Goal: Find specific page/section: Find specific page/section

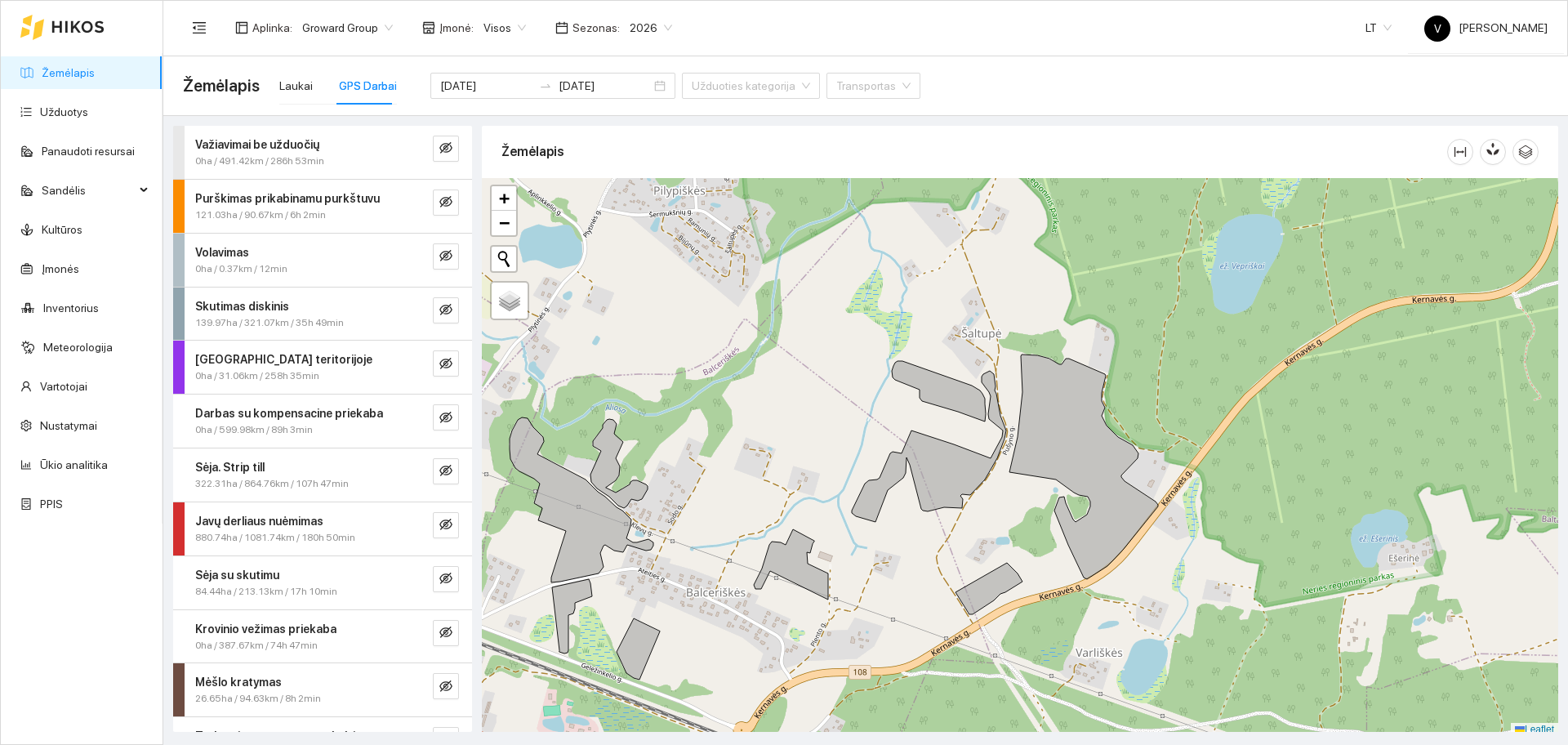
scroll to position [4, 0]
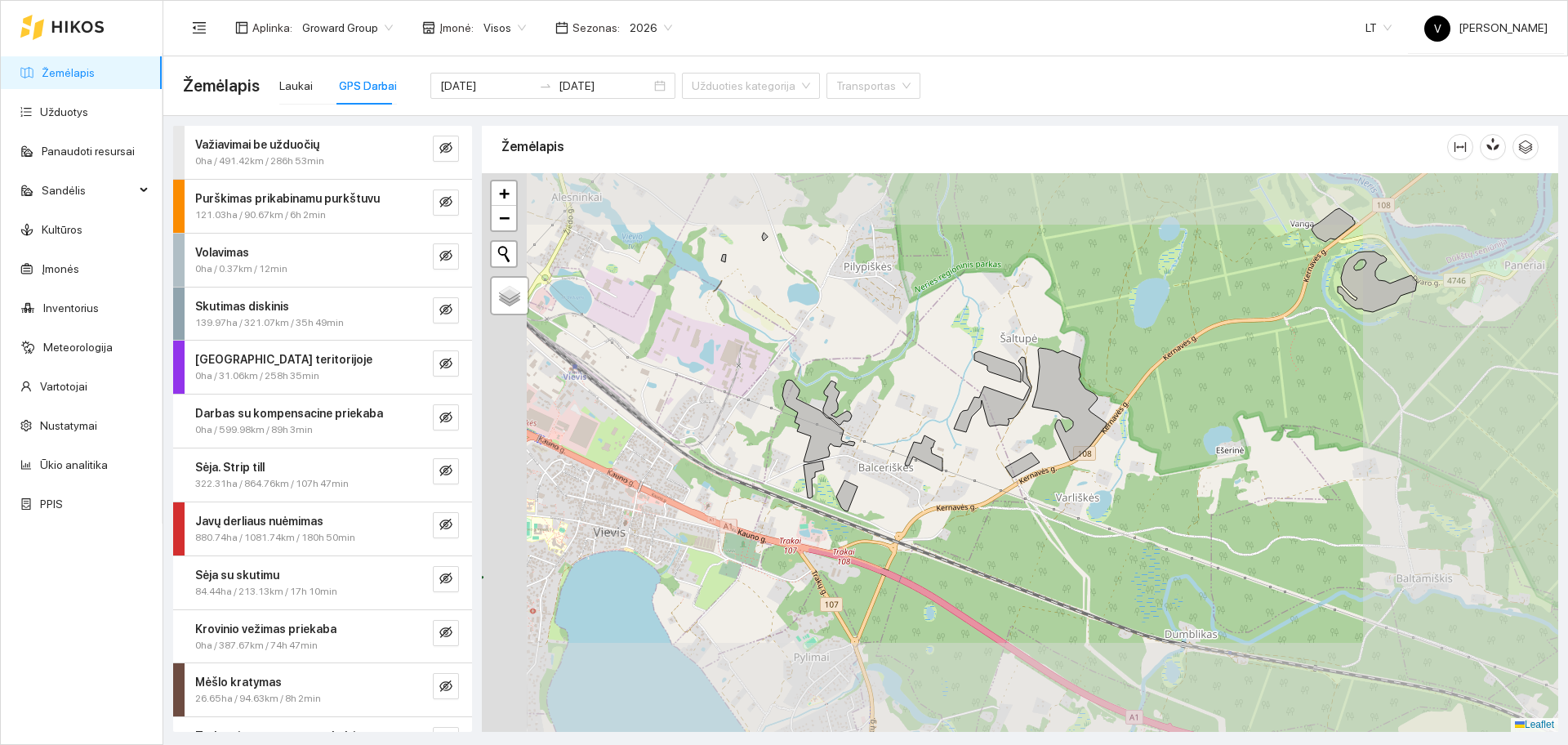
drag, startPoint x: 913, startPoint y: 426, endPoint x: 940, endPoint y: 401, distance: 36.8
click at [940, 401] on div at bounding box center [1020, 452] width 1076 height 559
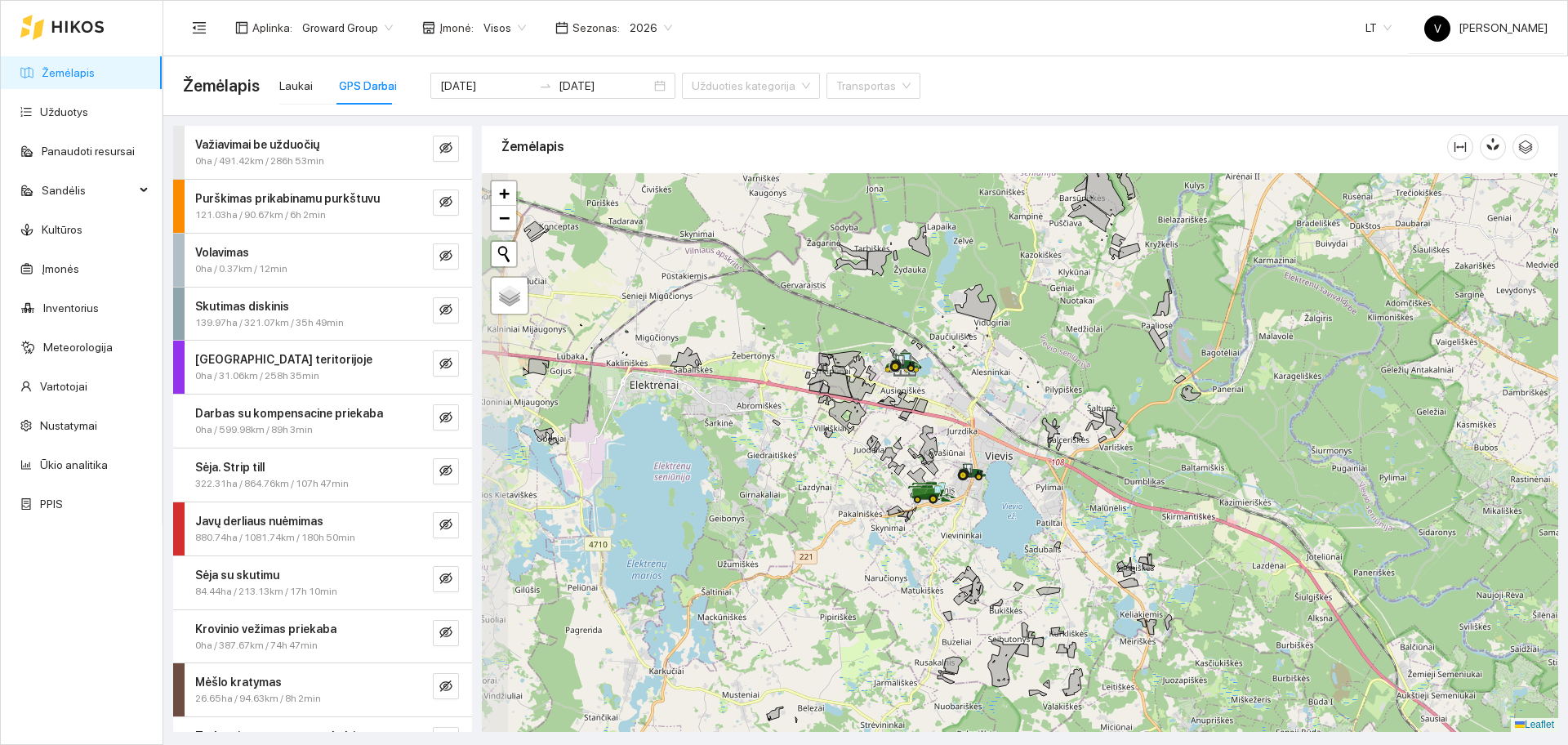
drag, startPoint x: 843, startPoint y: 481, endPoint x: 992, endPoint y: 500, distance: 150.2
click at [992, 500] on div at bounding box center [1020, 452] width 1076 height 559
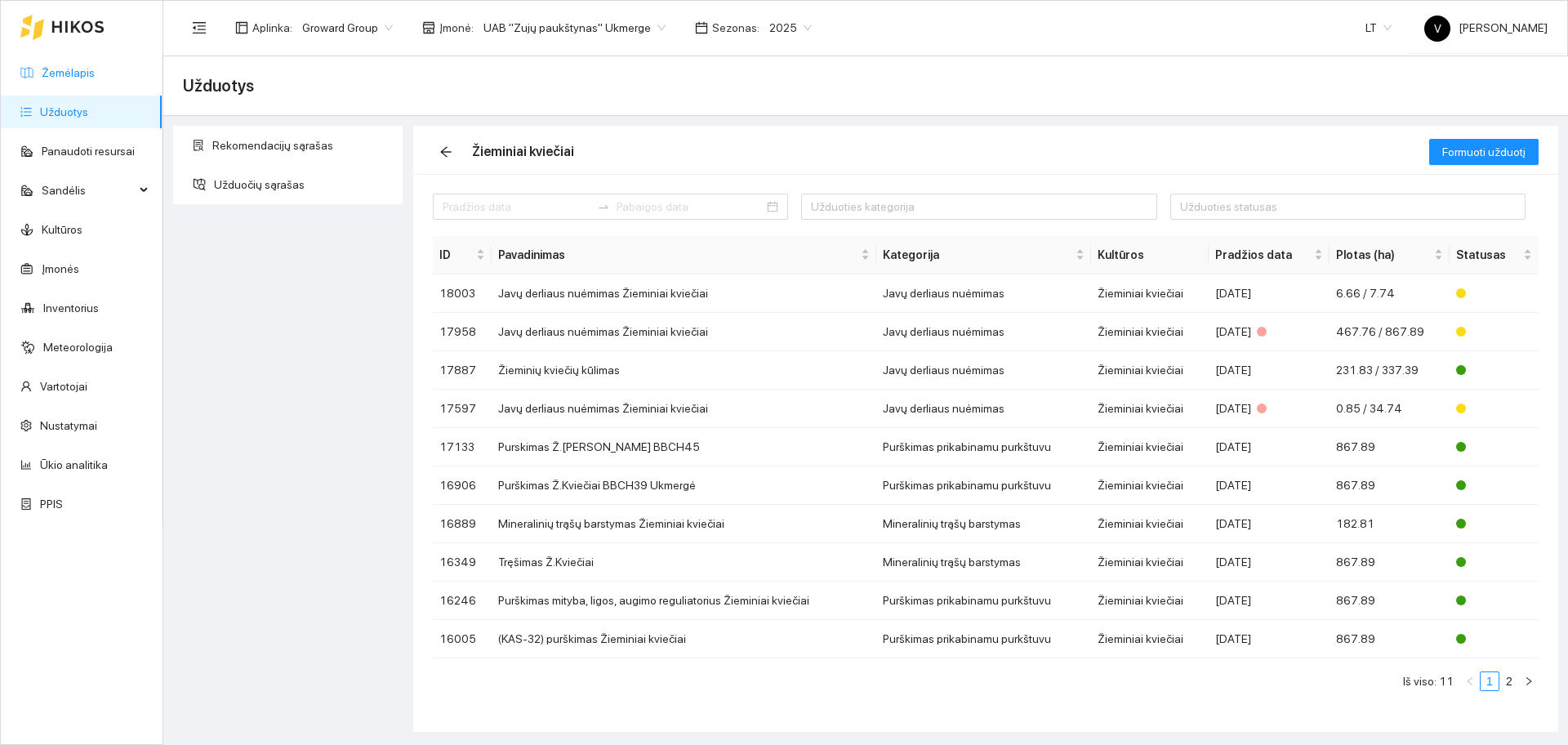
click at [73, 73] on link "Žemėlapis" at bounding box center [69, 72] width 53 height 13
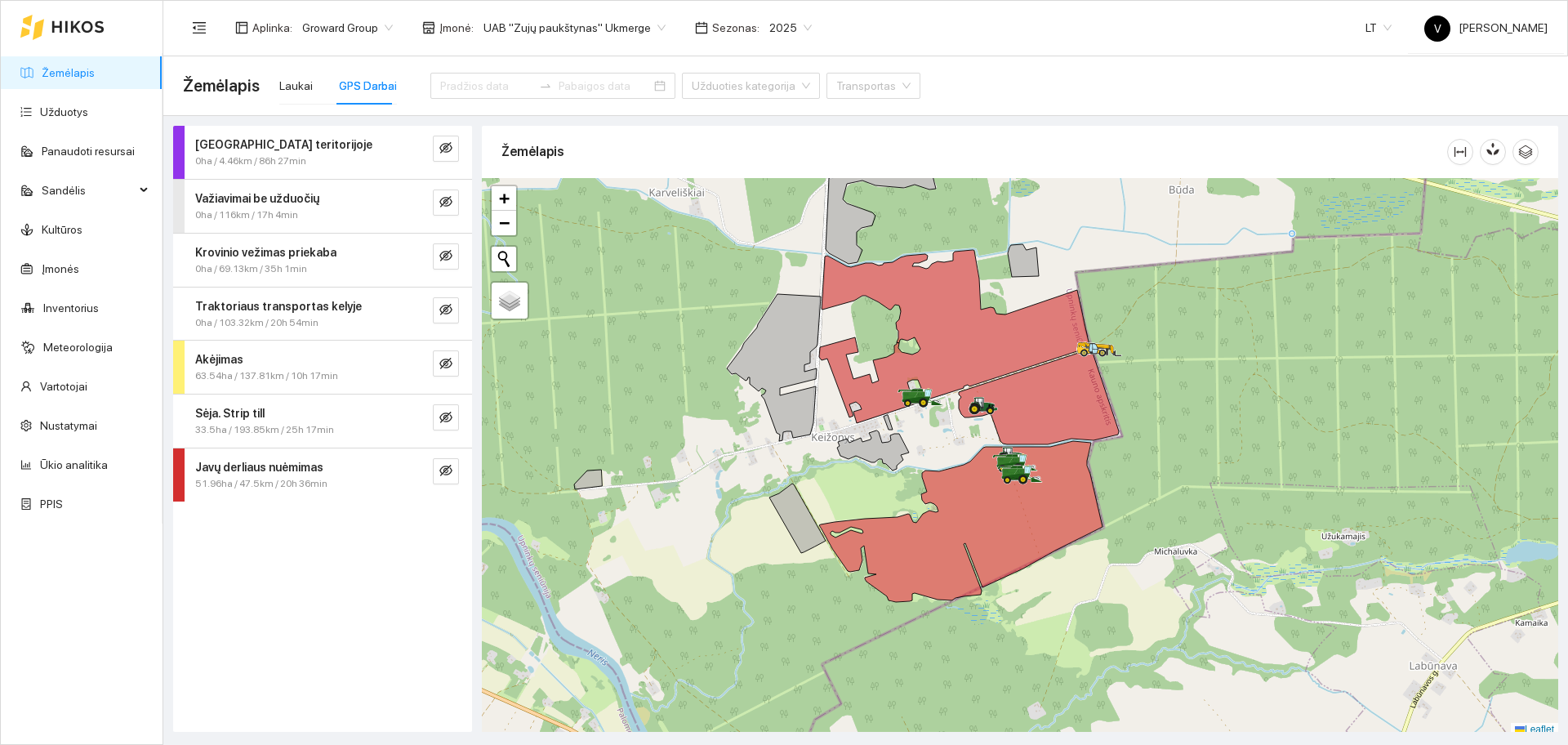
click at [759, 23] on div "2025" at bounding box center [790, 27] width 62 height 26
click at [767, 220] on div "2026" at bounding box center [771, 217] width 43 height 18
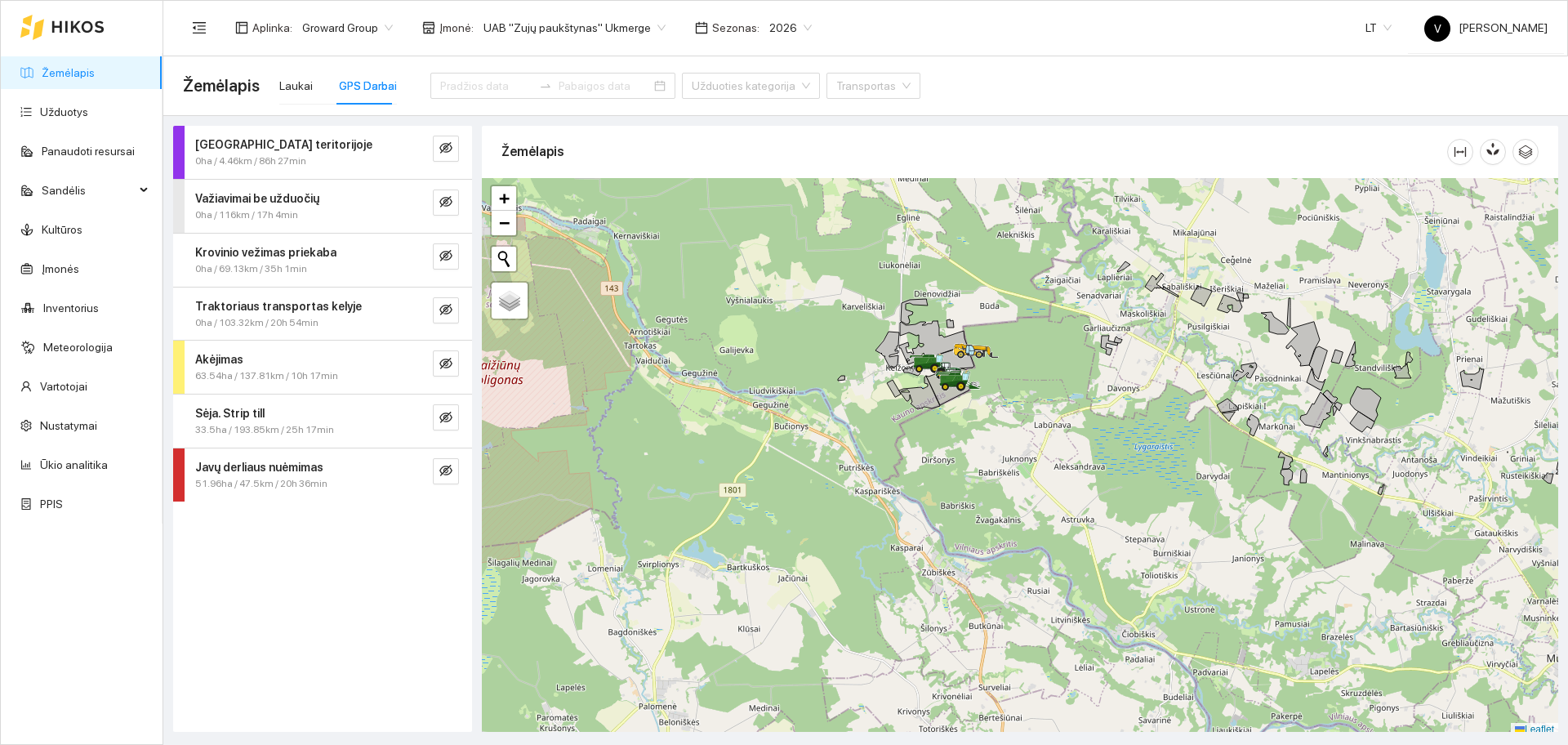
scroll to position [4, 0]
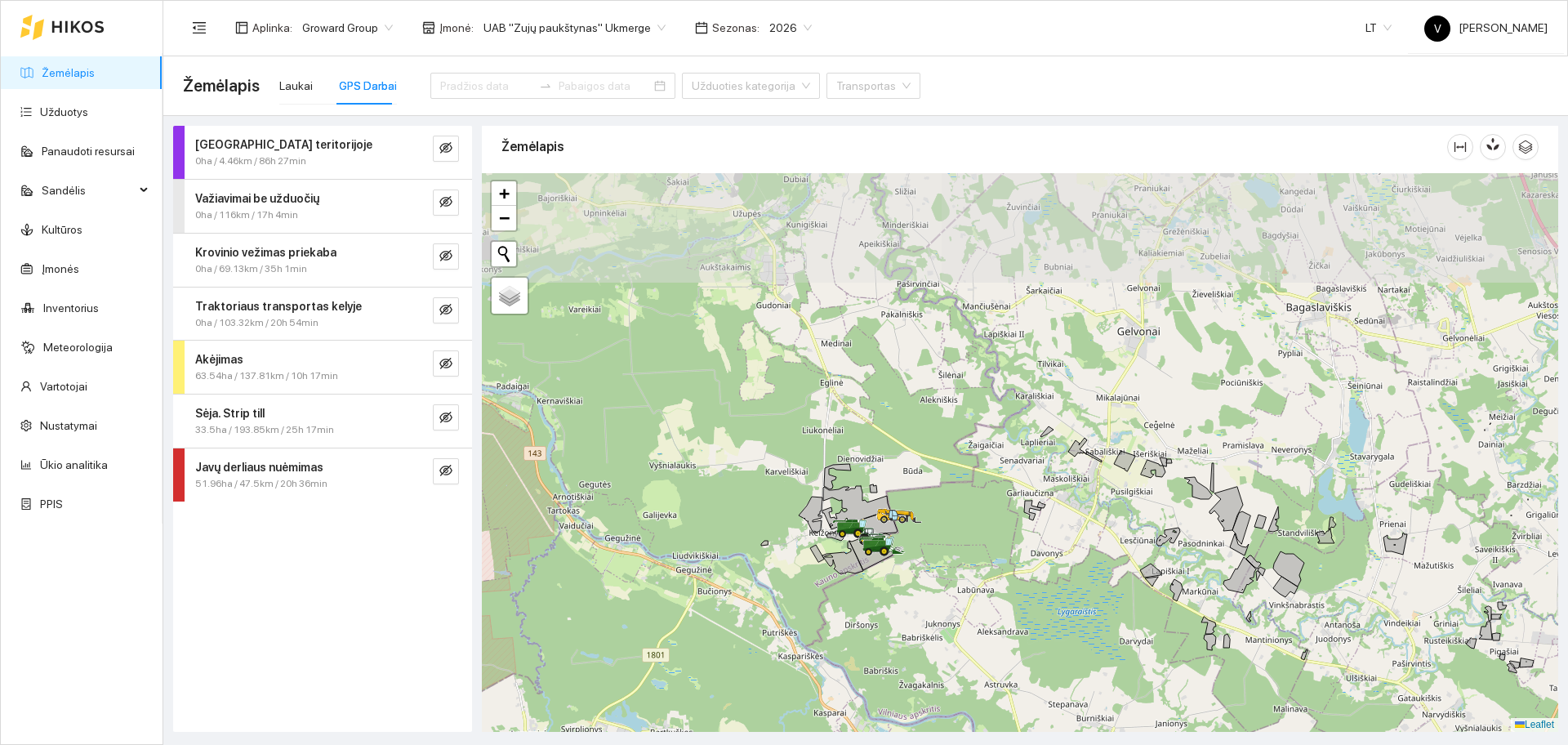
drag, startPoint x: 1073, startPoint y: 291, endPoint x: 1014, endPoint y: 454, distance: 173.3
click at [1014, 454] on div at bounding box center [1020, 452] width 1076 height 559
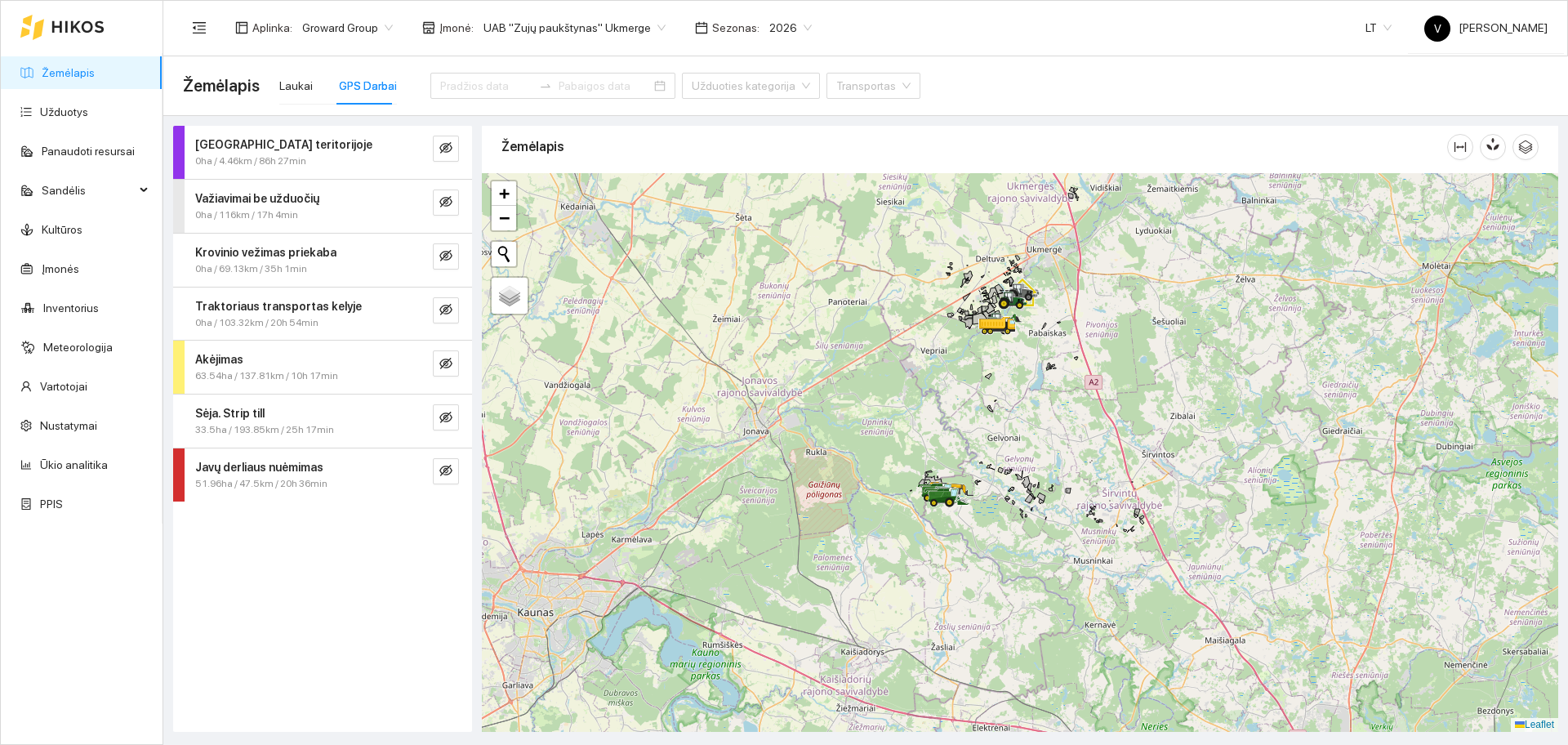
drag, startPoint x: 1119, startPoint y: 454, endPoint x: 982, endPoint y: 479, distance: 139.3
click at [1036, 496] on div at bounding box center [1020, 452] width 1076 height 559
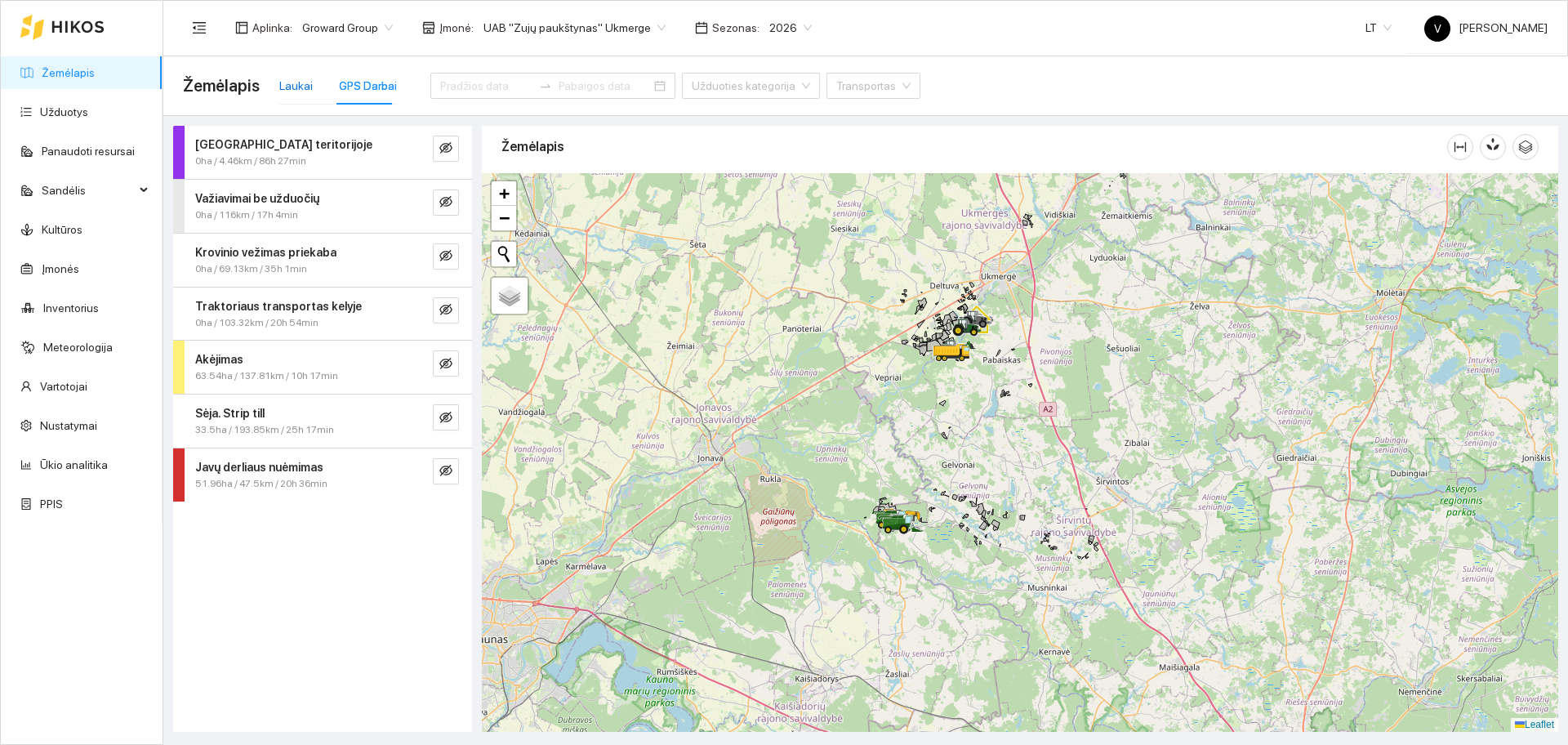
click at [296, 80] on div "Laukai" at bounding box center [296, 86] width 34 height 18
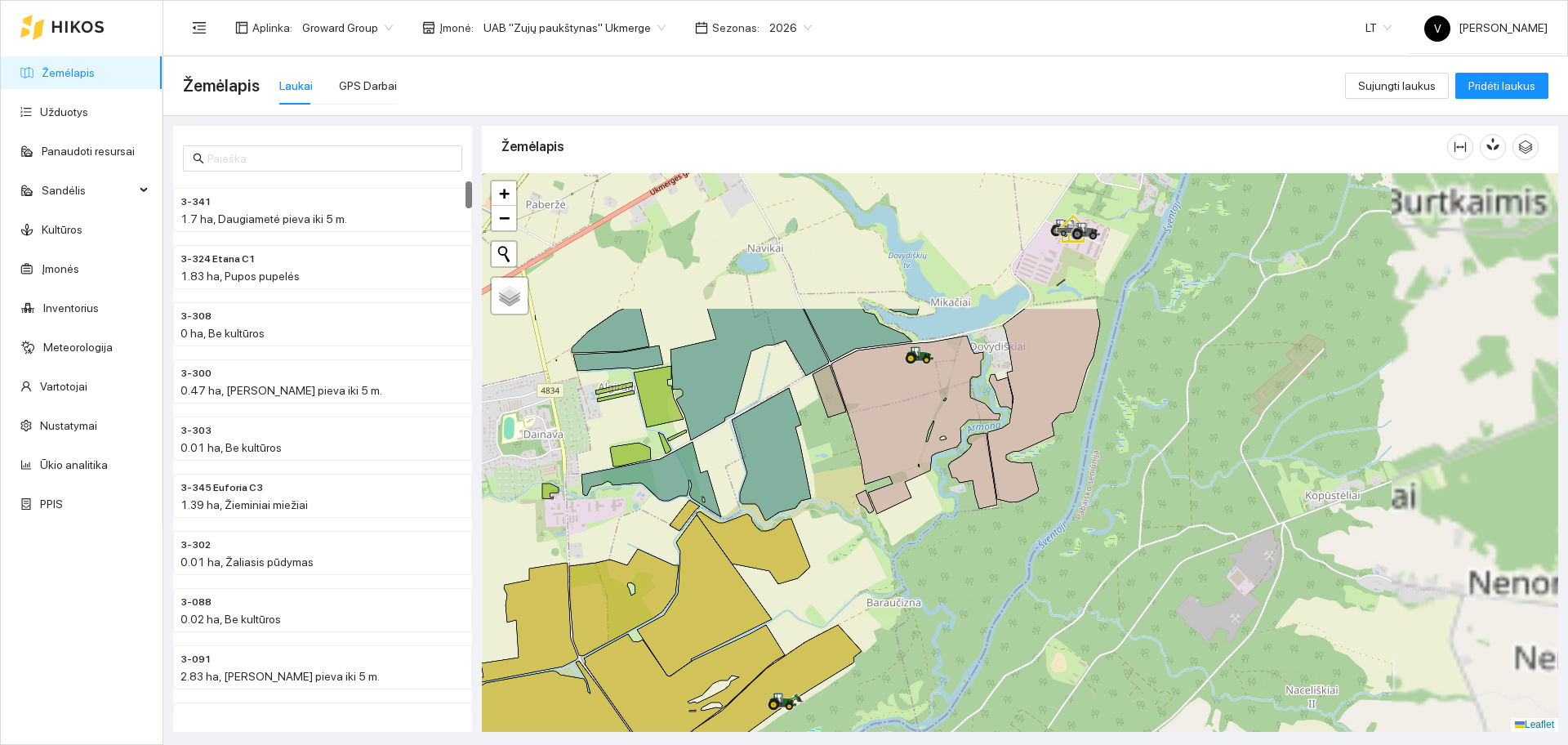
drag, startPoint x: 1089, startPoint y: 256, endPoint x: 688, endPoint y: 512, distance: 475.7
click at [731, 512] on icon at bounding box center [771, 454] width 79 height 132
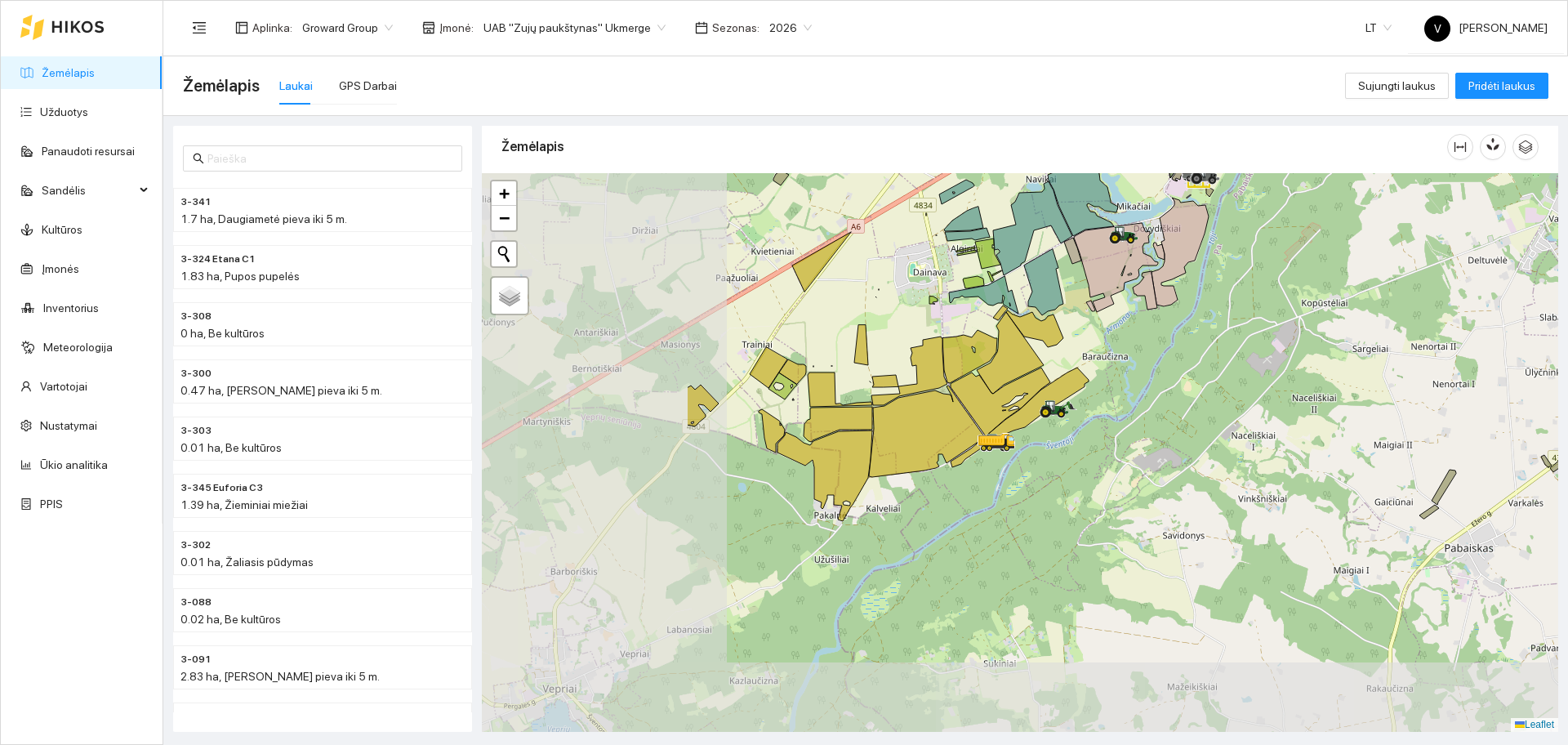
drag, startPoint x: 911, startPoint y: 446, endPoint x: 1150, endPoint y: 316, distance: 272.1
click at [1150, 316] on div at bounding box center [1020, 452] width 1076 height 559
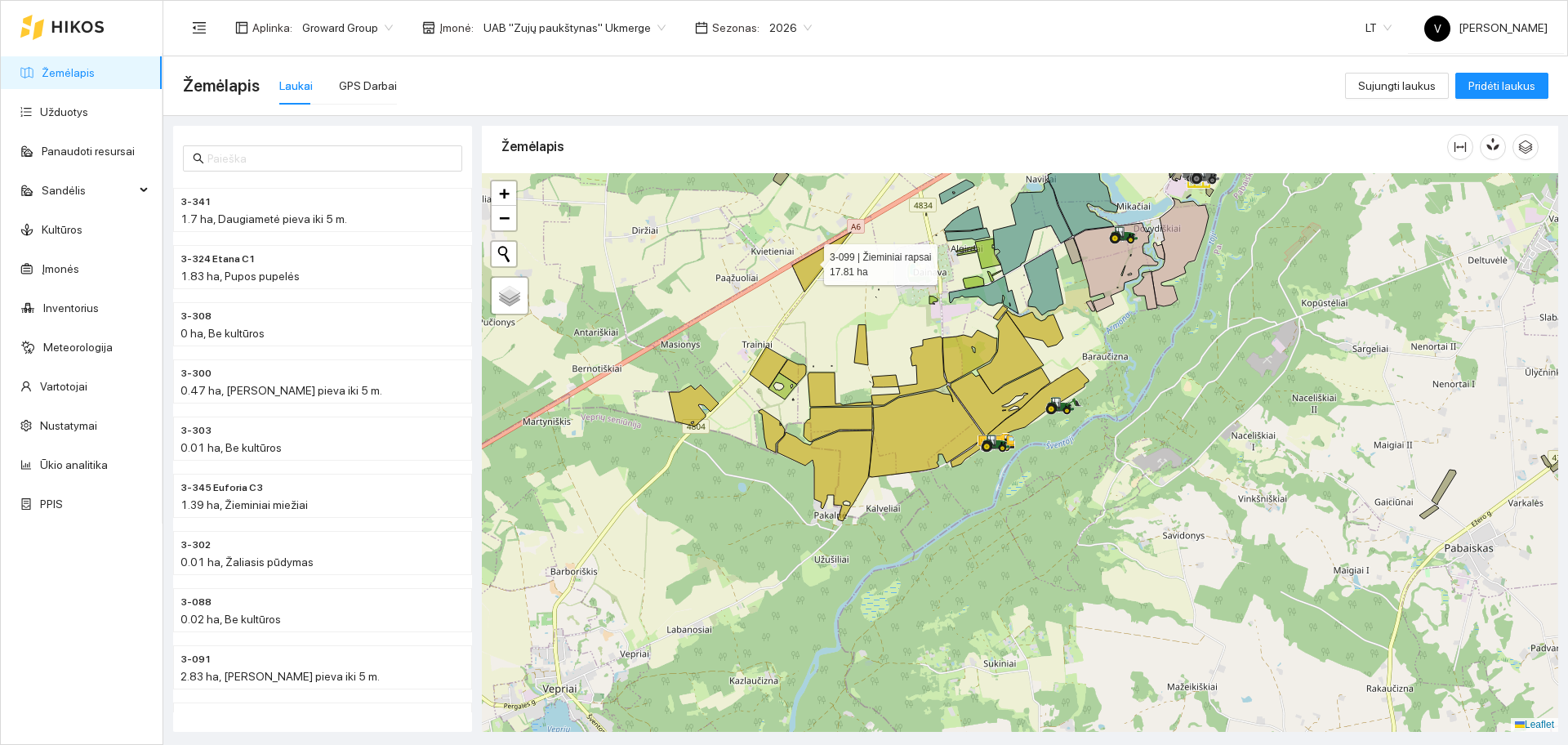
click at [808, 260] on icon at bounding box center [821, 261] width 59 height 60
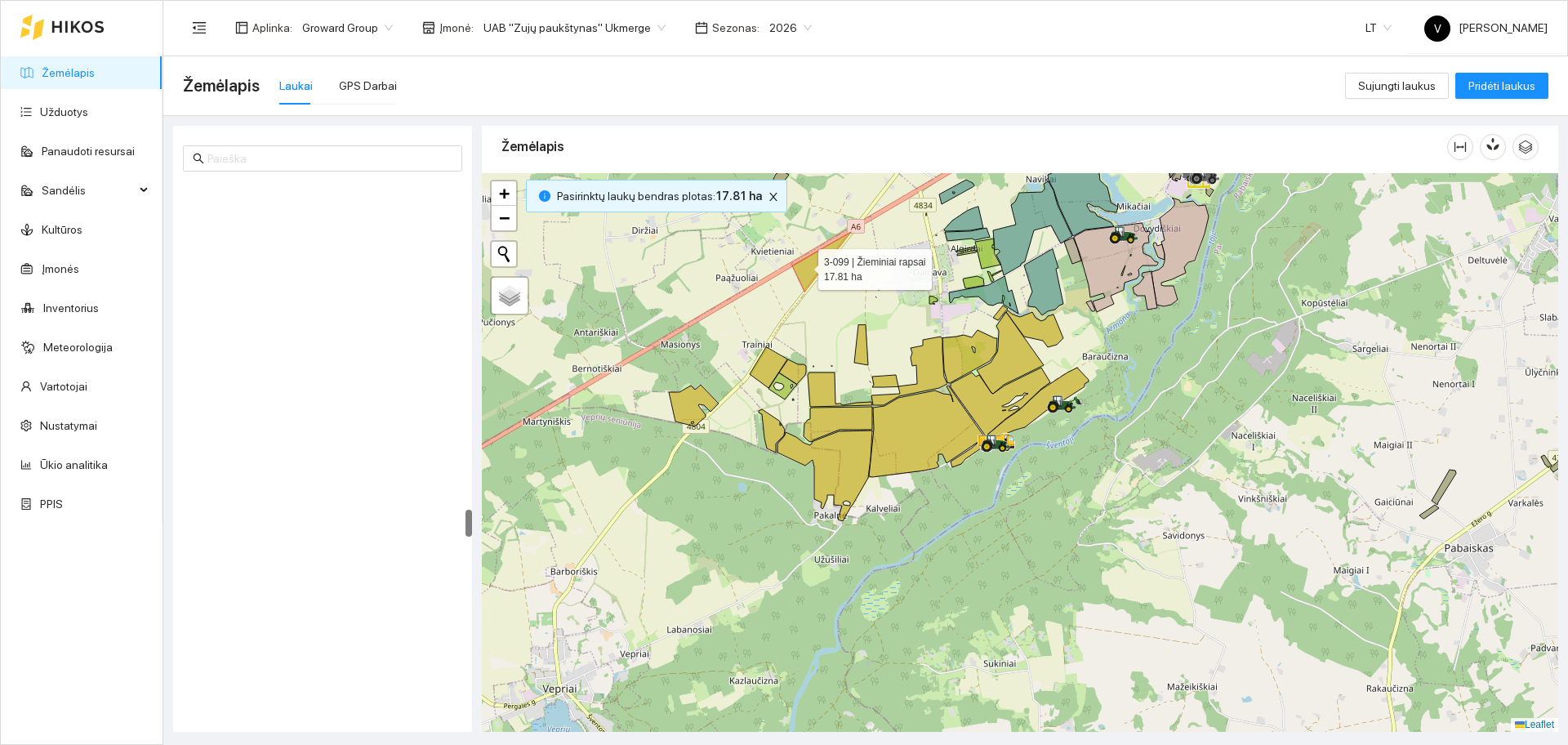
scroll to position [6388, 0]
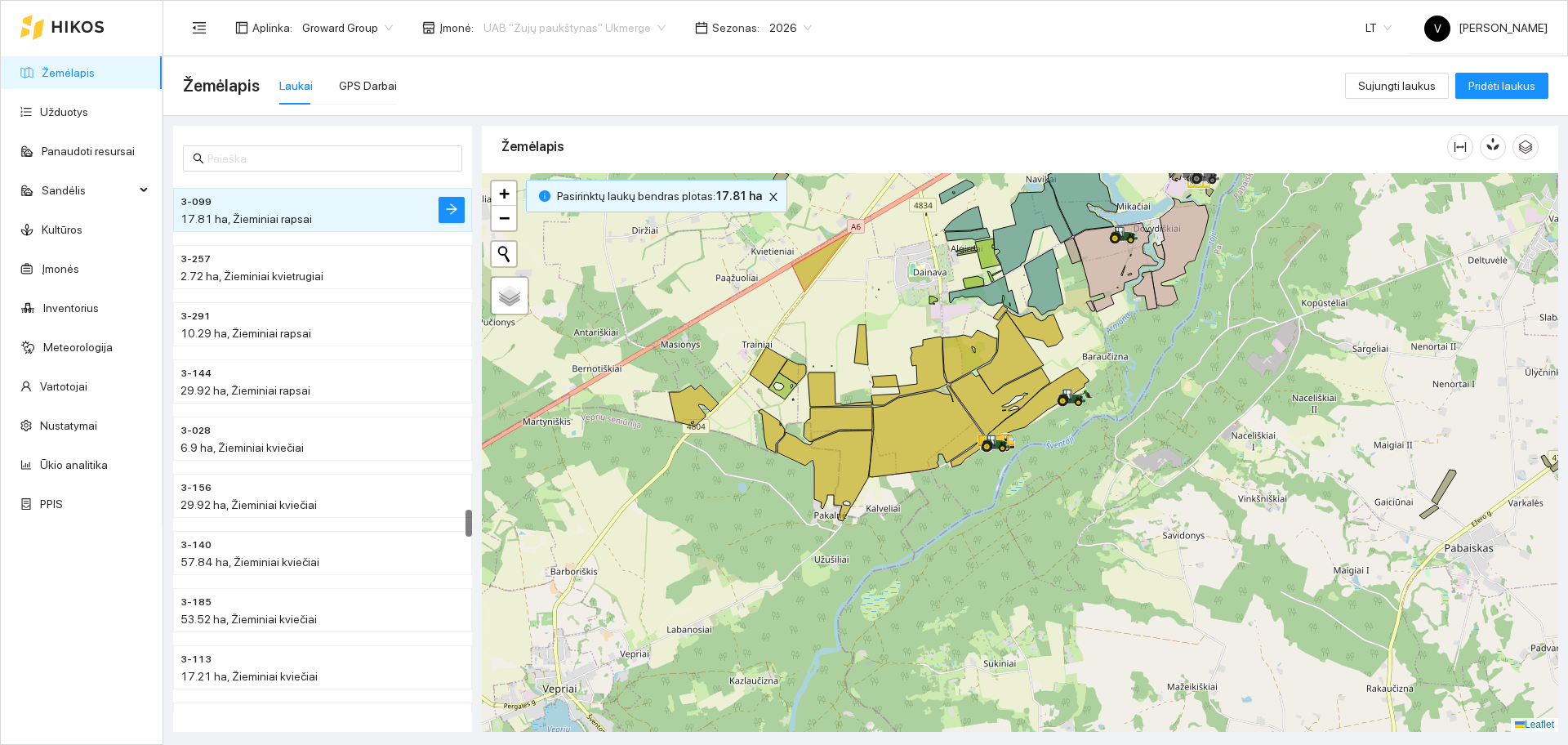
click at [609, 25] on span "UAB "Zujų paukštynas" Ukmerge" at bounding box center [575, 27] width 182 height 24
click at [544, 63] on div "Visos" at bounding box center [566, 60] width 178 height 18
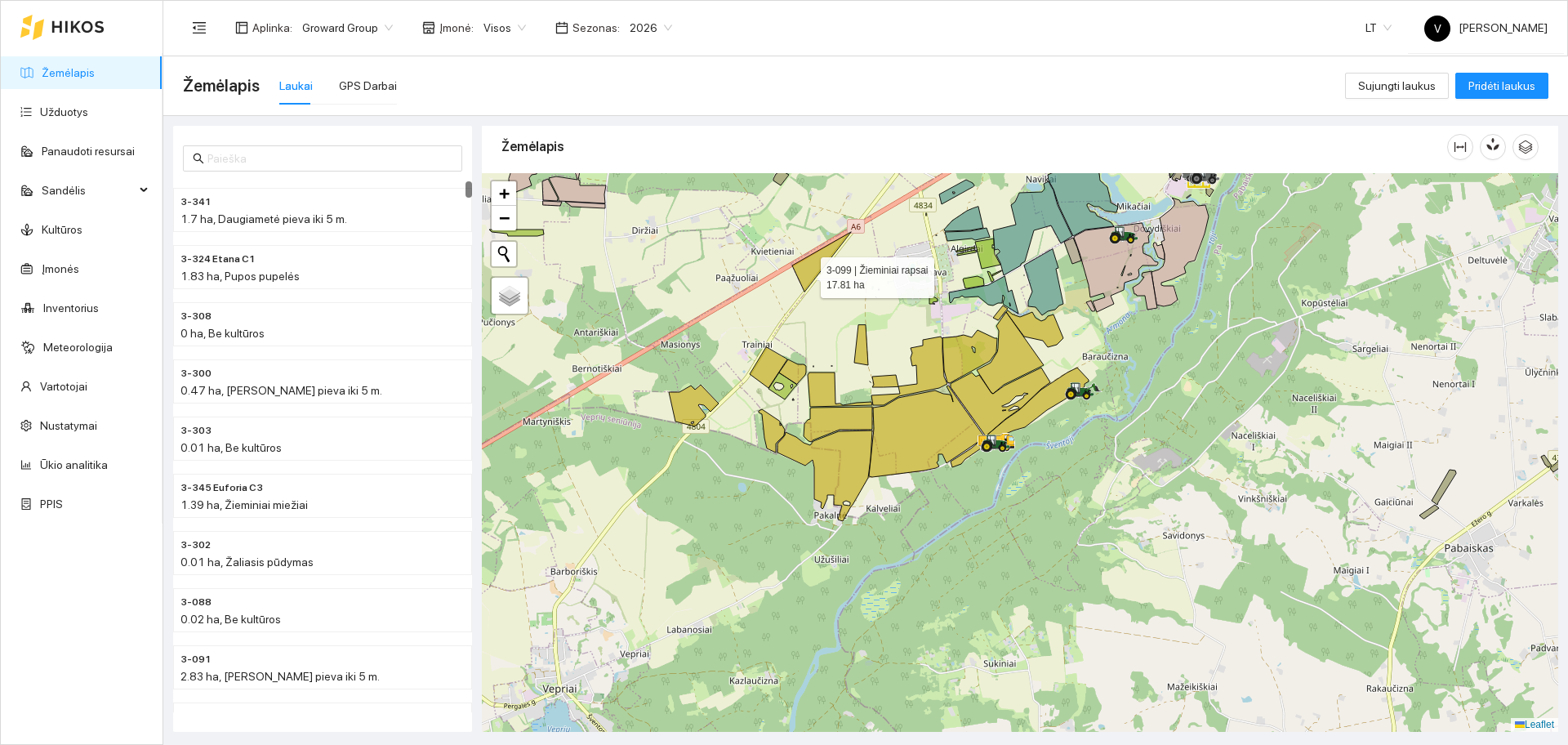
click at [806, 273] on icon at bounding box center [821, 261] width 59 height 60
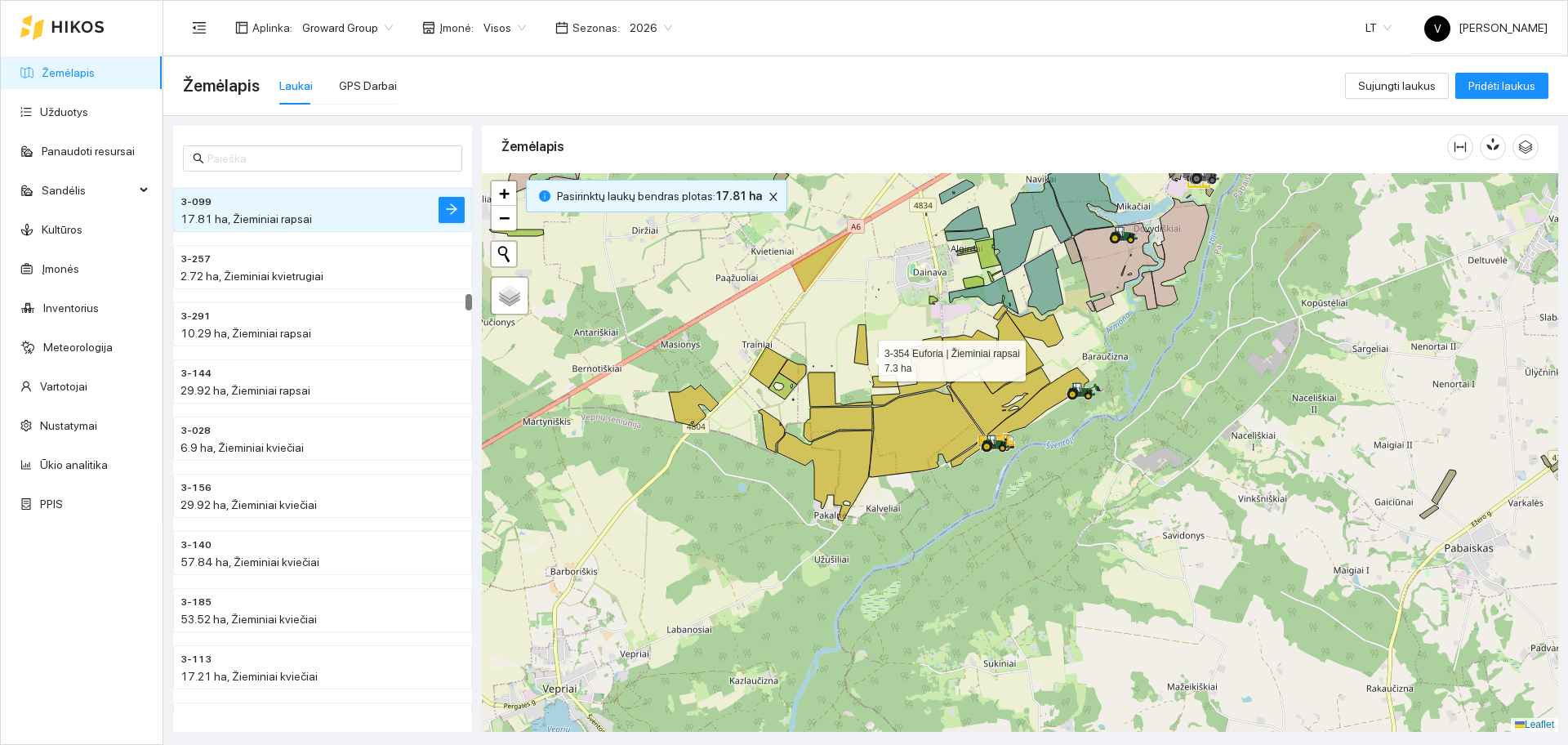
click at [864, 356] on icon at bounding box center [862, 345] width 14 height 40
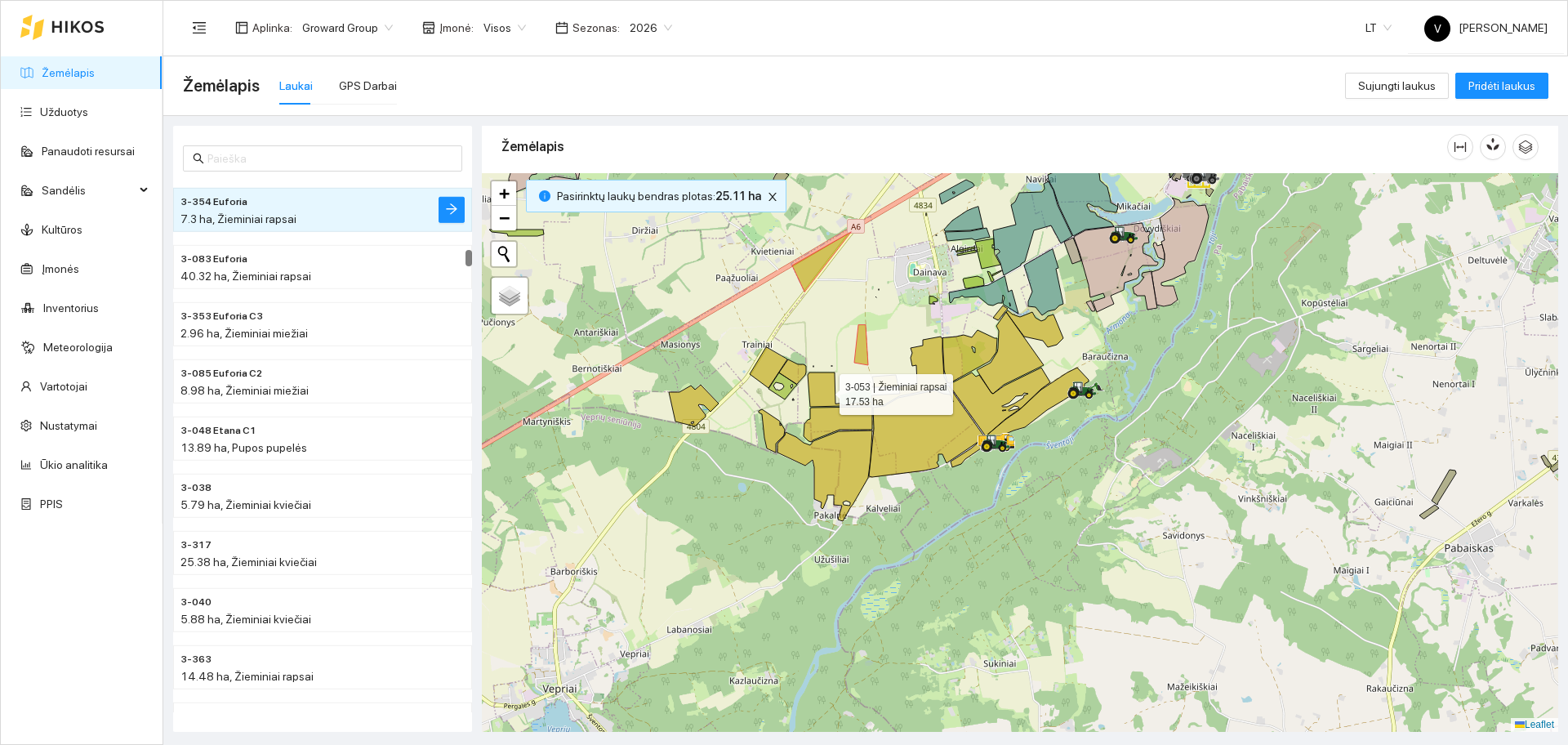
click at [828, 393] on icon at bounding box center [840, 389] width 64 height 34
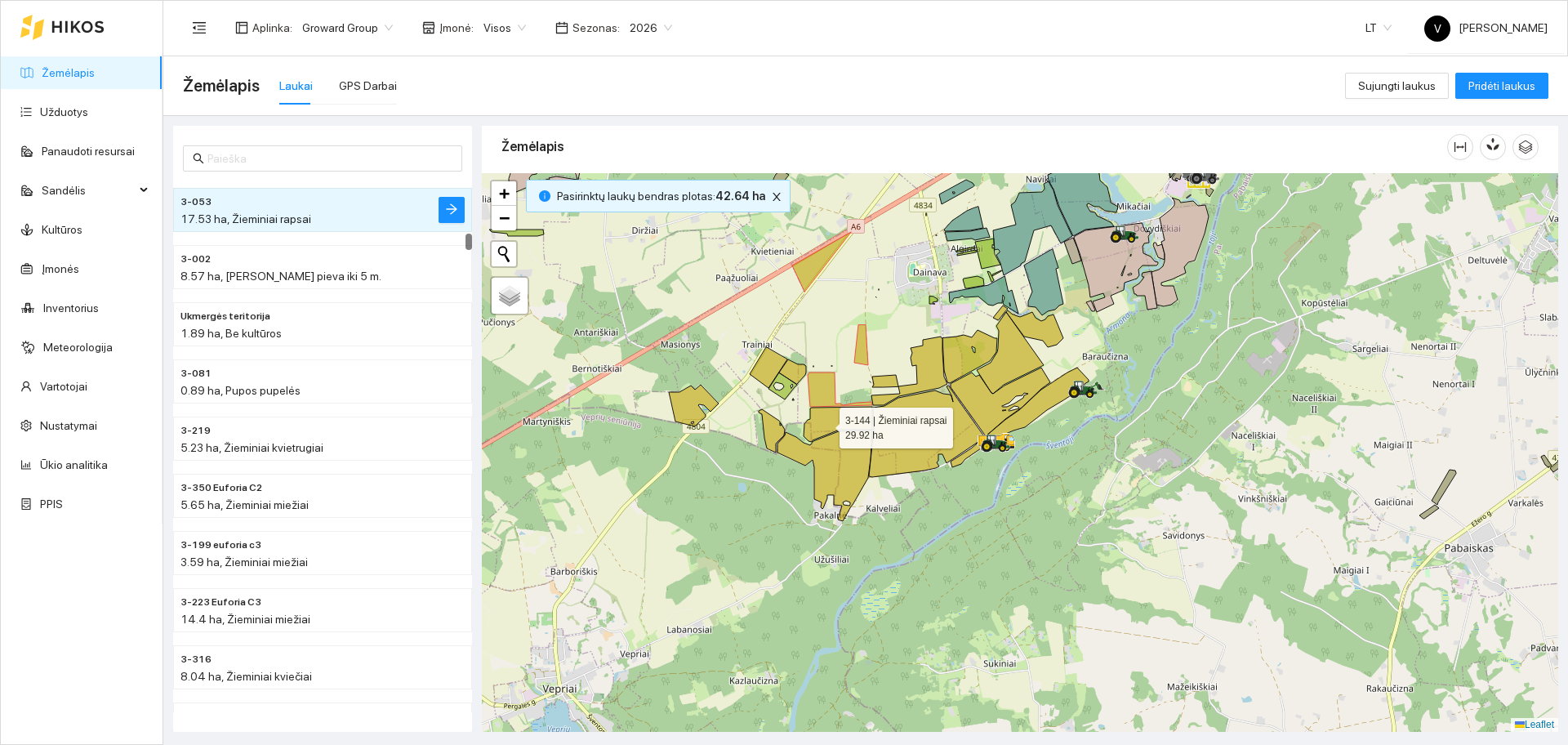
click at [825, 424] on icon at bounding box center [837, 423] width 69 height 35
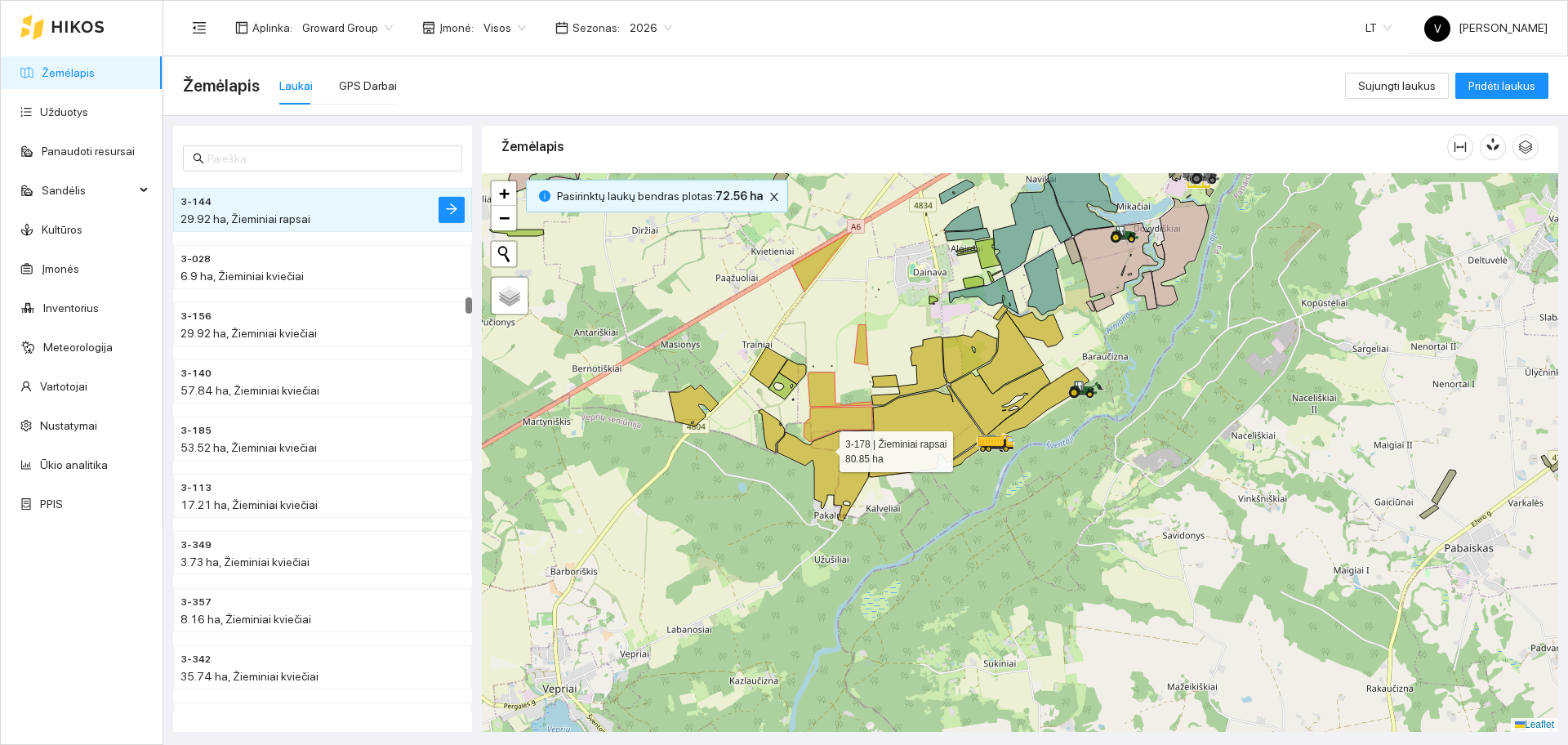
click at [828, 458] on icon at bounding box center [825, 476] width 94 height 91
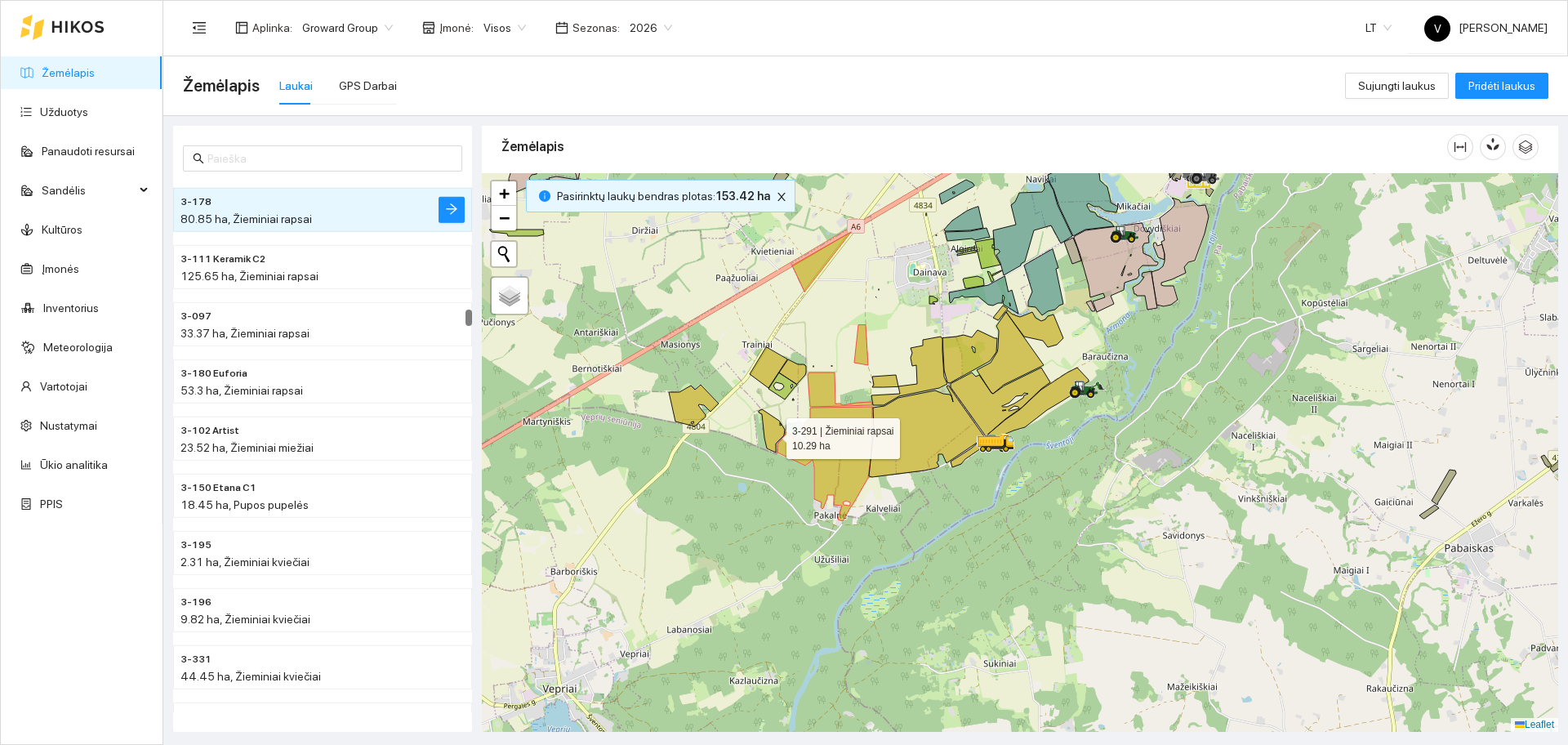
click at [768, 426] on icon at bounding box center [772, 430] width 26 height 44
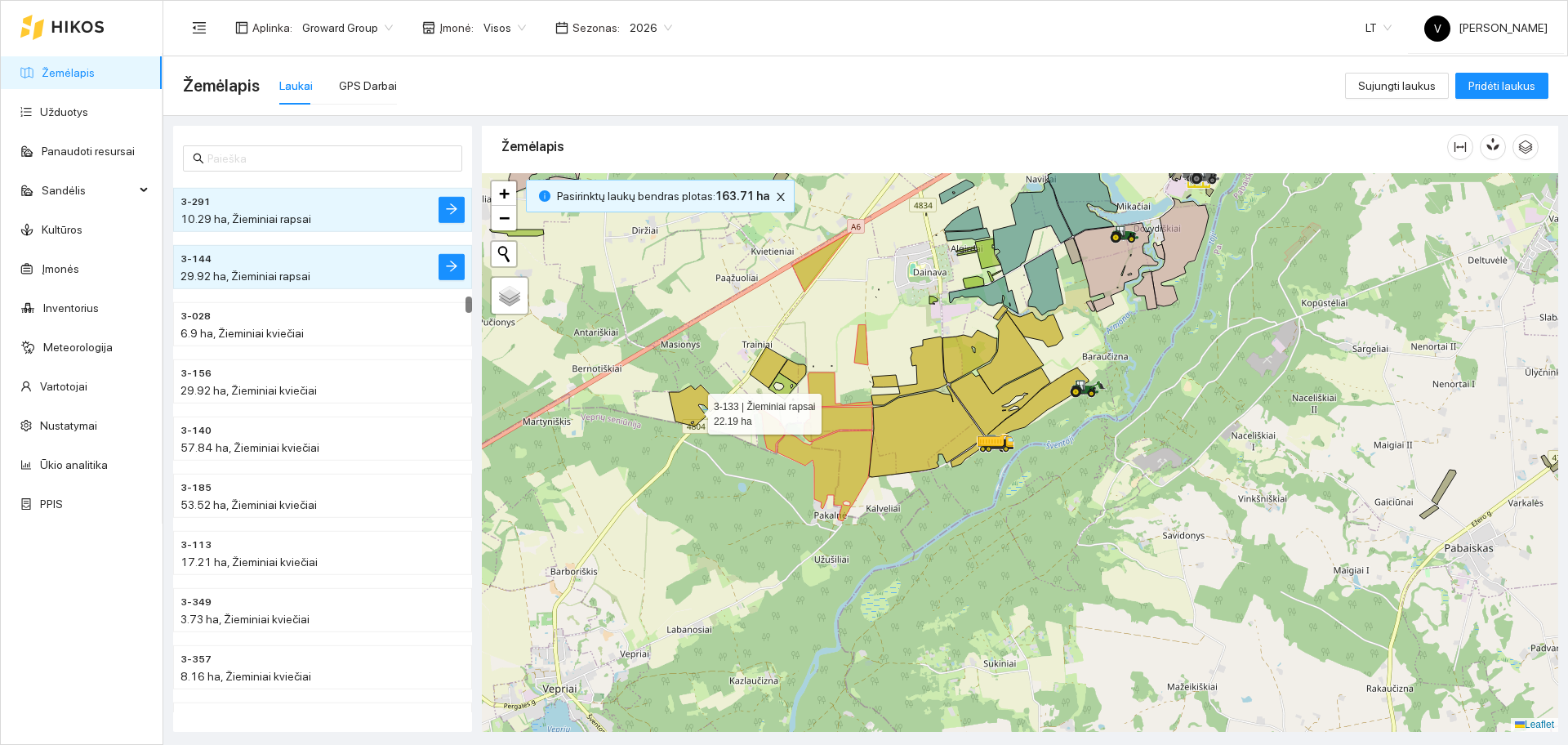
click at [693, 409] on icon at bounding box center [694, 405] width 50 height 42
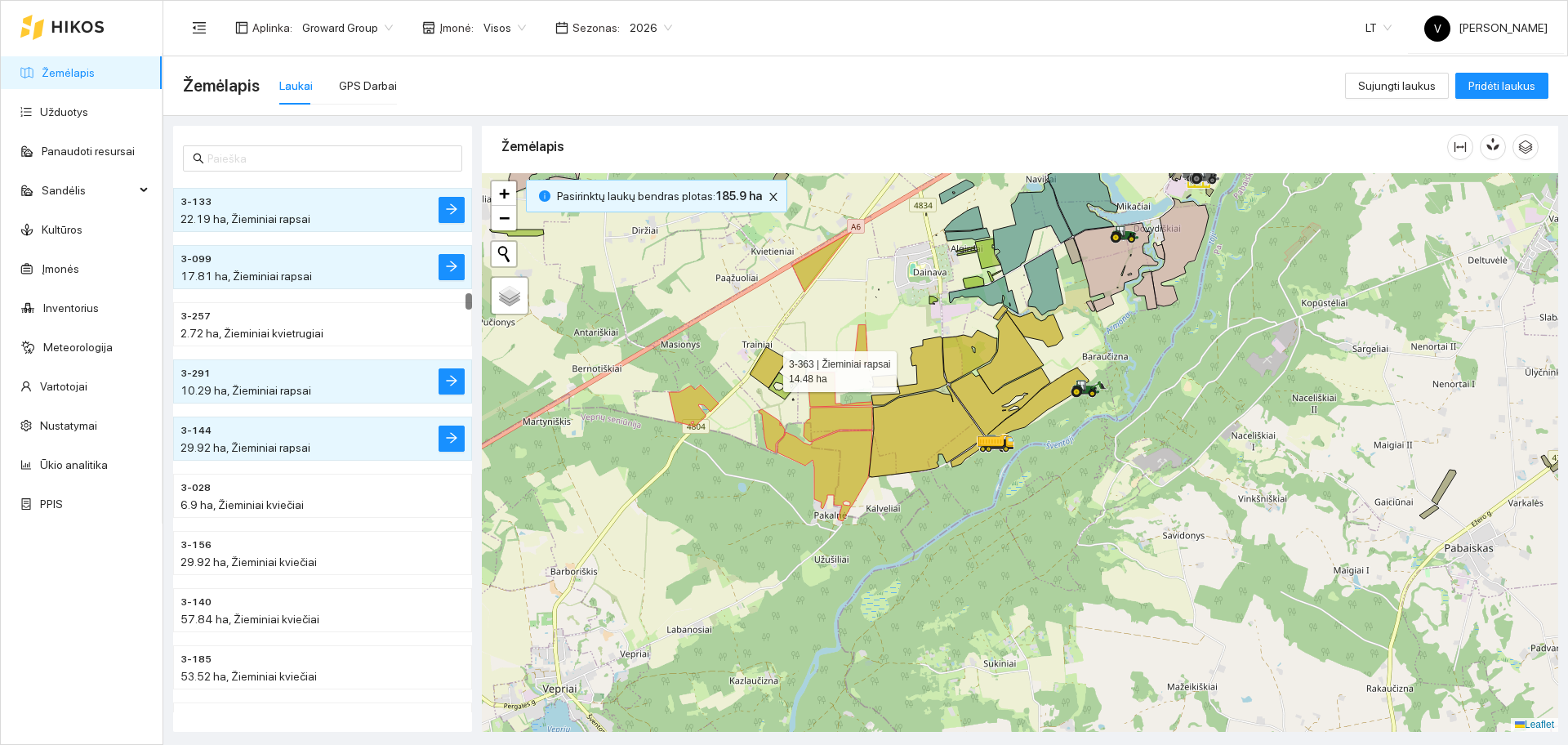
click at [777, 365] on icon at bounding box center [768, 368] width 37 height 41
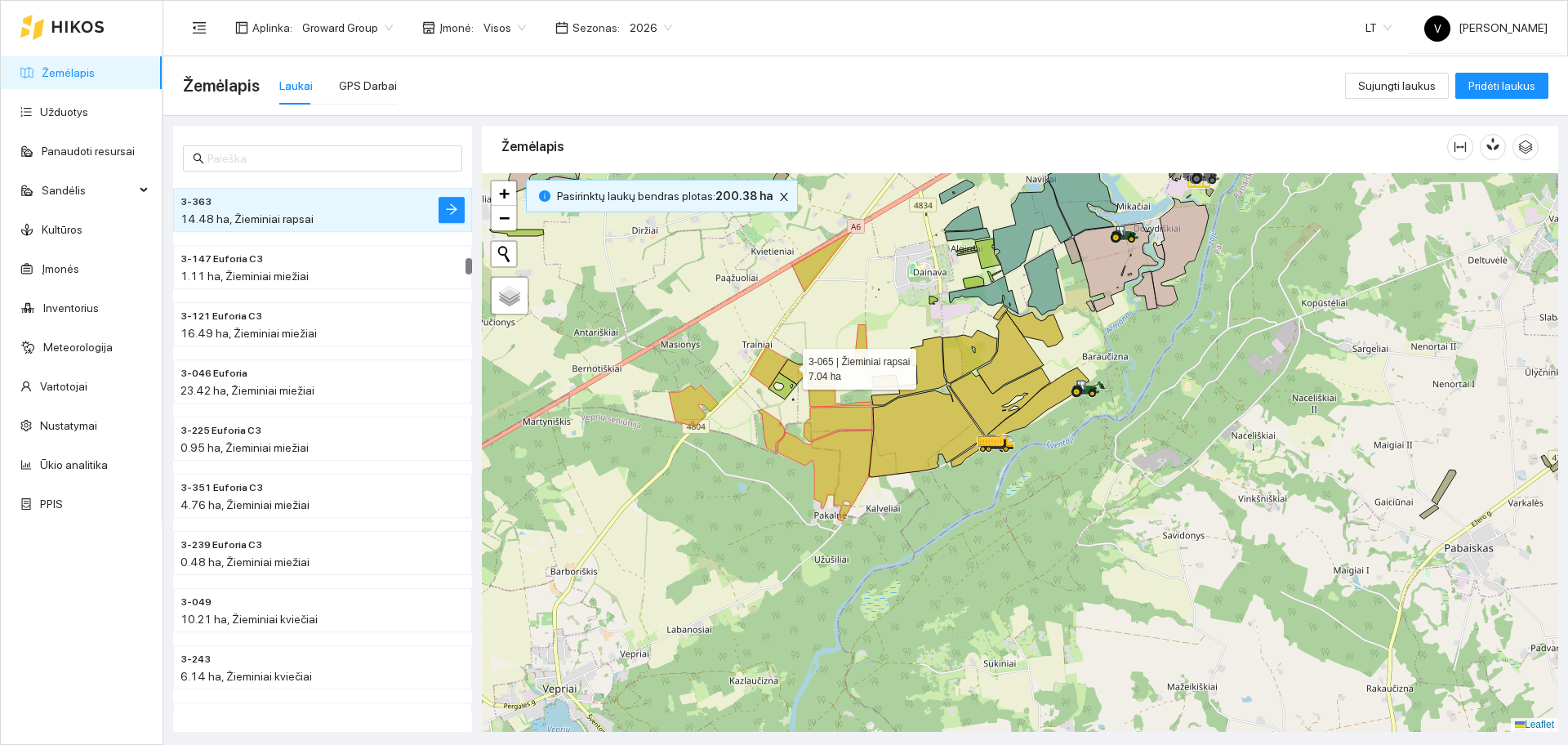
click at [792, 365] on icon at bounding box center [792, 371] width 27 height 24
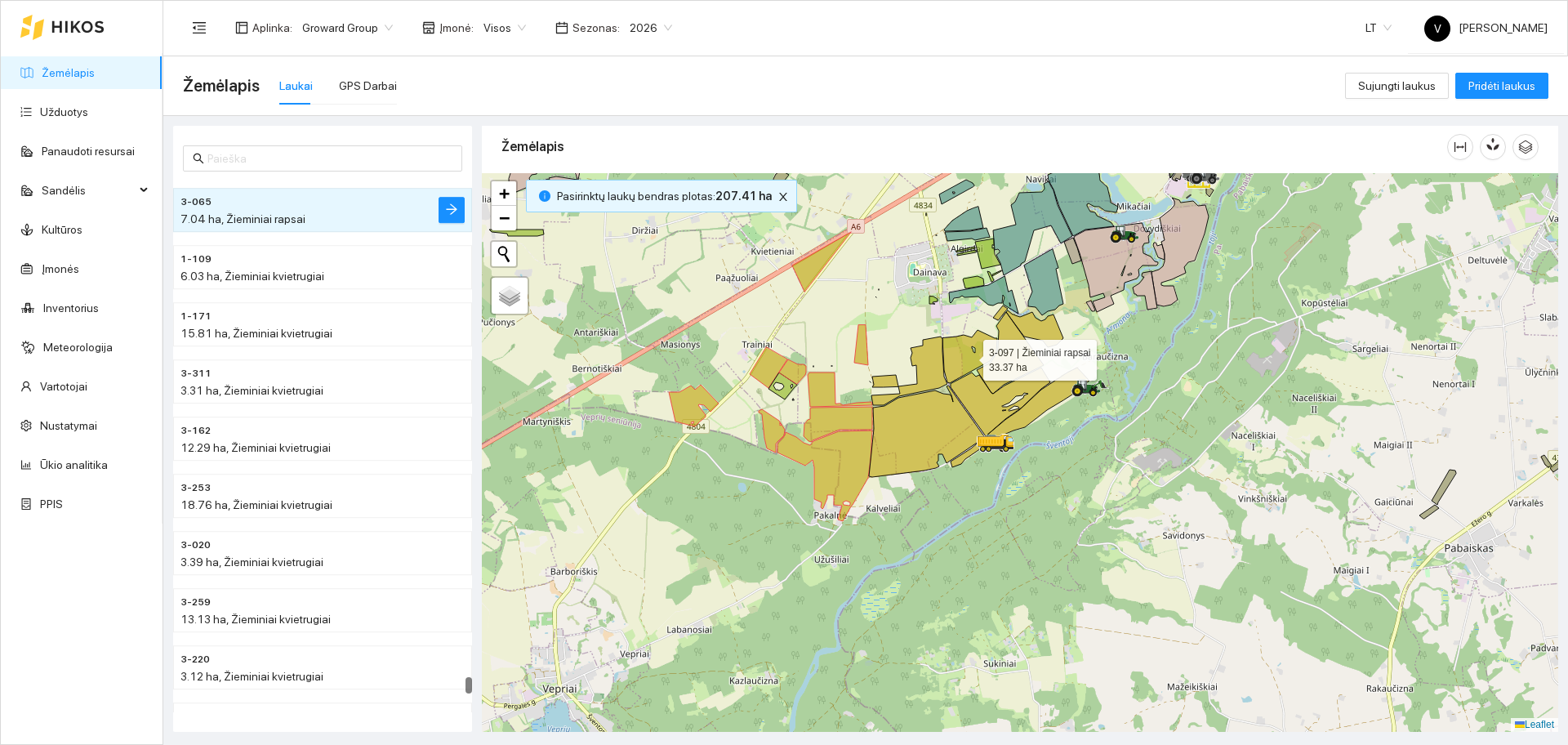
click at [961, 354] on icon at bounding box center [969, 356] width 54 height 53
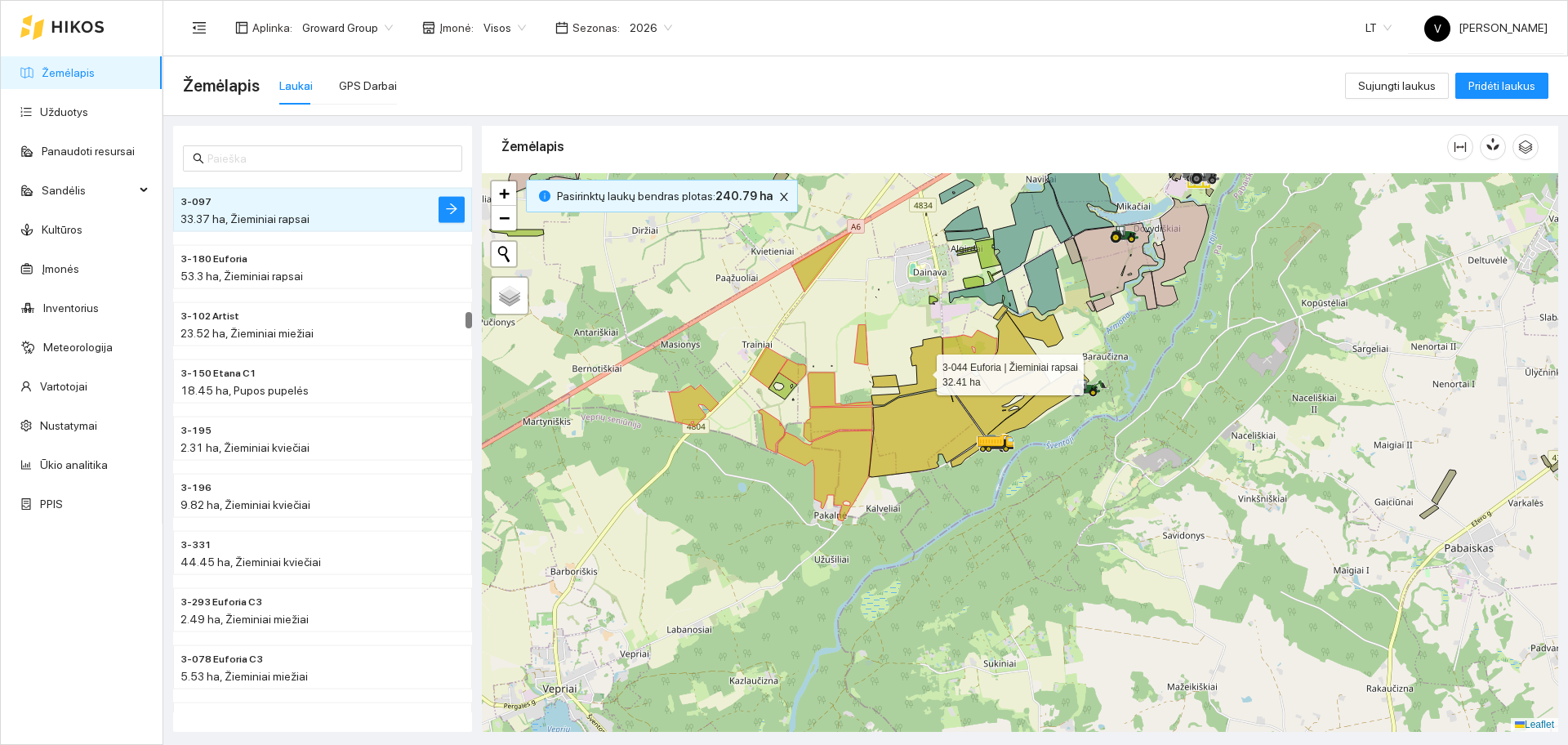
click at [928, 367] on icon at bounding box center [909, 371] width 76 height 69
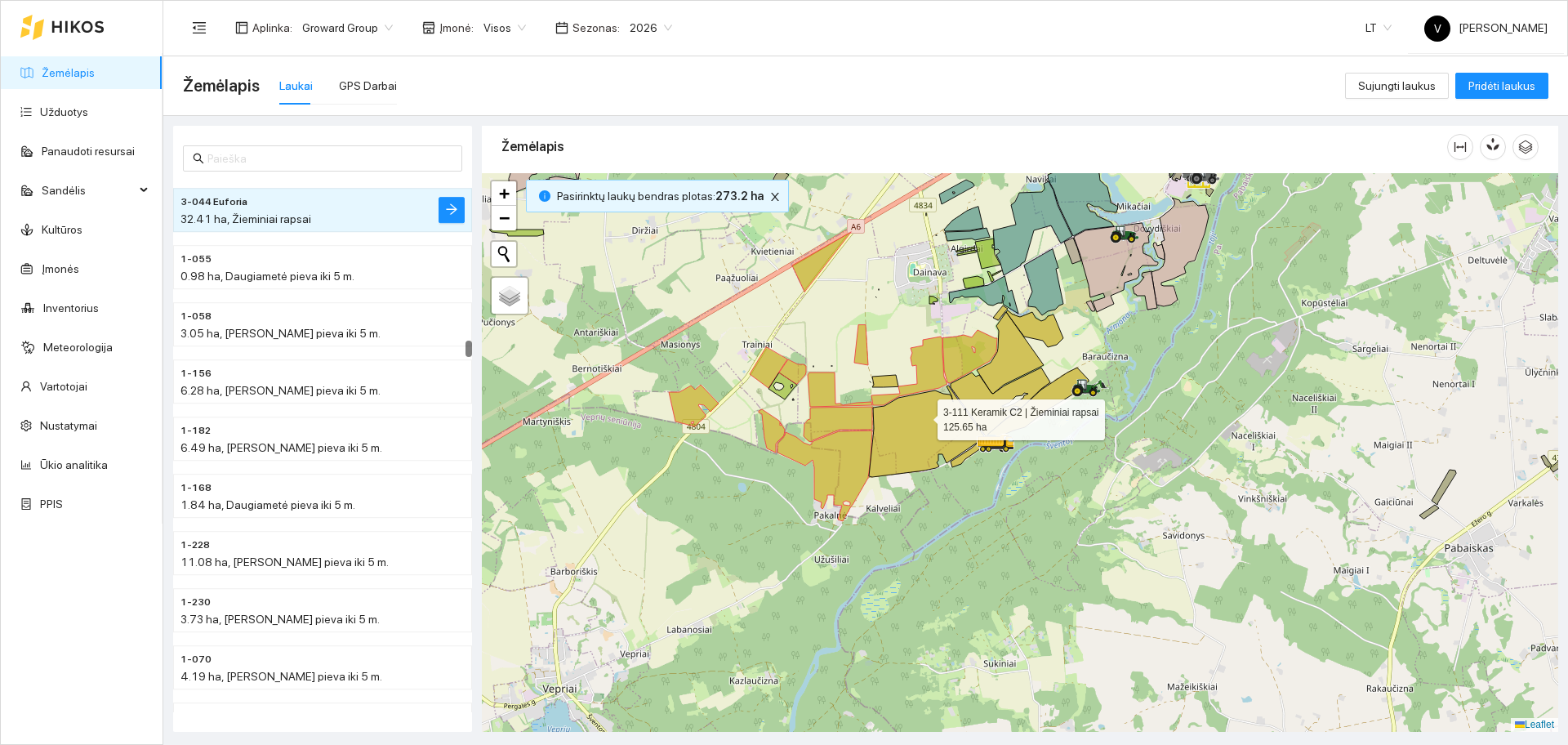
click at [923, 416] on icon at bounding box center [926, 431] width 115 height 92
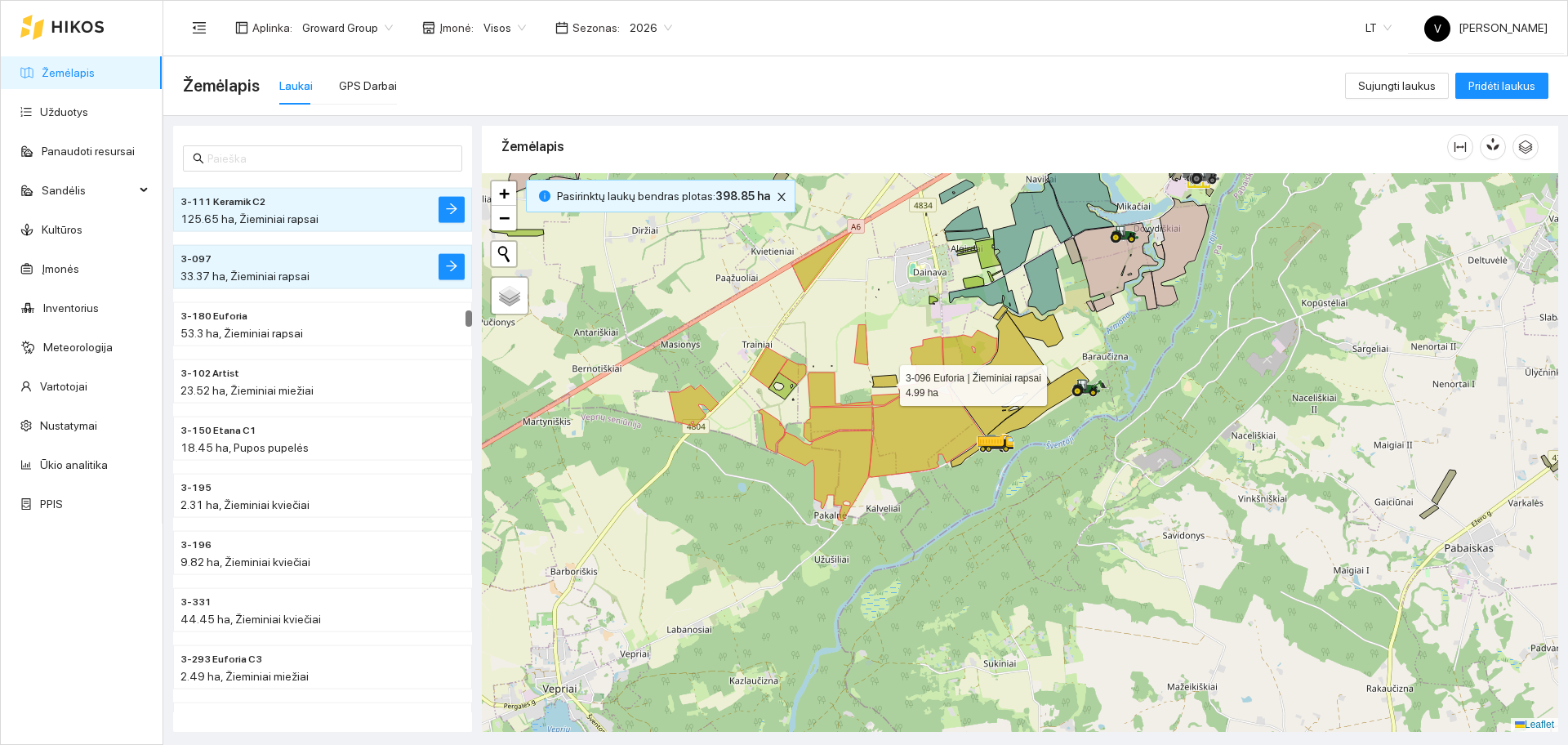
click at [881, 381] on icon at bounding box center [885, 381] width 26 height 12
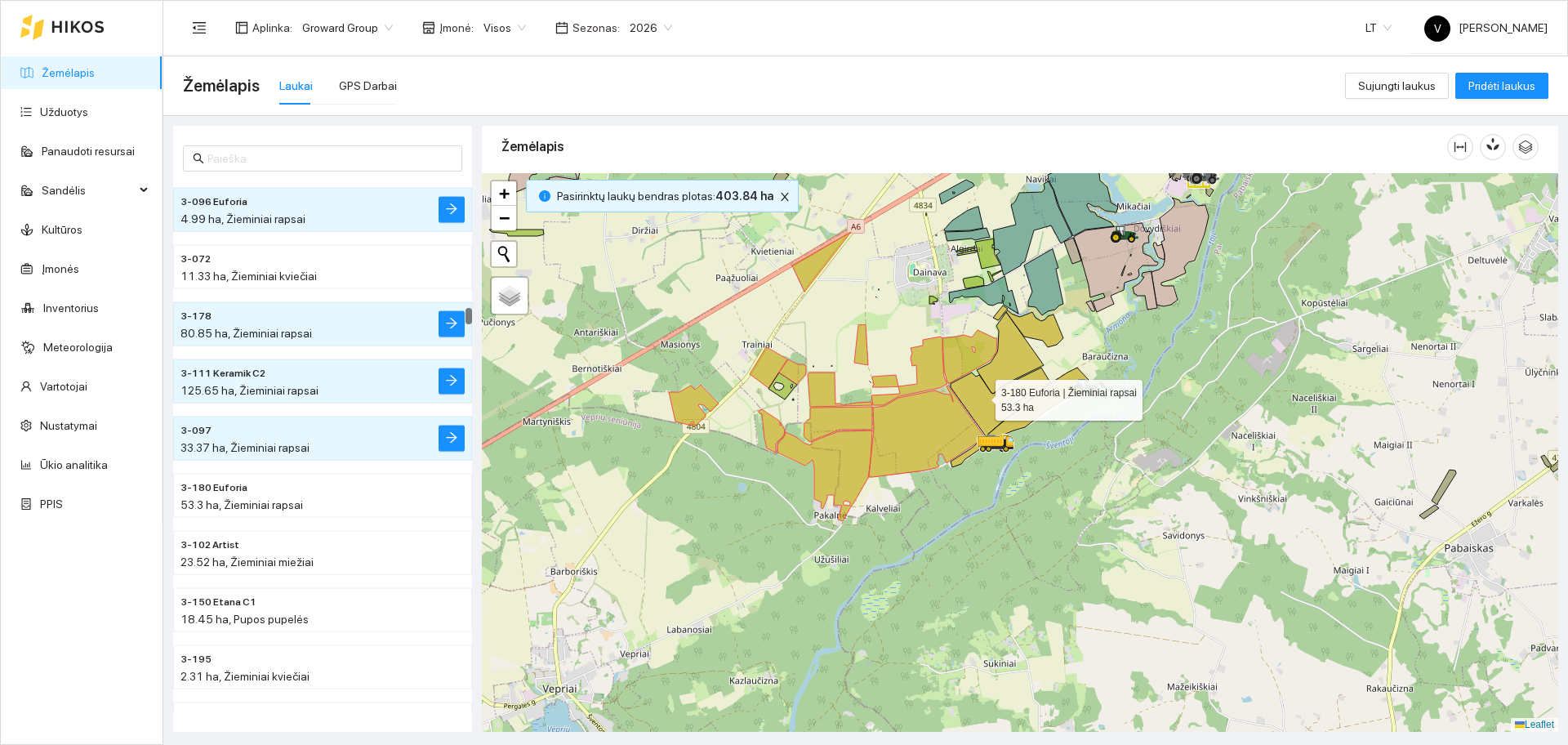
drag, startPoint x: 981, startPoint y: 397, endPoint x: 1018, endPoint y: 406, distance: 38.1
click at [980, 397] on icon at bounding box center [1000, 401] width 100 height 69
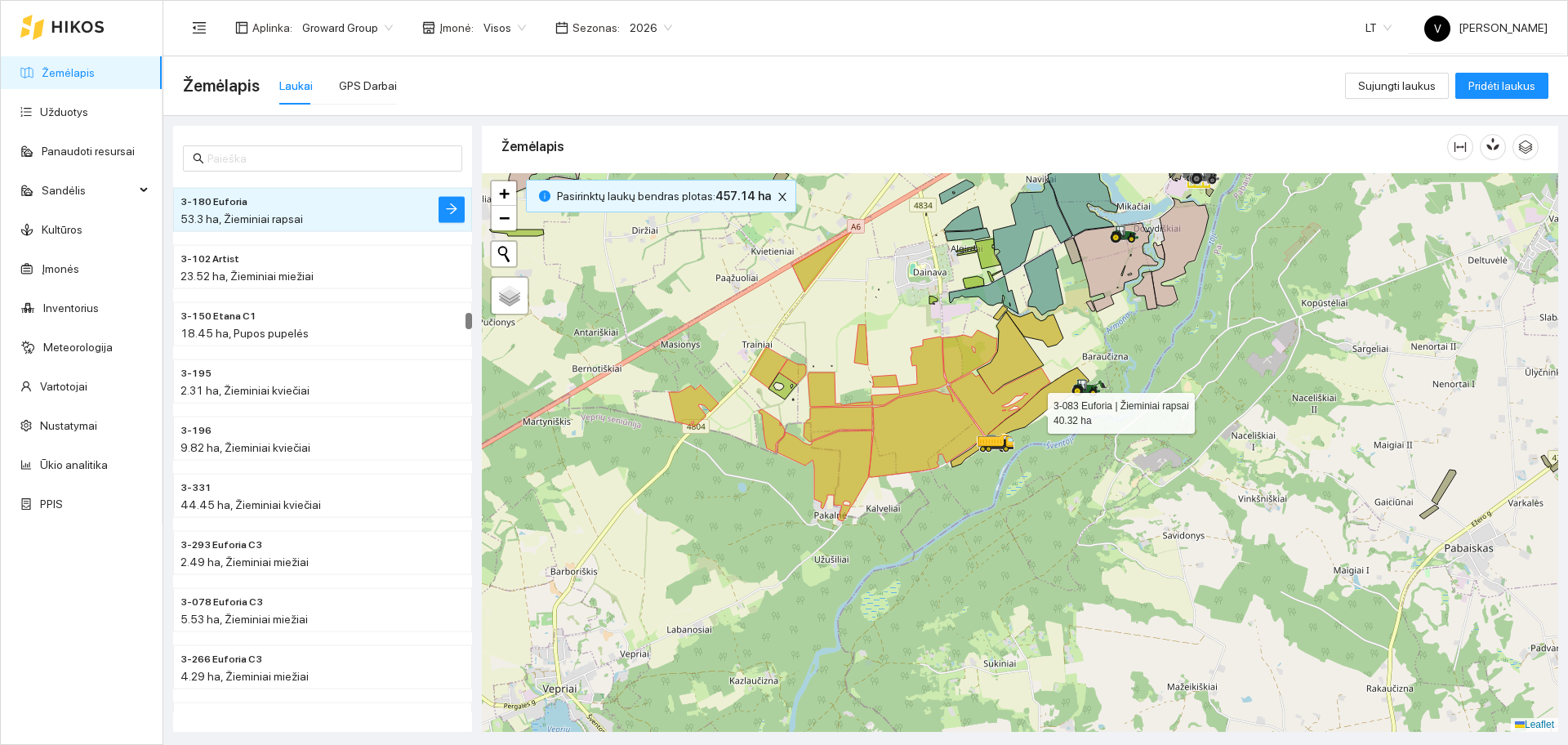
click at [1049, 399] on icon at bounding box center [1019, 417] width 138 height 100
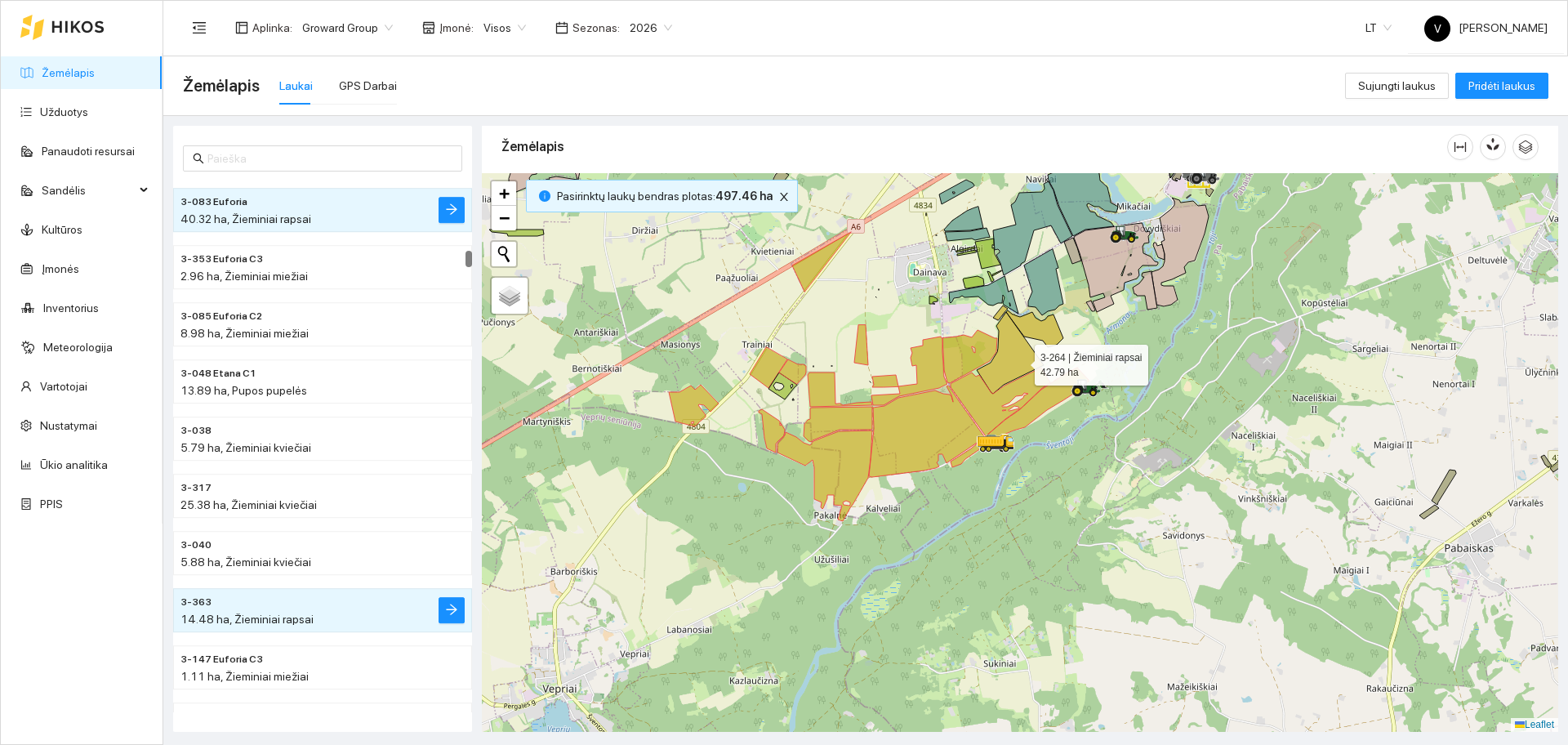
click at [1020, 360] on icon at bounding box center [1009, 353] width 67 height 82
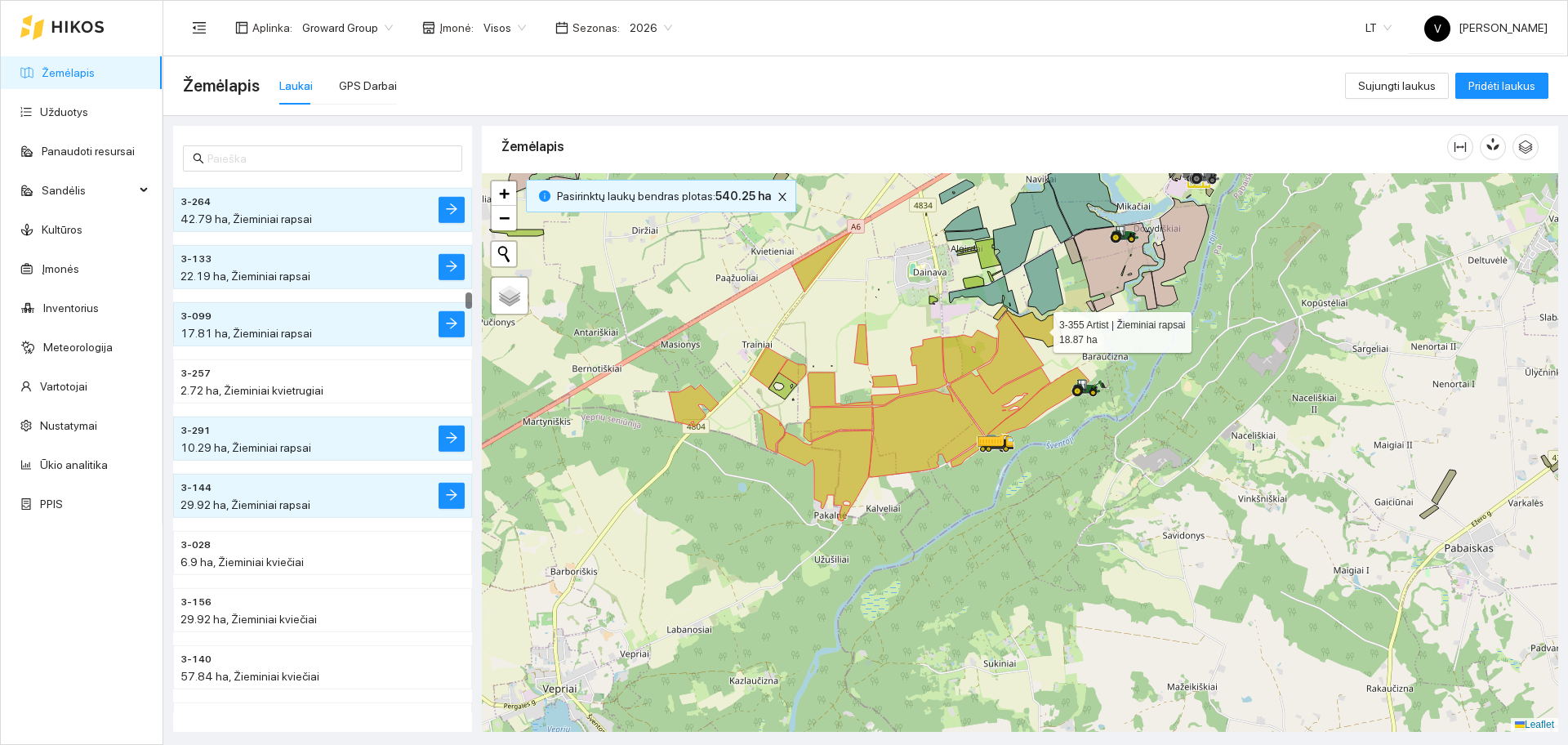
click at [1046, 329] on icon at bounding box center [1034, 328] width 57 height 37
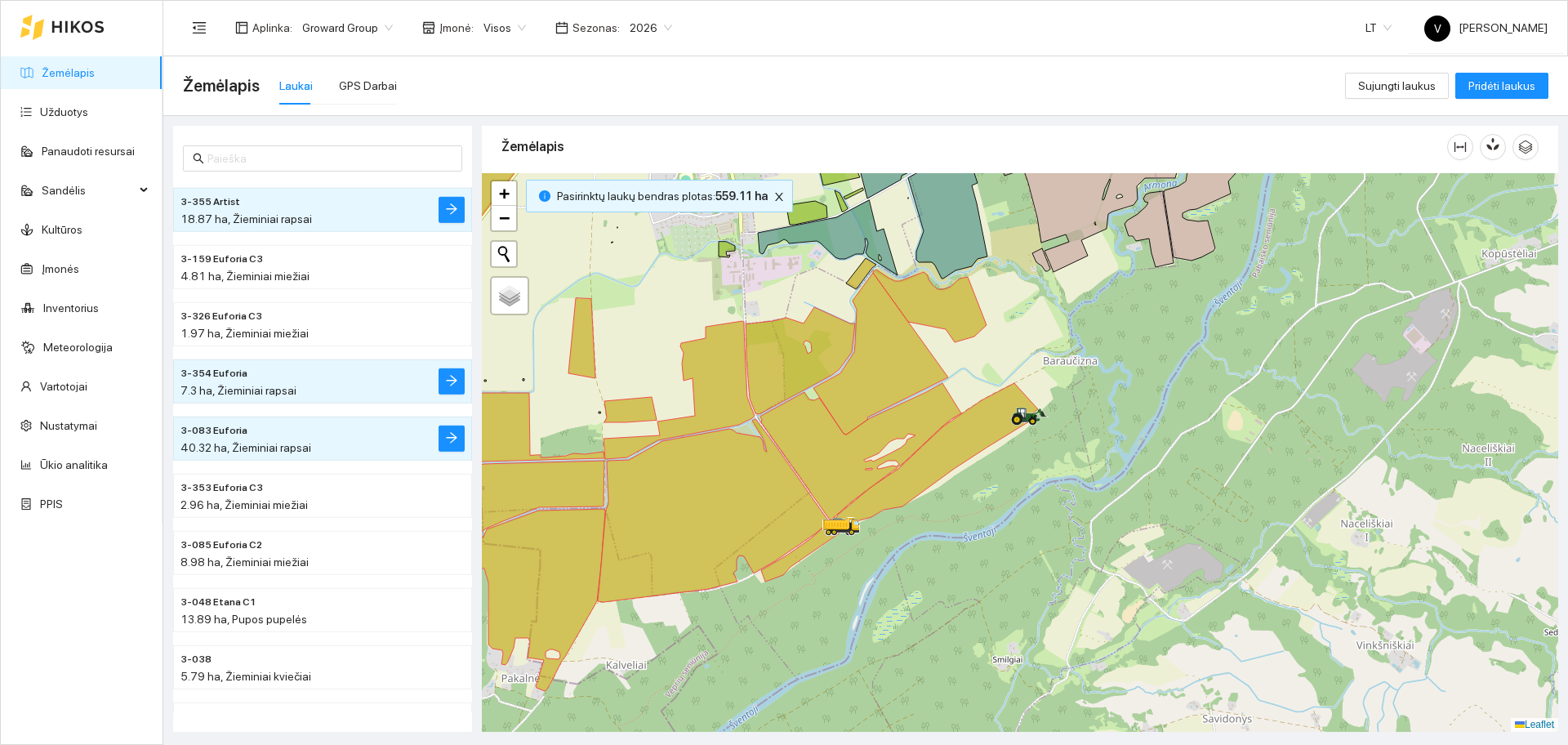
click at [854, 270] on div at bounding box center [1020, 452] width 1076 height 559
click at [857, 274] on icon at bounding box center [862, 274] width 30 height 31
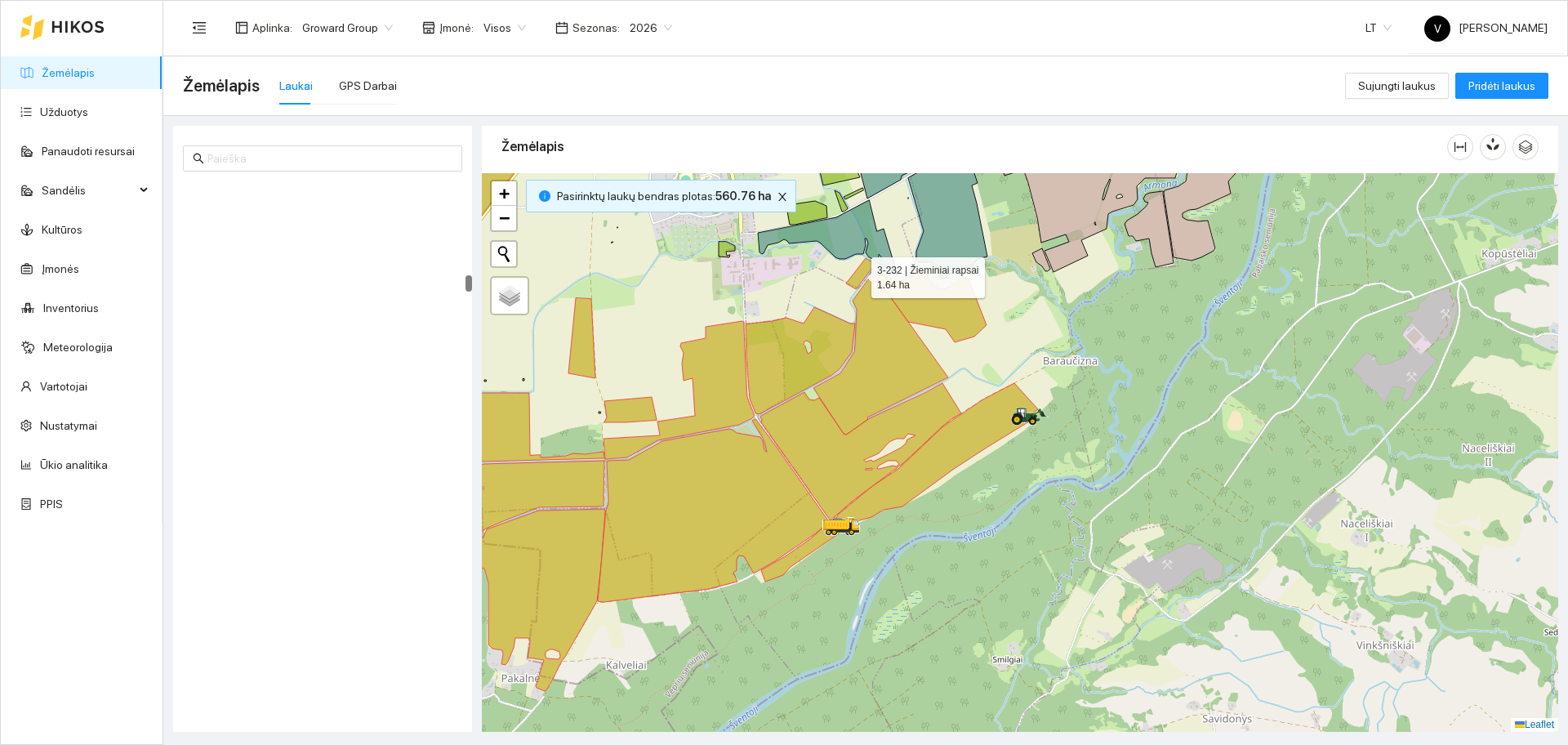
scroll to position [5310, 0]
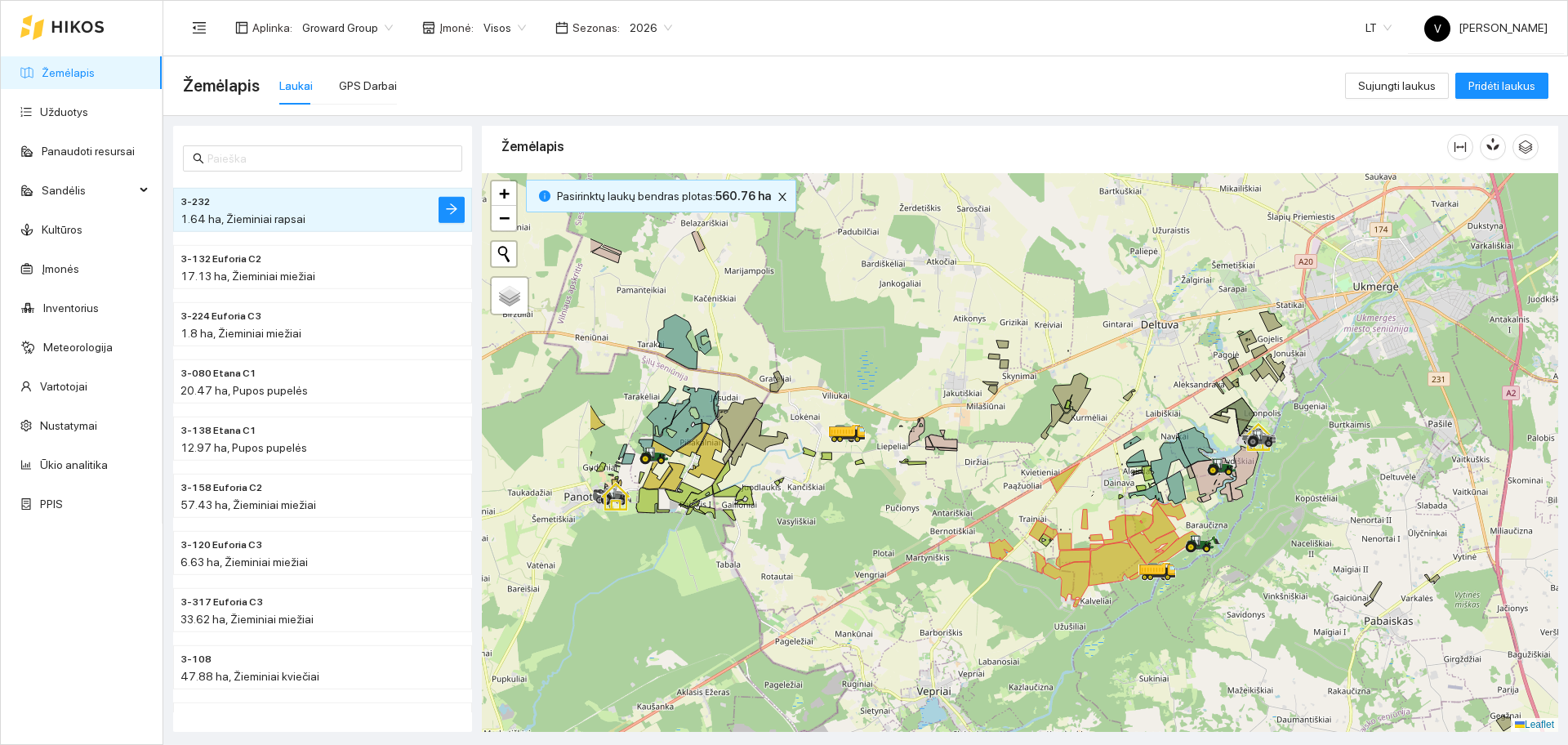
drag, startPoint x: 819, startPoint y: 388, endPoint x: 1035, endPoint y: 502, distance: 244.2
click at [1035, 502] on div at bounding box center [1020, 452] width 1076 height 559
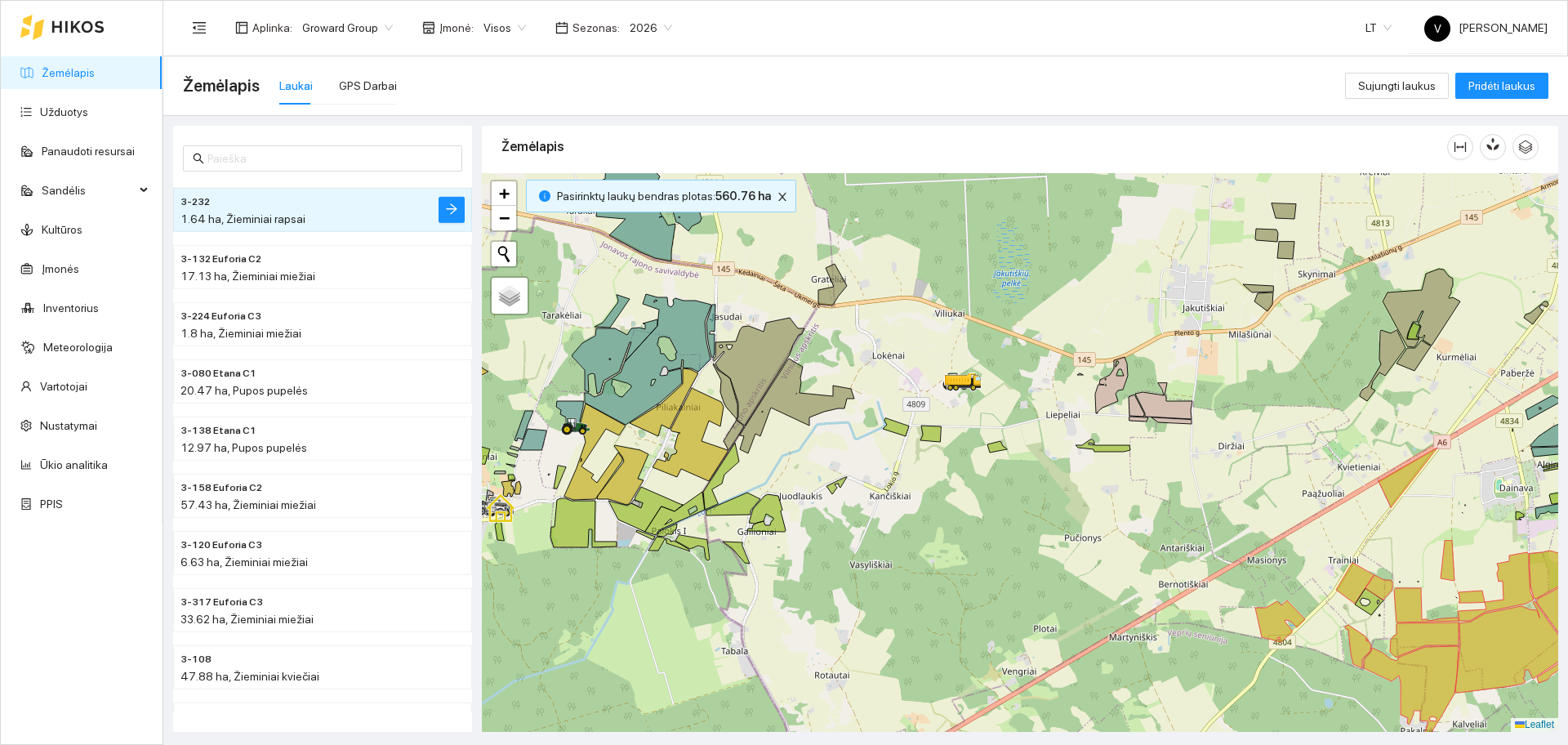
drag, startPoint x: 803, startPoint y: 486, endPoint x: 1017, endPoint y: 485, distance: 214.0
click at [1016, 485] on div at bounding box center [1020, 452] width 1076 height 559
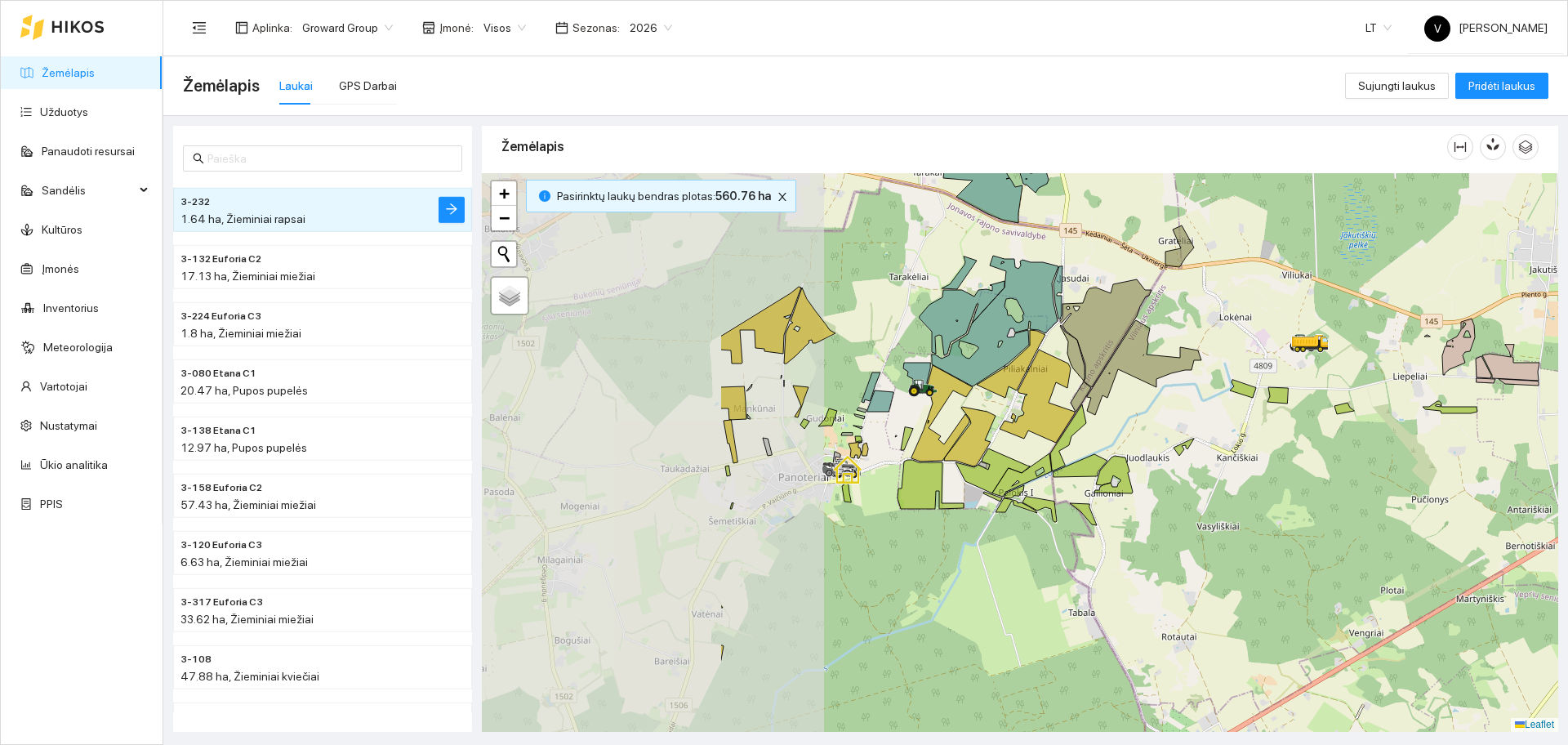
drag, startPoint x: 821, startPoint y: 457, endPoint x: 1169, endPoint y: 419, distance: 350.1
click at [1169, 419] on div at bounding box center [1020, 452] width 1076 height 559
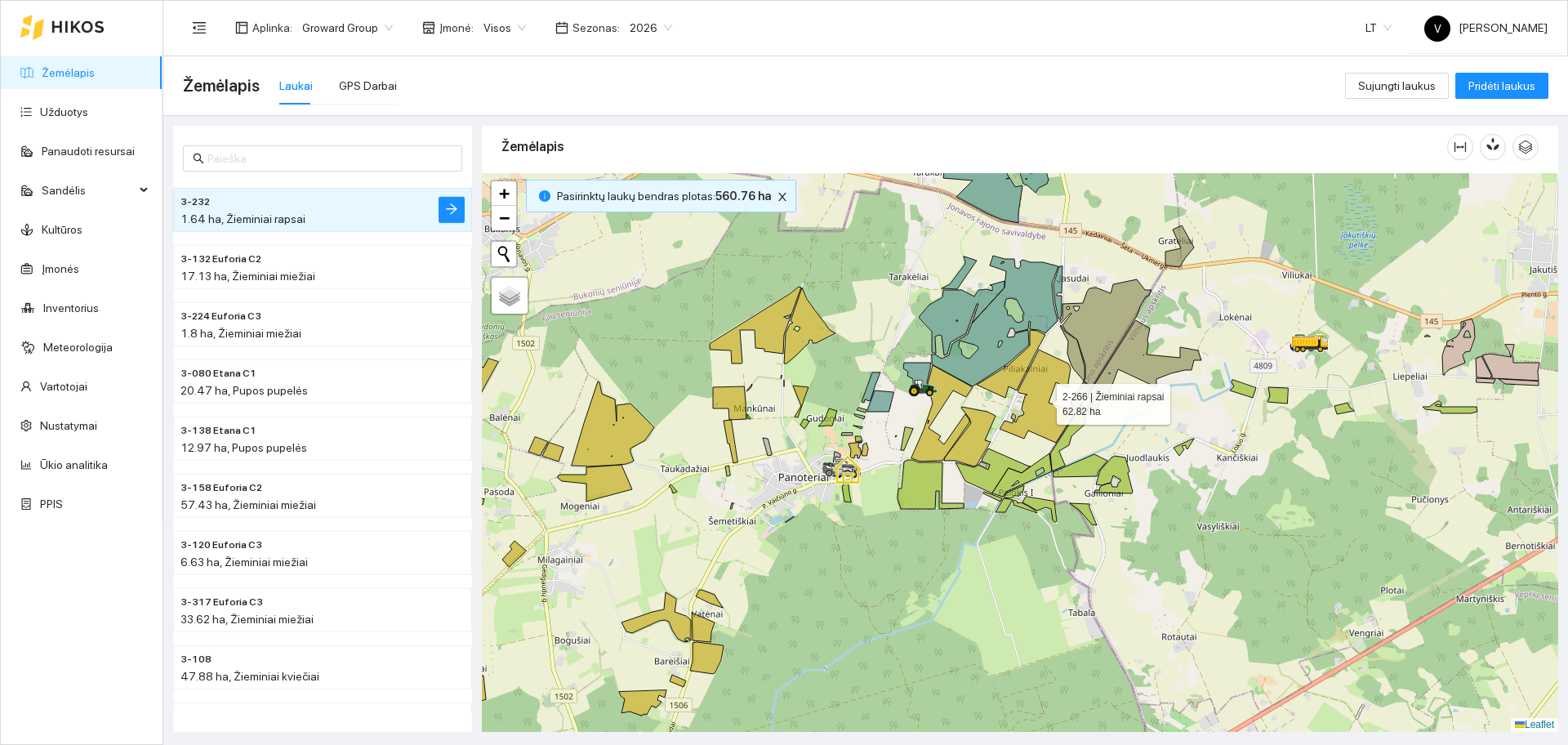
click at [1023, 419] on icon at bounding box center [1037, 396] width 75 height 93
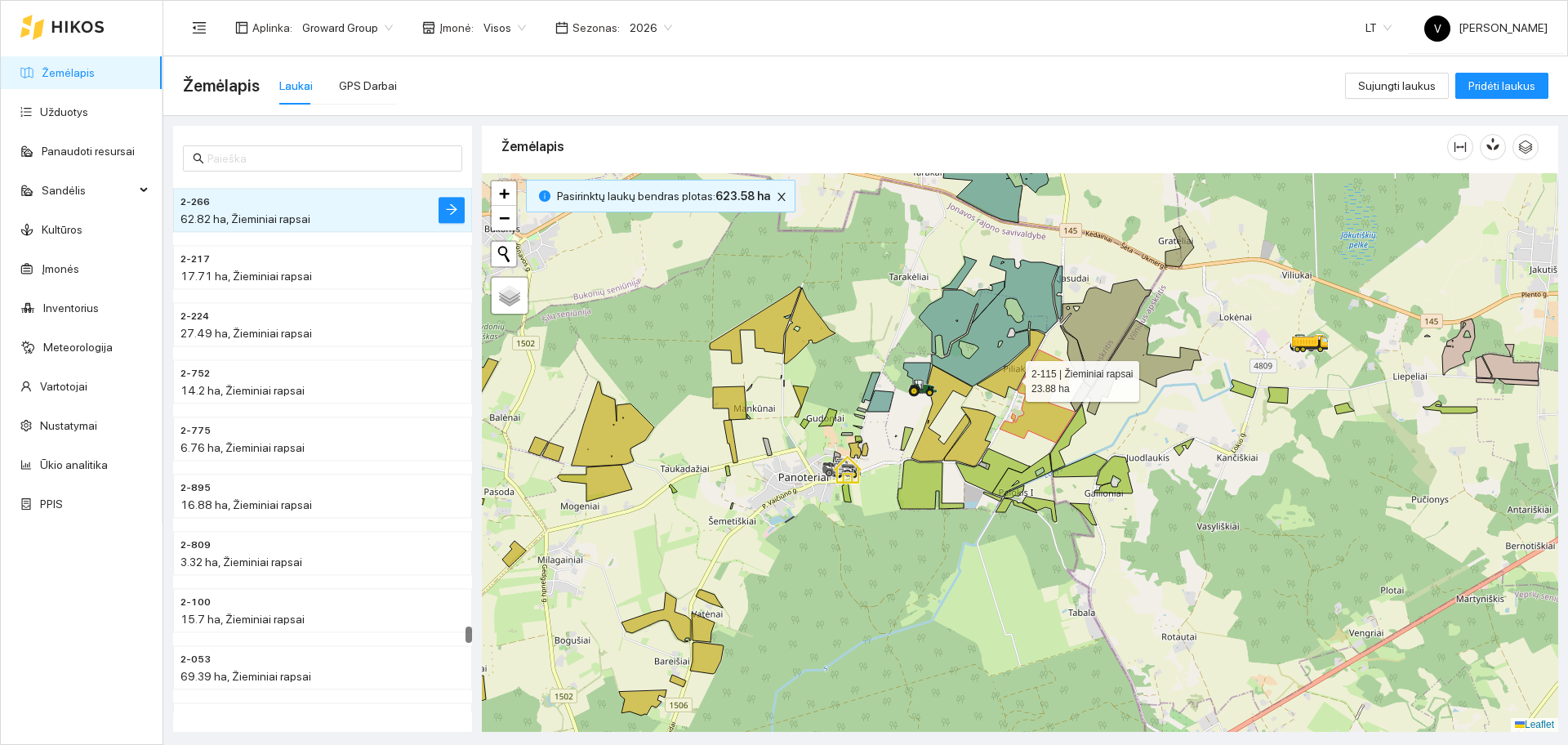
click at [1011, 374] on icon at bounding box center [1010, 364] width 69 height 68
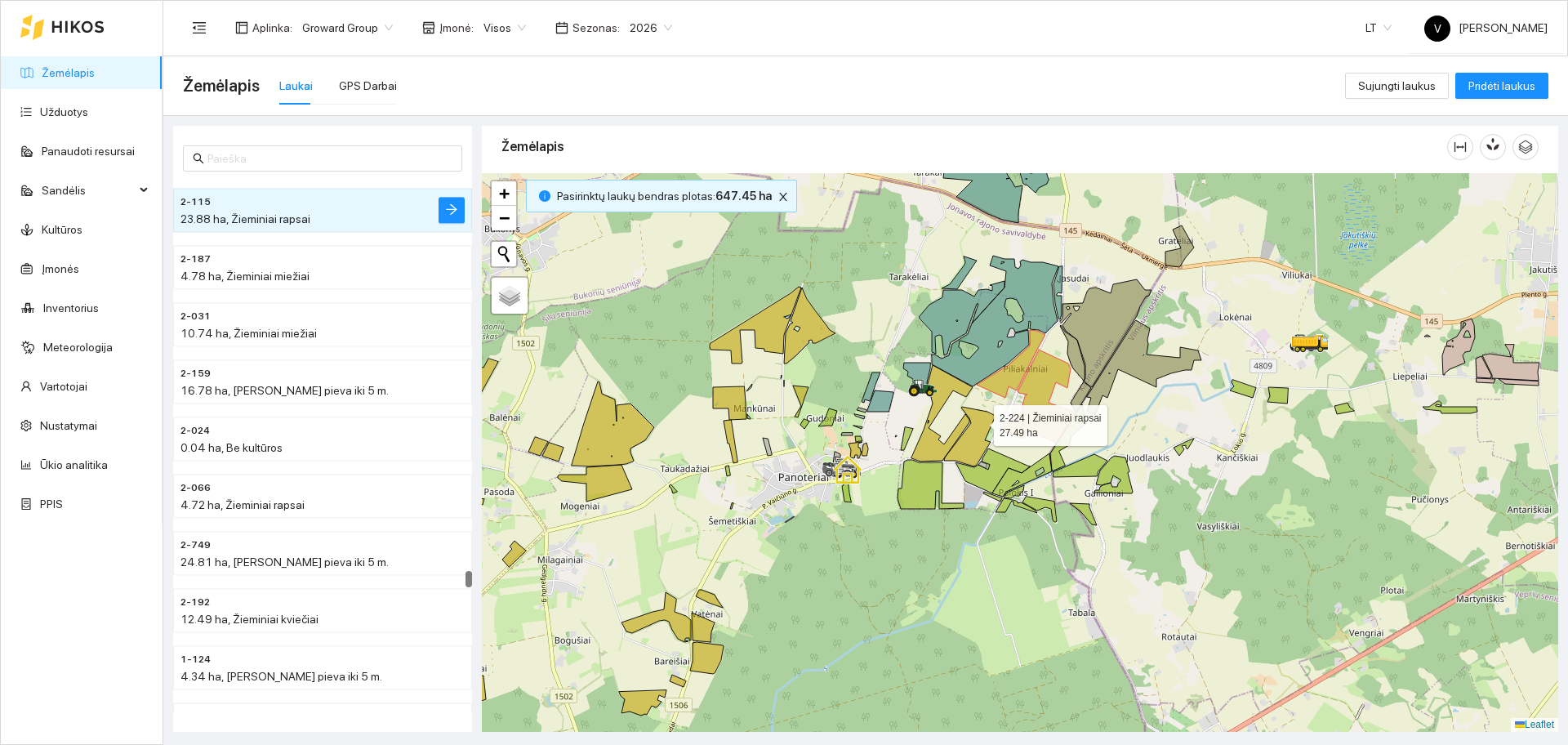
click at [979, 424] on icon at bounding box center [970, 436] width 52 height 60
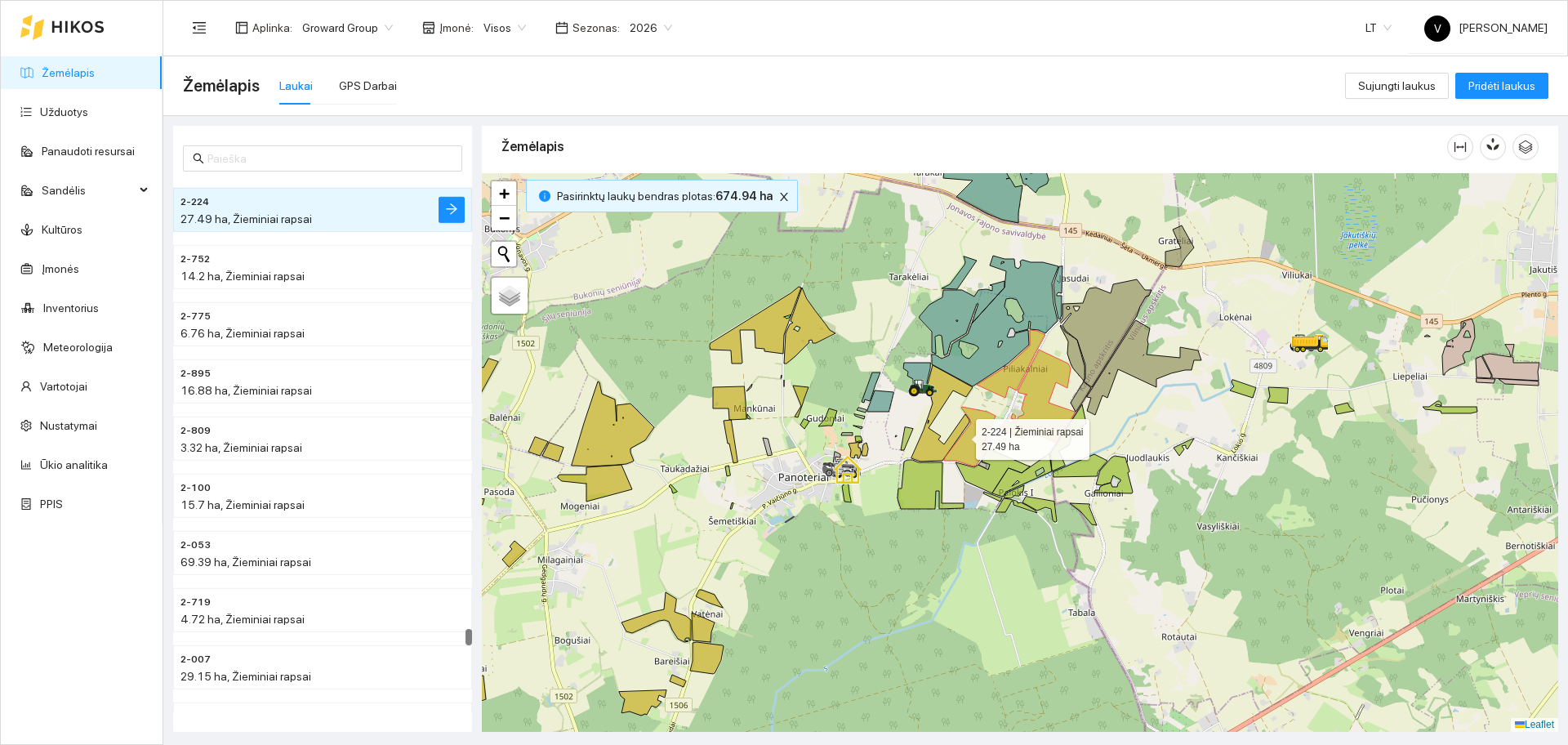
click at [949, 436] on div at bounding box center [1020, 452] width 1076 height 559
click at [926, 446] on icon at bounding box center [942, 413] width 61 height 96
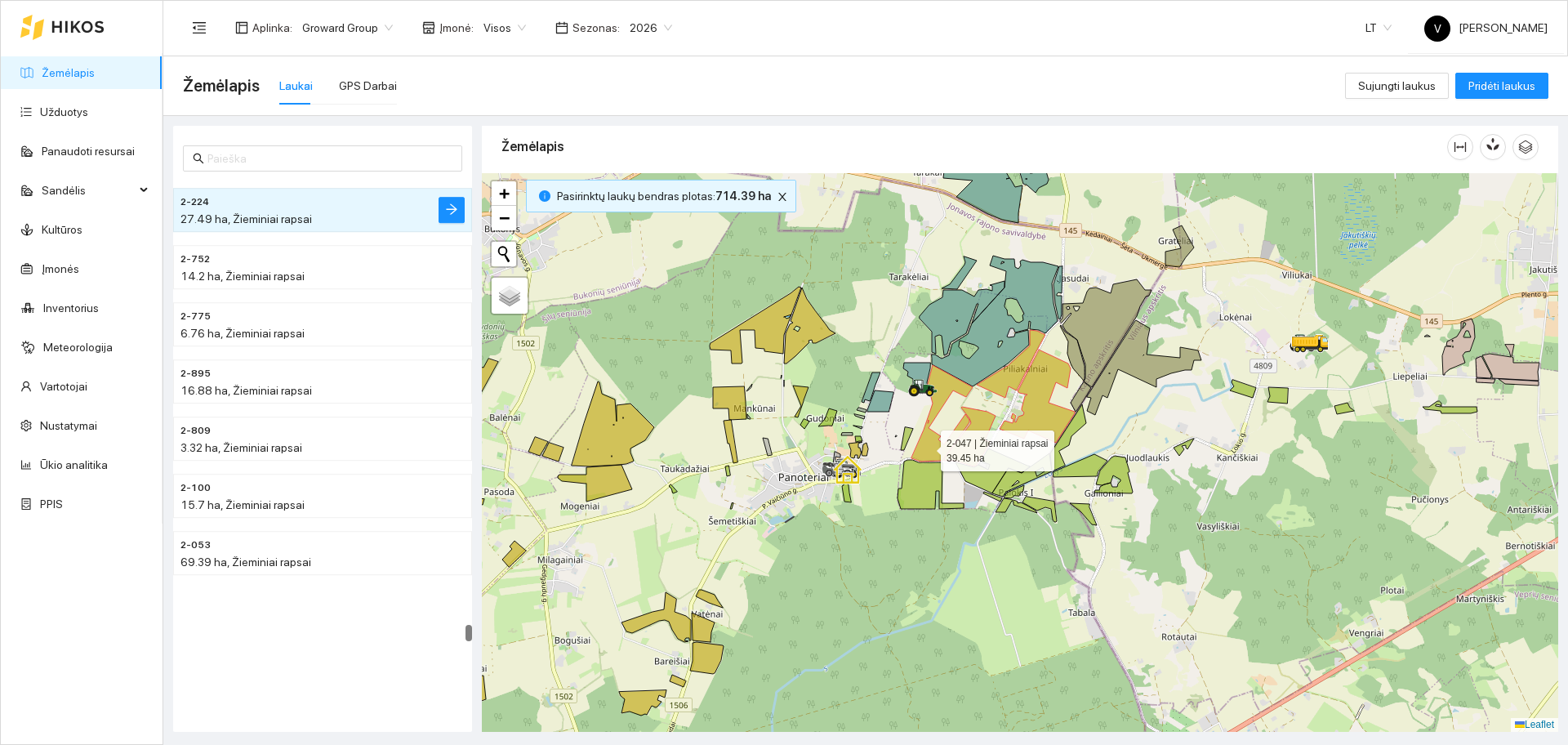
scroll to position [25049, 0]
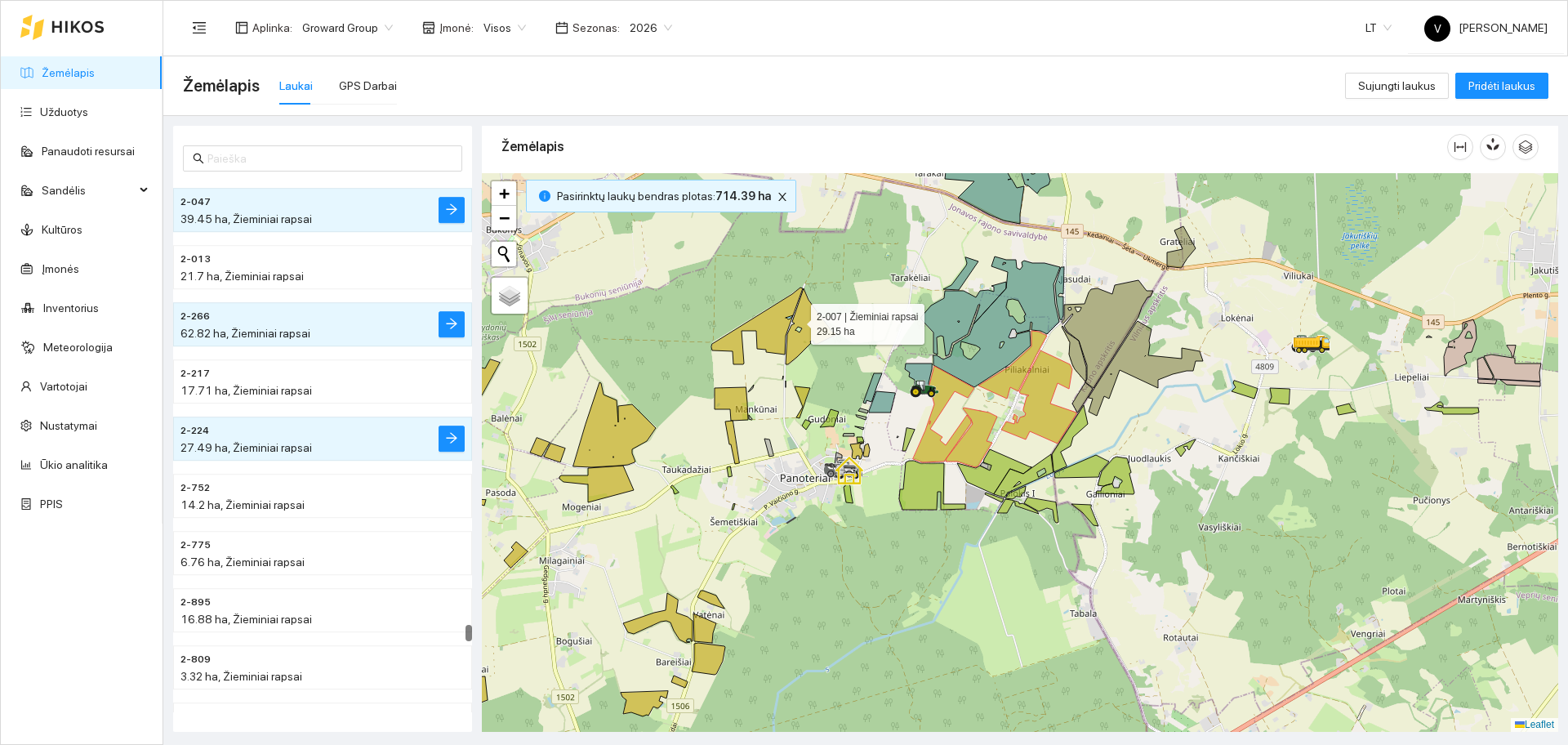
click at [795, 320] on icon at bounding box center [812, 326] width 52 height 76
click at [776, 323] on icon at bounding box center [756, 327] width 92 height 77
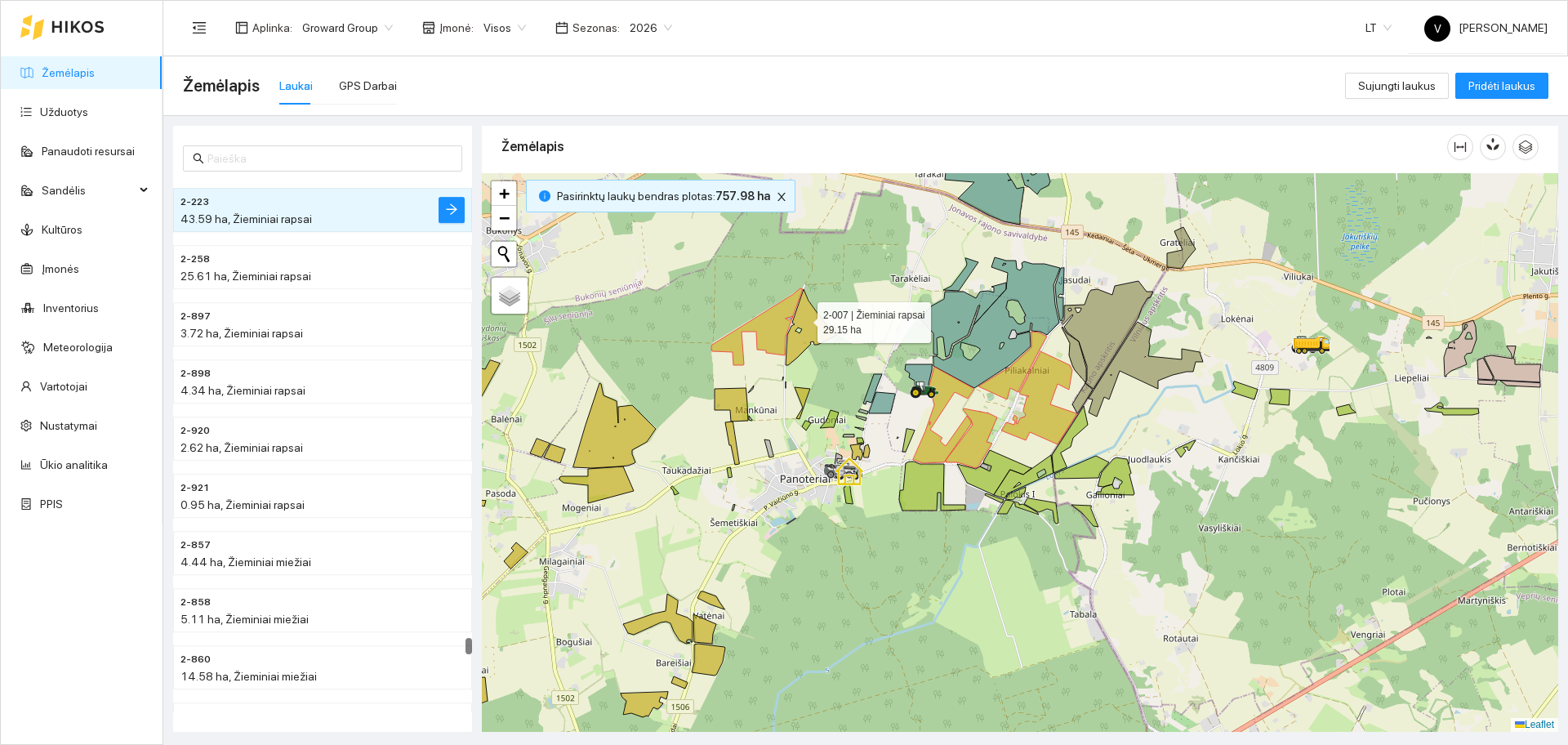
click at [803, 318] on icon at bounding box center [812, 326] width 52 height 76
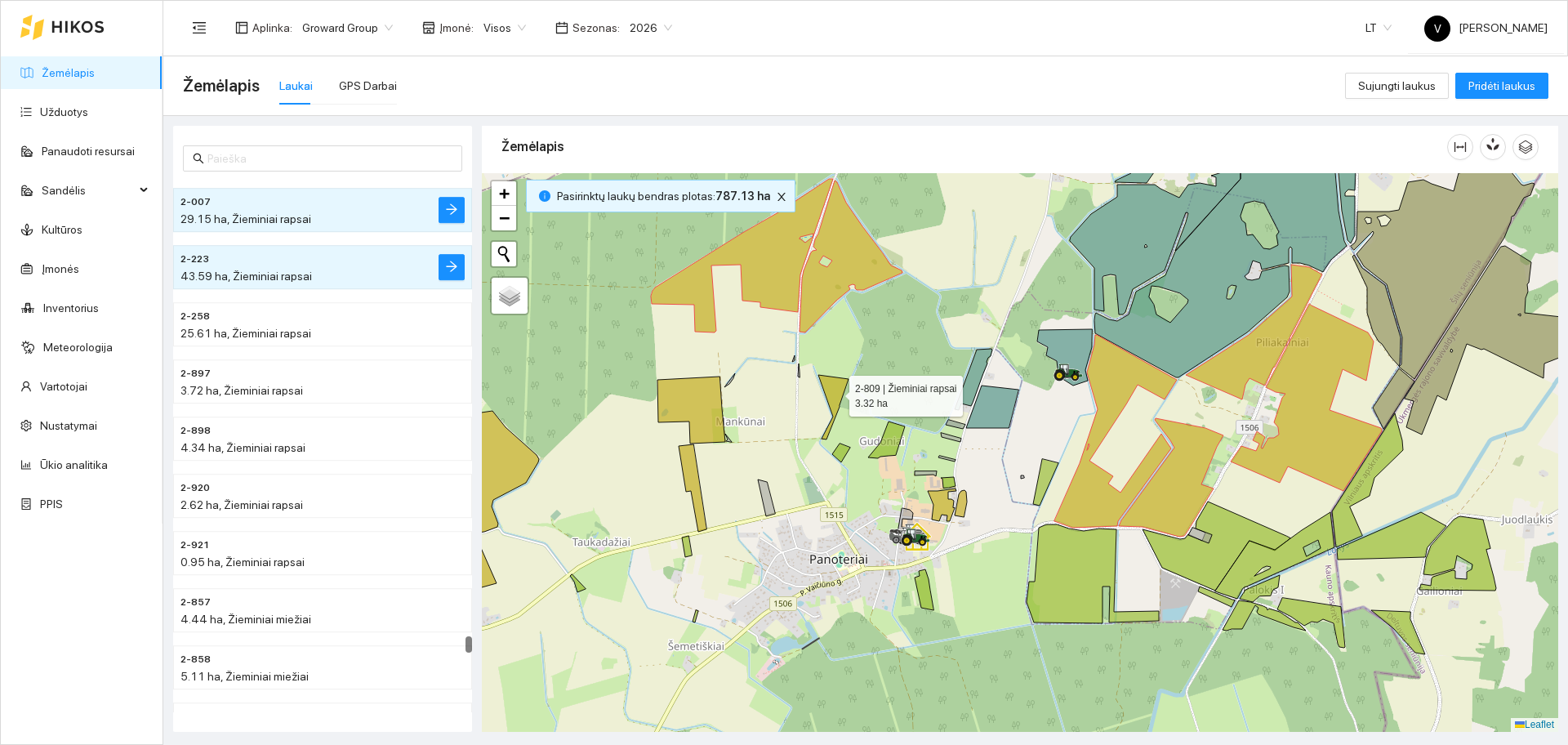
click at [835, 391] on icon at bounding box center [833, 407] width 30 height 64
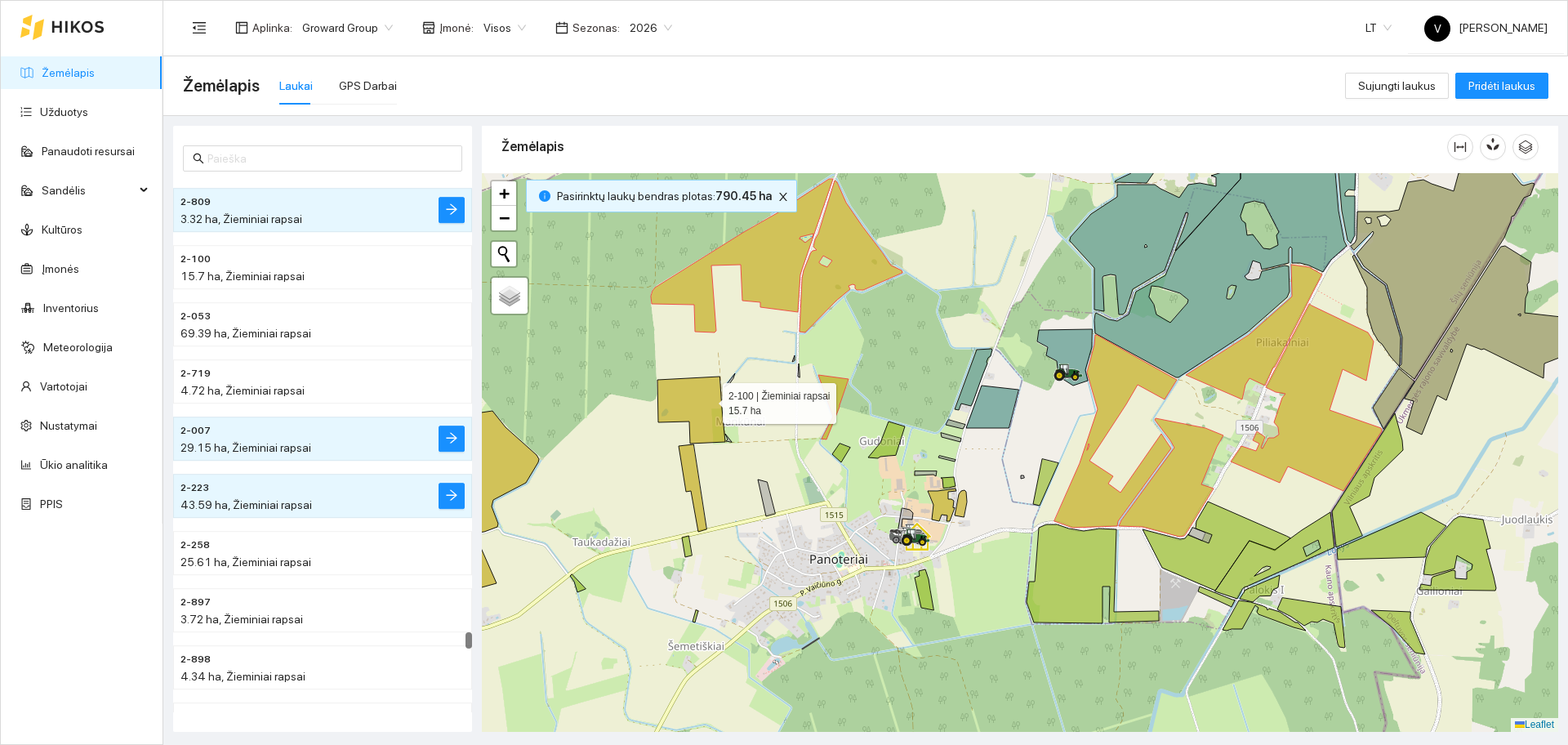
click at [708, 399] on icon at bounding box center [691, 410] width 68 height 67
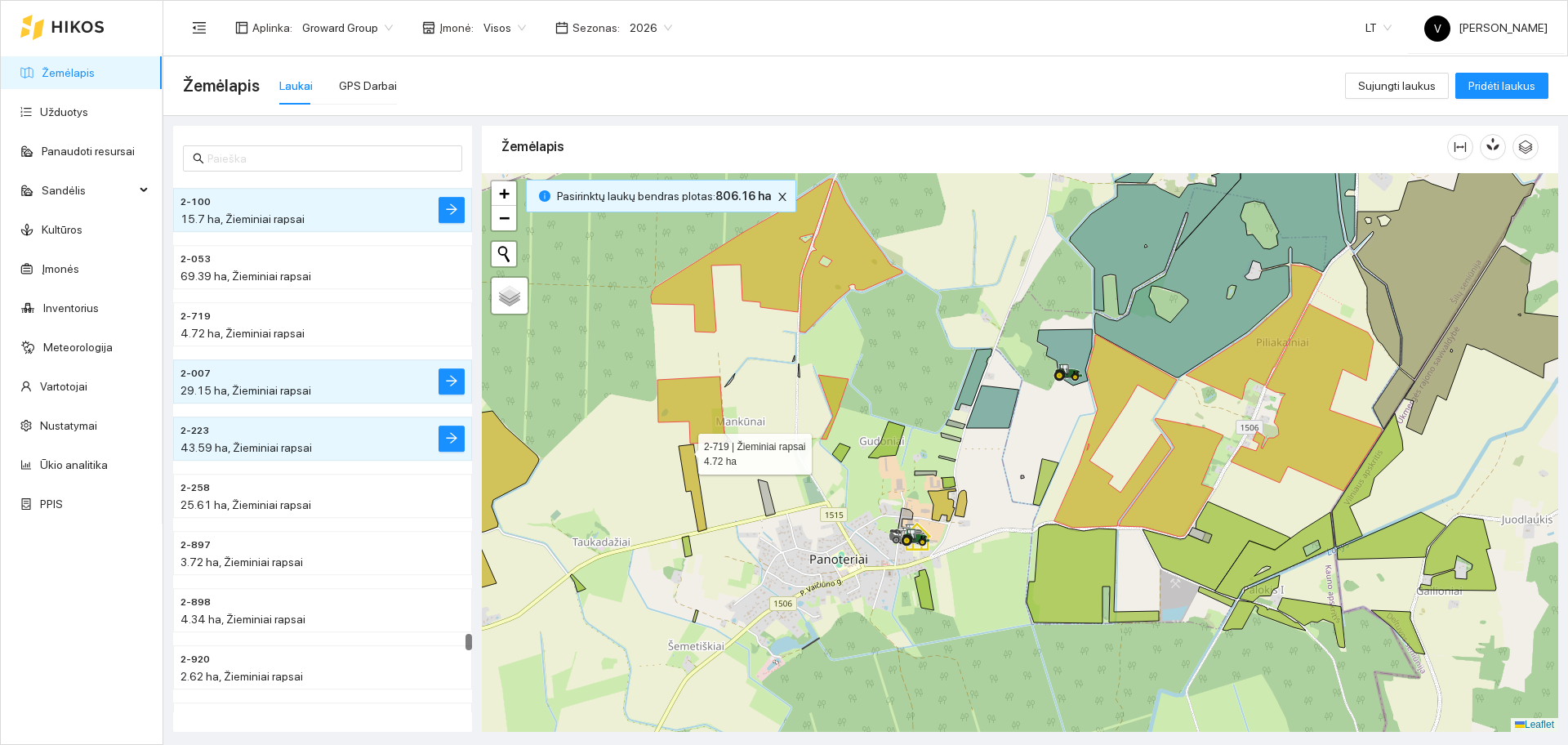
click at [683, 452] on icon at bounding box center [692, 488] width 28 height 87
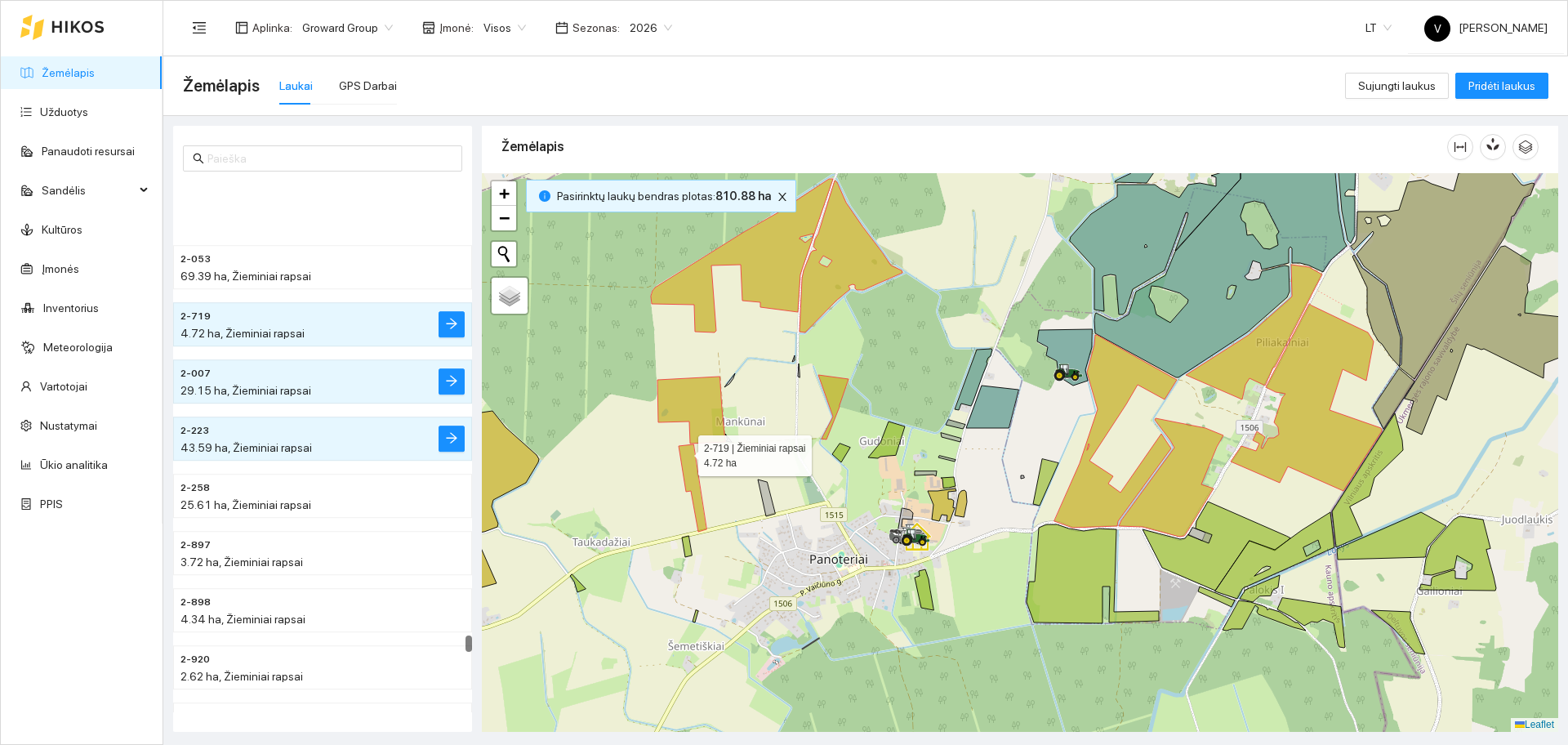
scroll to position [25678, 0]
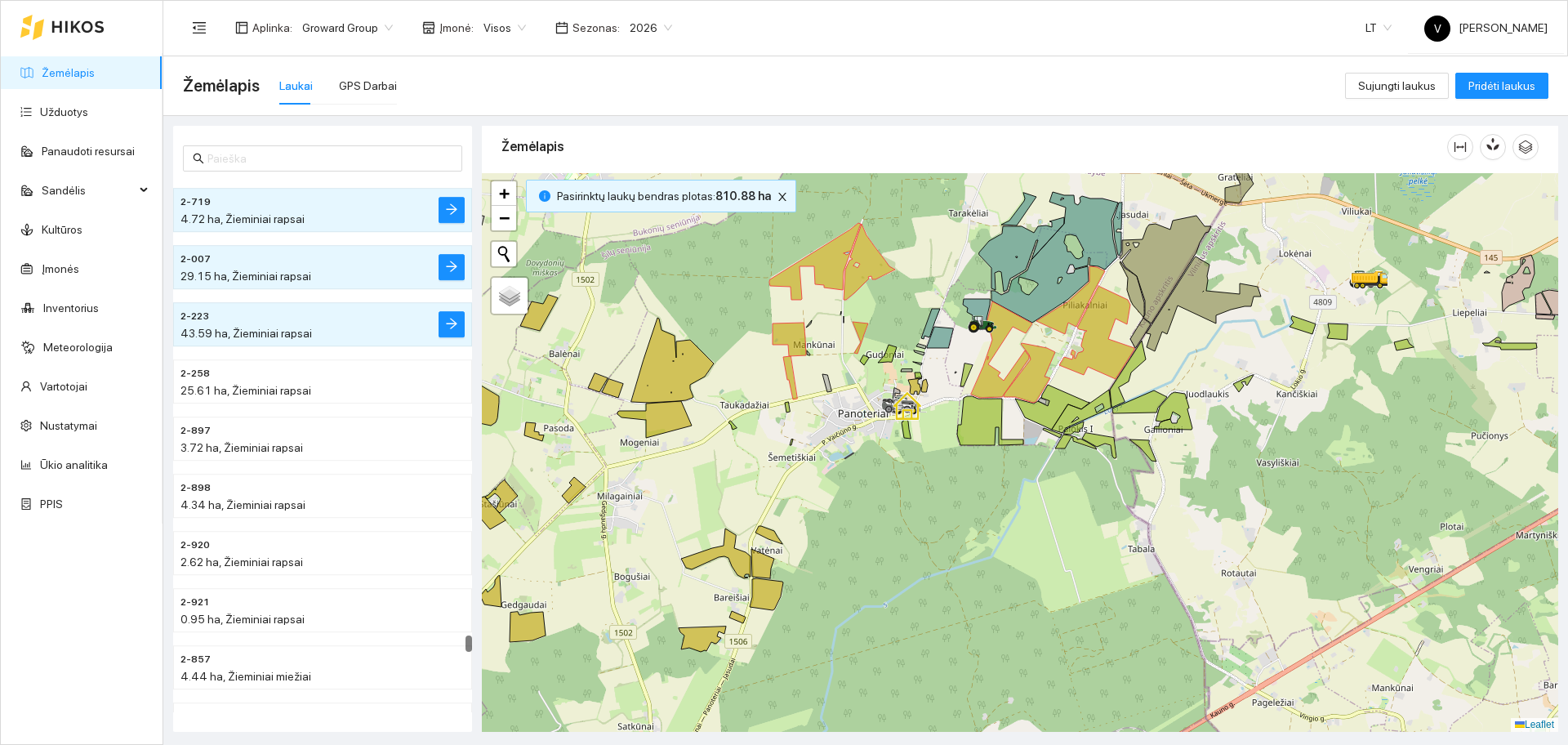
drag, startPoint x: 782, startPoint y: 482, endPoint x: 836, endPoint y: 420, distance: 82.2
click at [836, 420] on div at bounding box center [1020, 452] width 1076 height 559
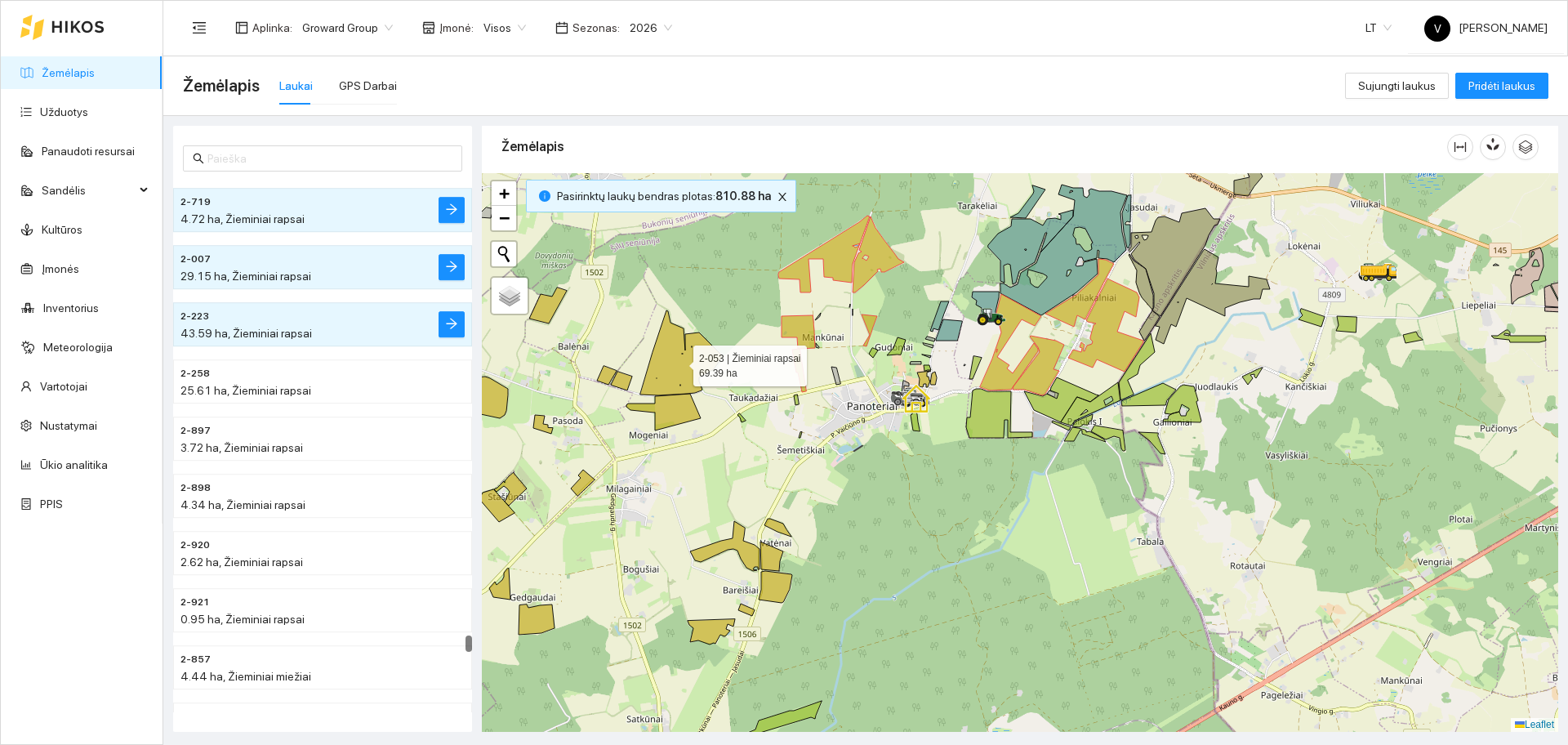
click at [692, 369] on icon at bounding box center [682, 352] width 83 height 85
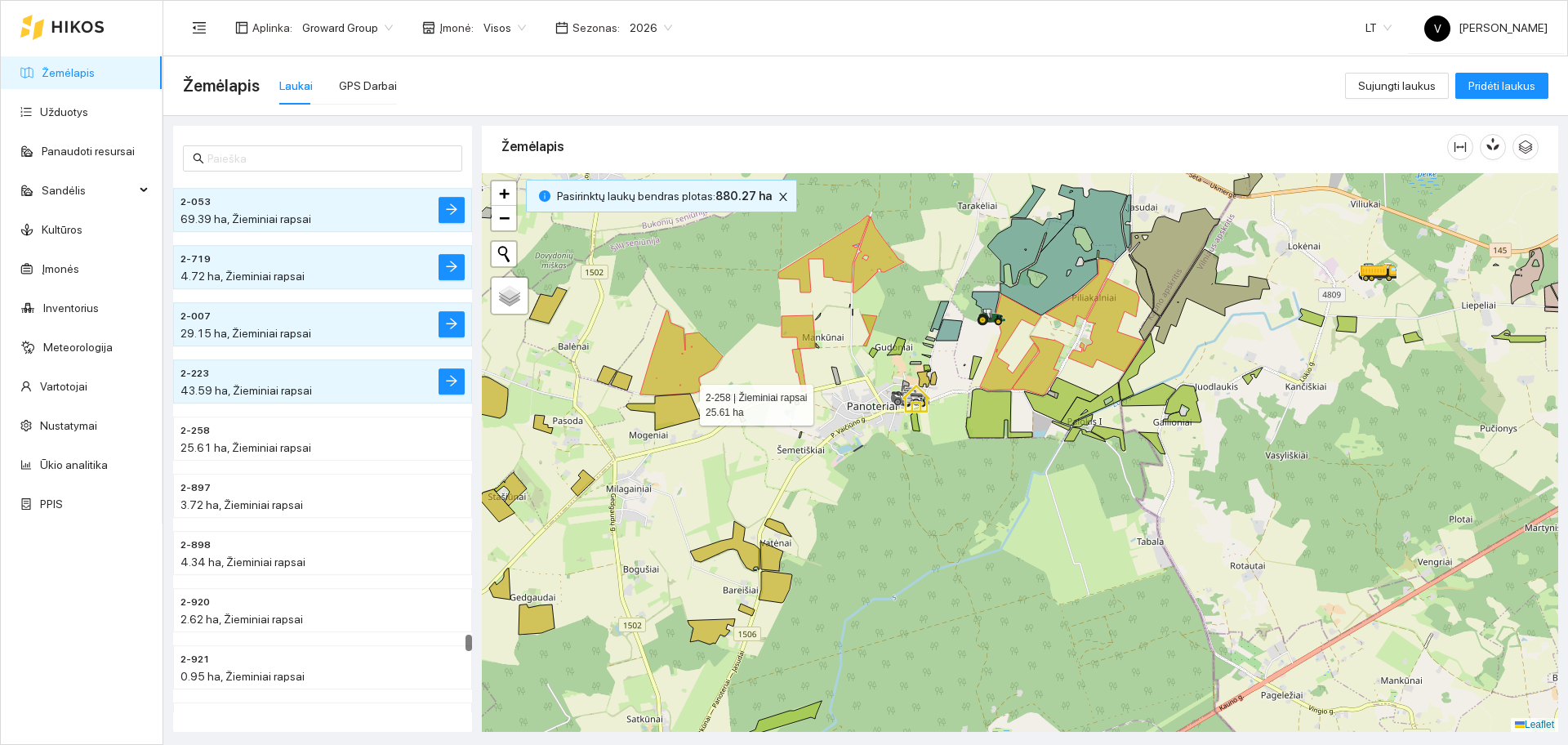
click at [684, 412] on icon at bounding box center [663, 412] width 74 height 37
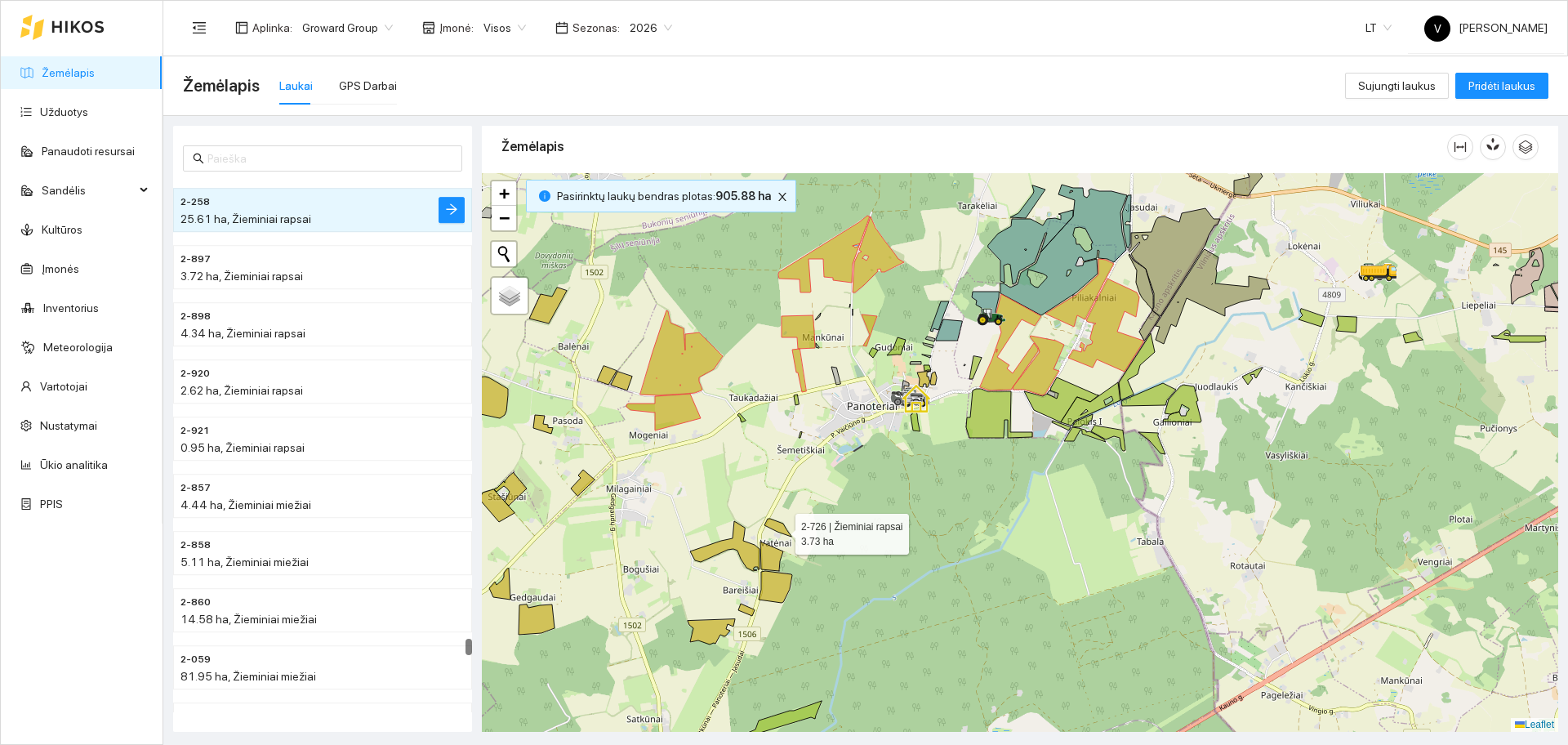
click at [779, 530] on icon at bounding box center [778, 528] width 27 height 18
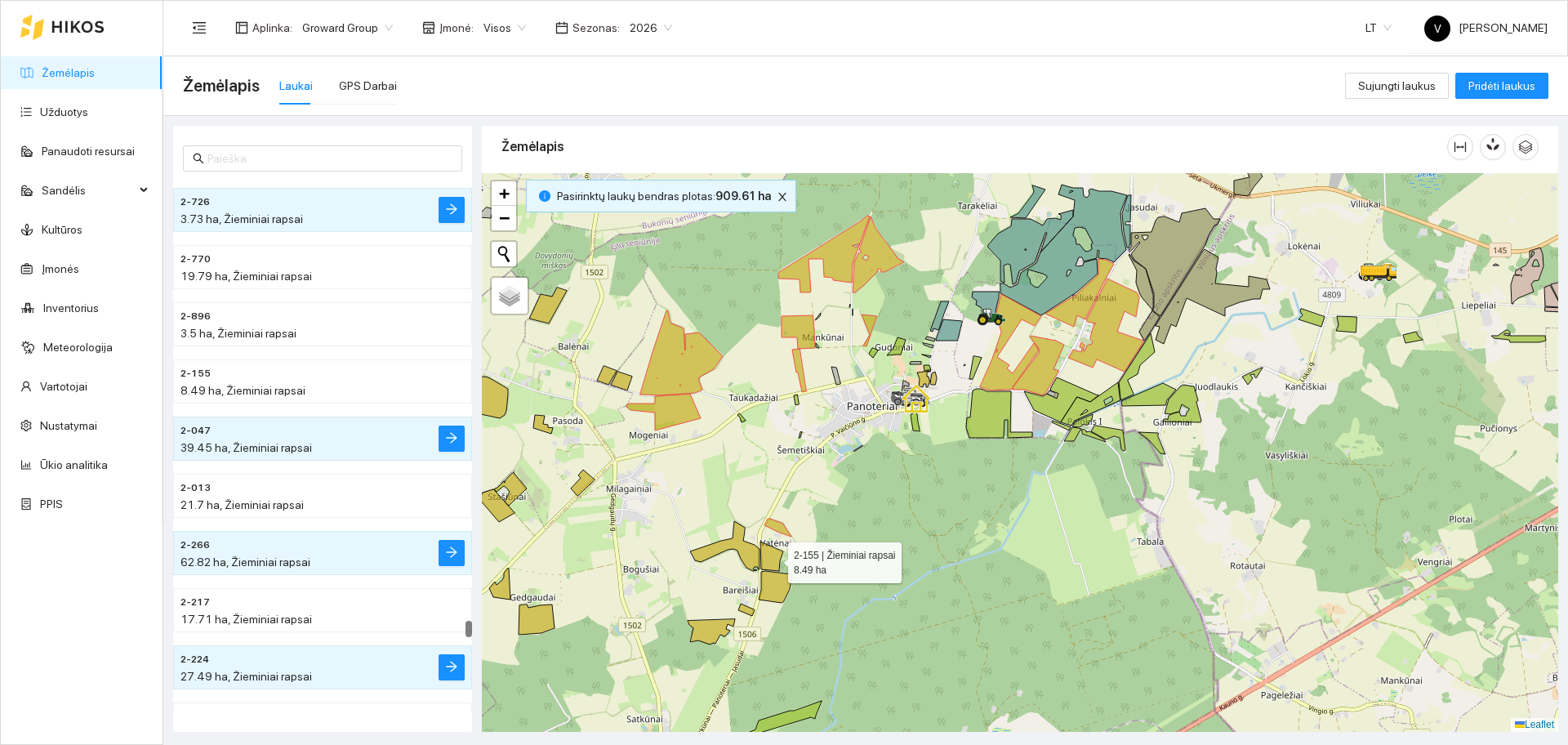
click at [773, 559] on icon at bounding box center [772, 556] width 23 height 29
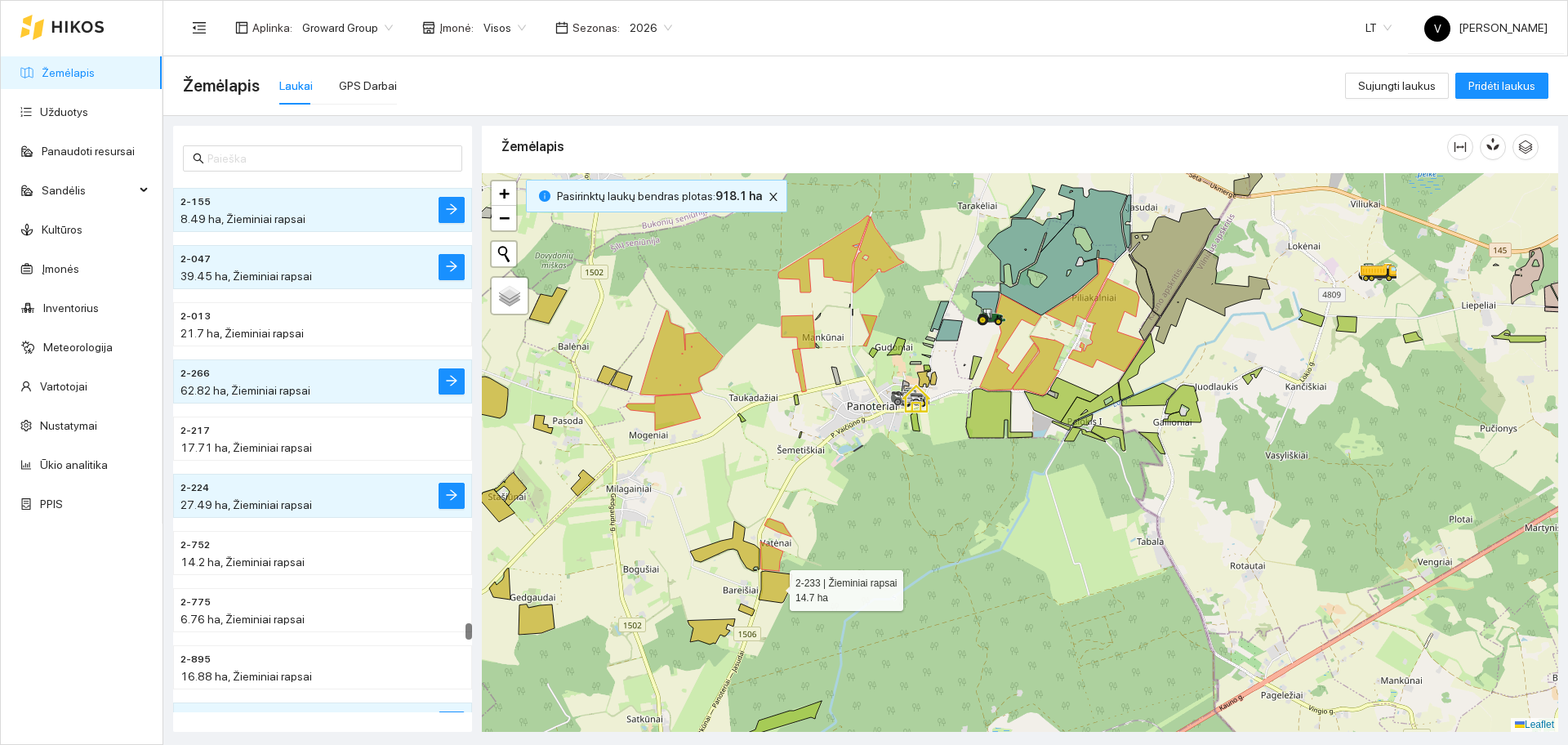
click at [773, 594] on icon at bounding box center [776, 587] width 34 height 32
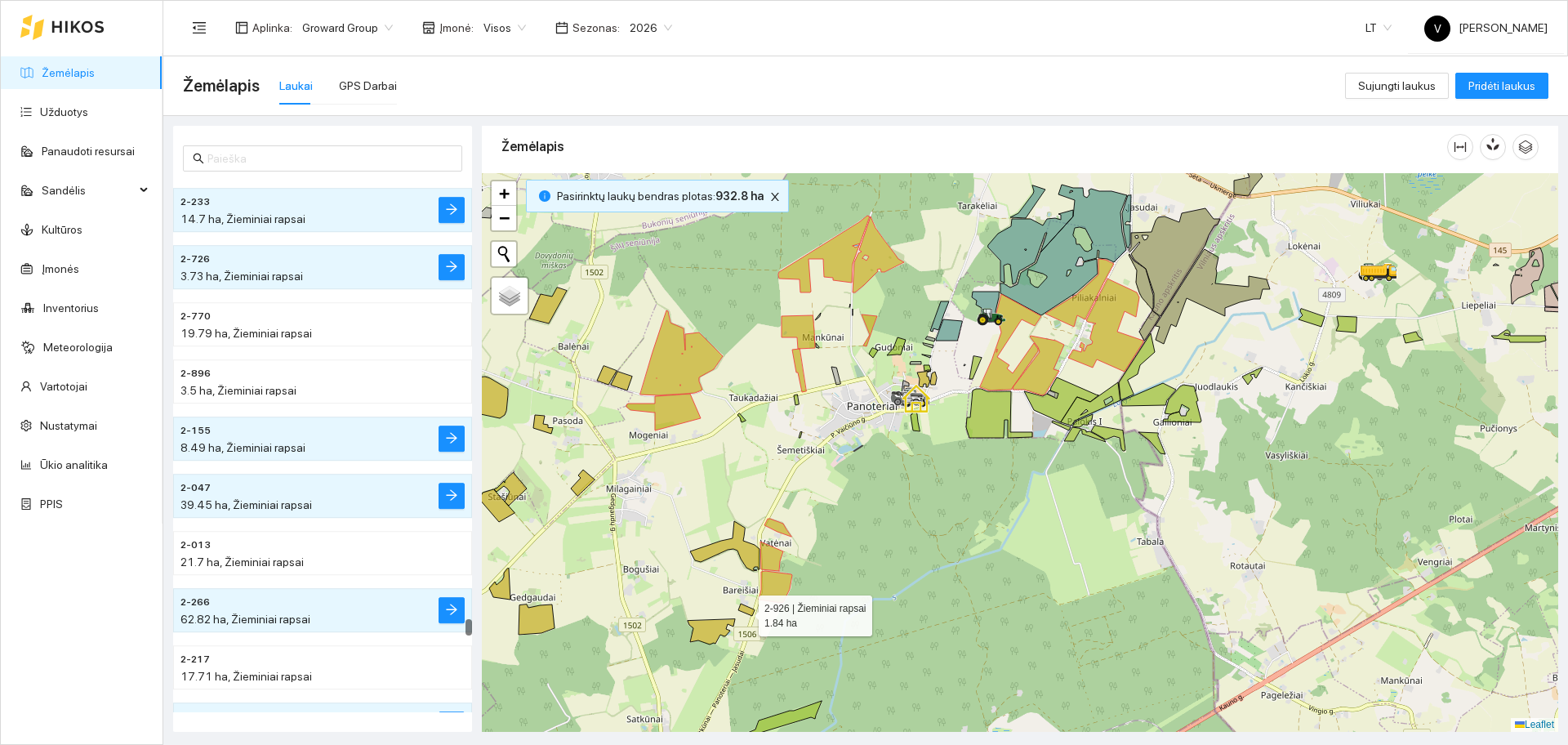
click at [744, 612] on icon at bounding box center [747, 610] width 16 height 12
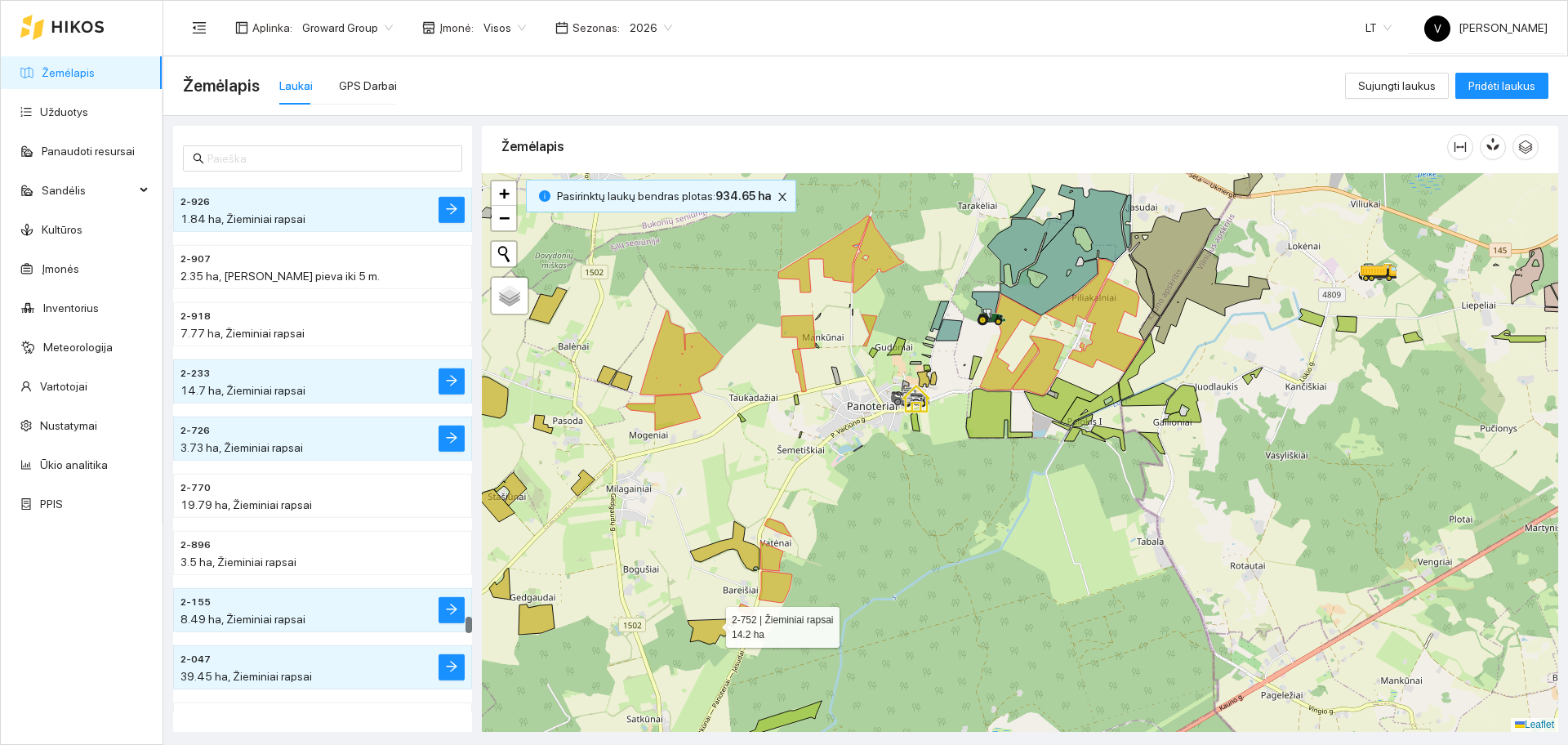
click at [705, 630] on icon at bounding box center [711, 632] width 47 height 25
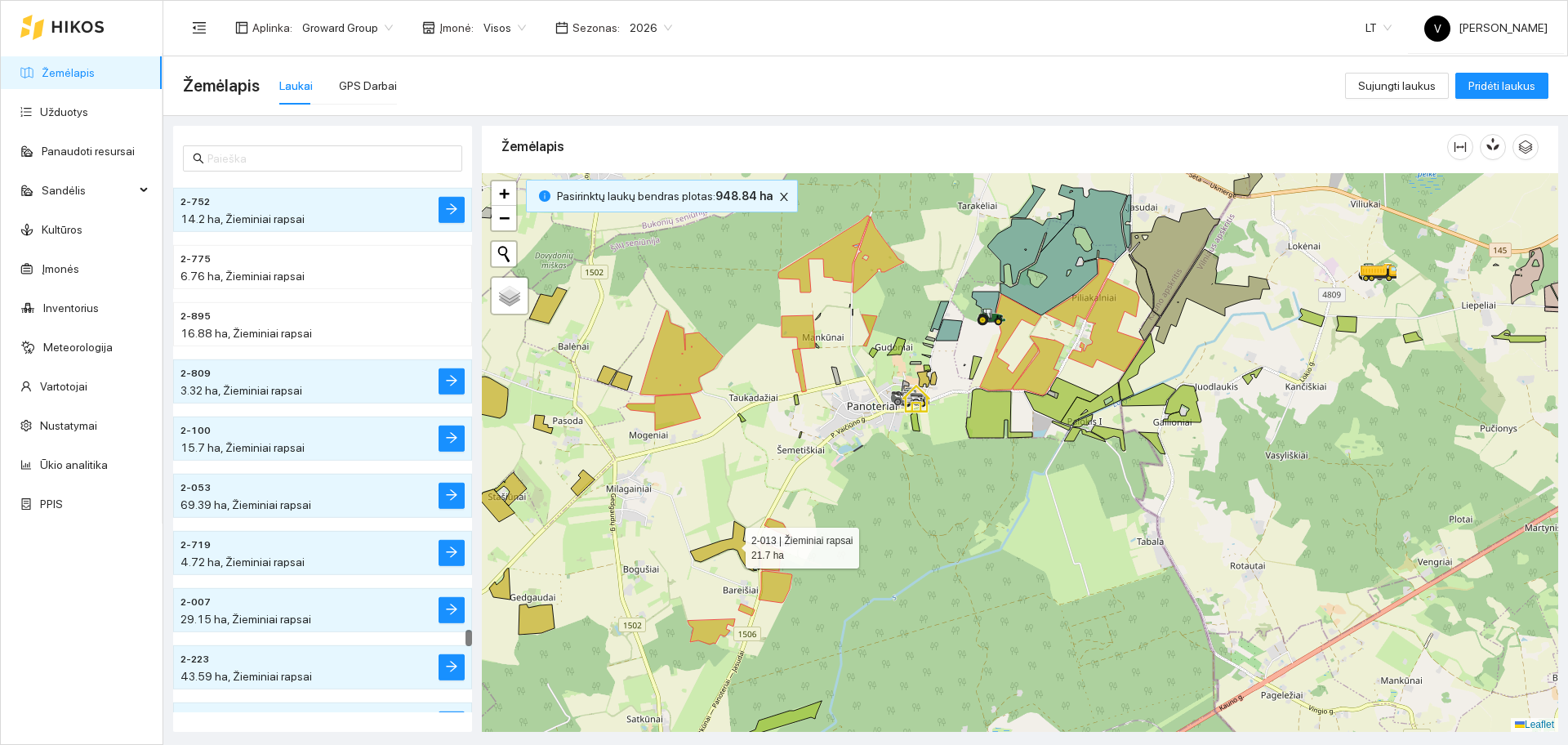
click at [733, 541] on icon at bounding box center [725, 546] width 69 height 50
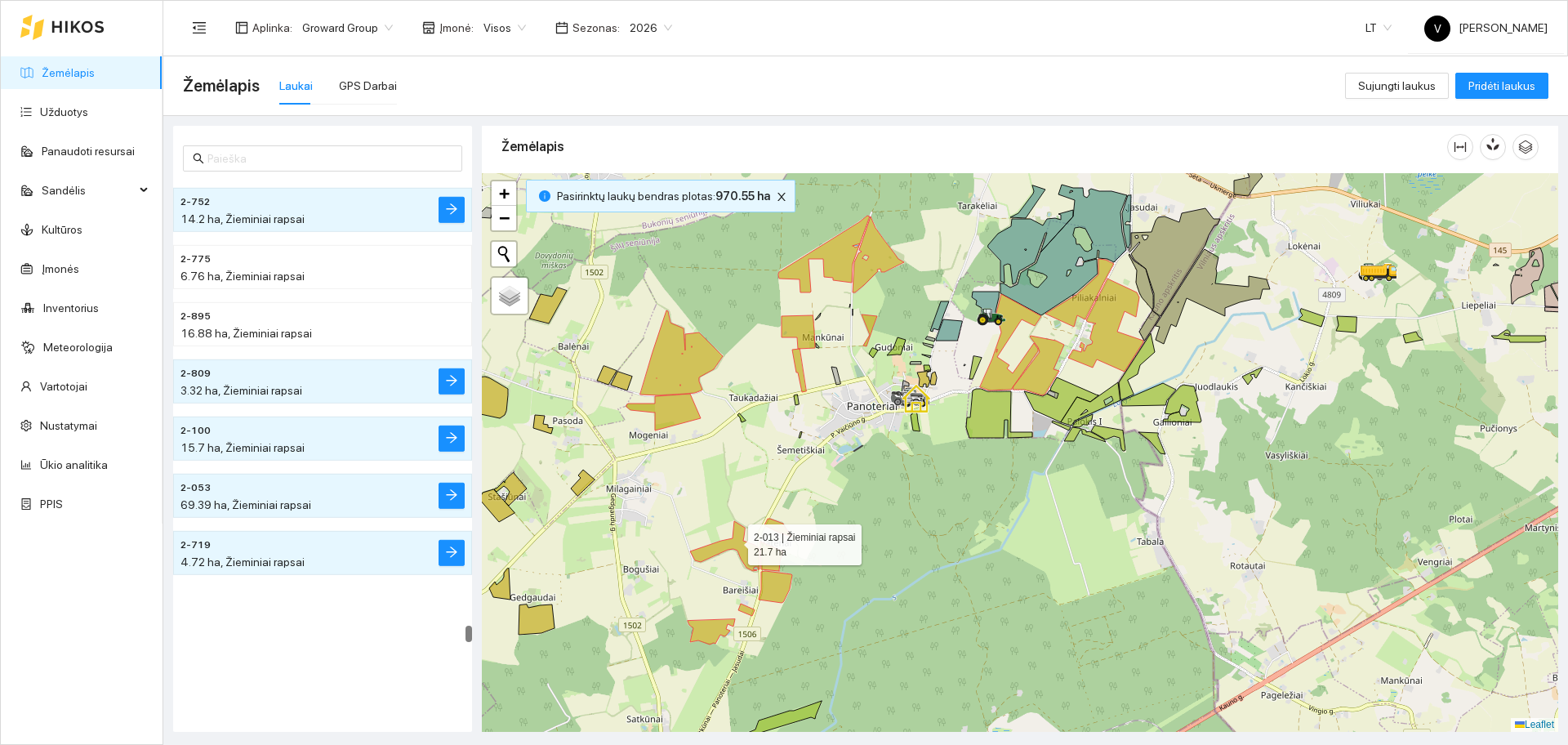
scroll to position [25108, 0]
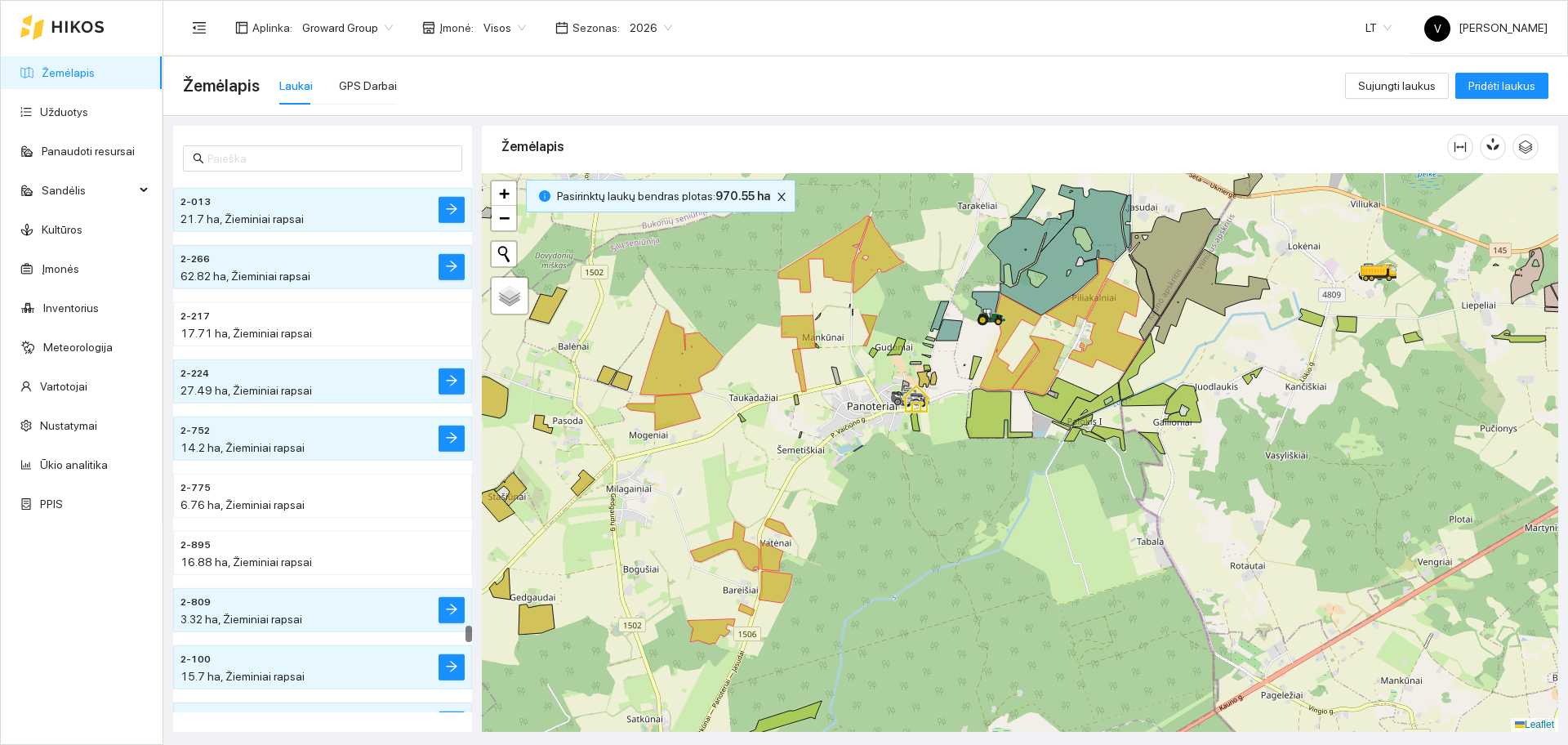
click at [630, 387] on div at bounding box center [1020, 452] width 1076 height 559
click at [610, 379] on icon at bounding box center [607, 375] width 20 height 19
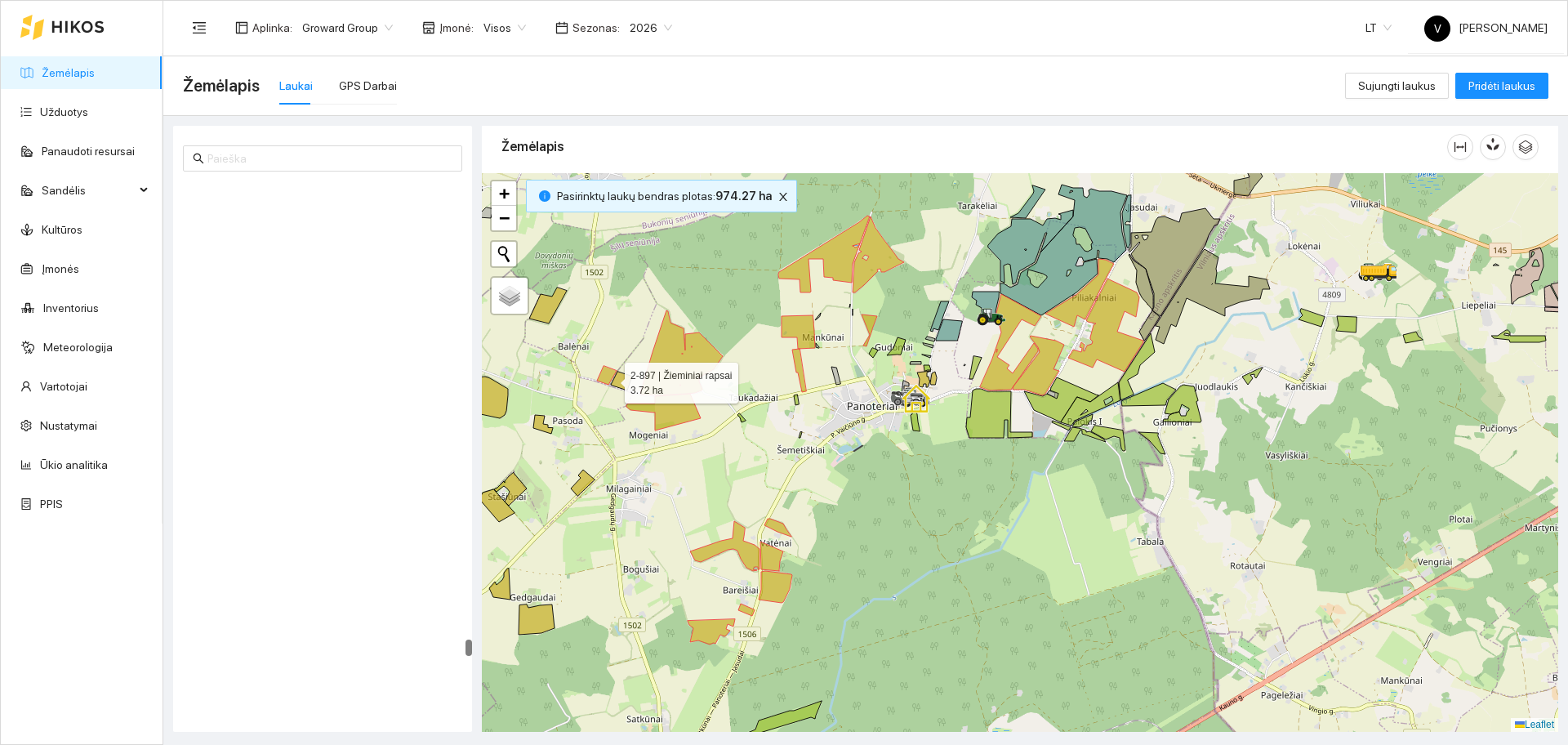
scroll to position [25908, 0]
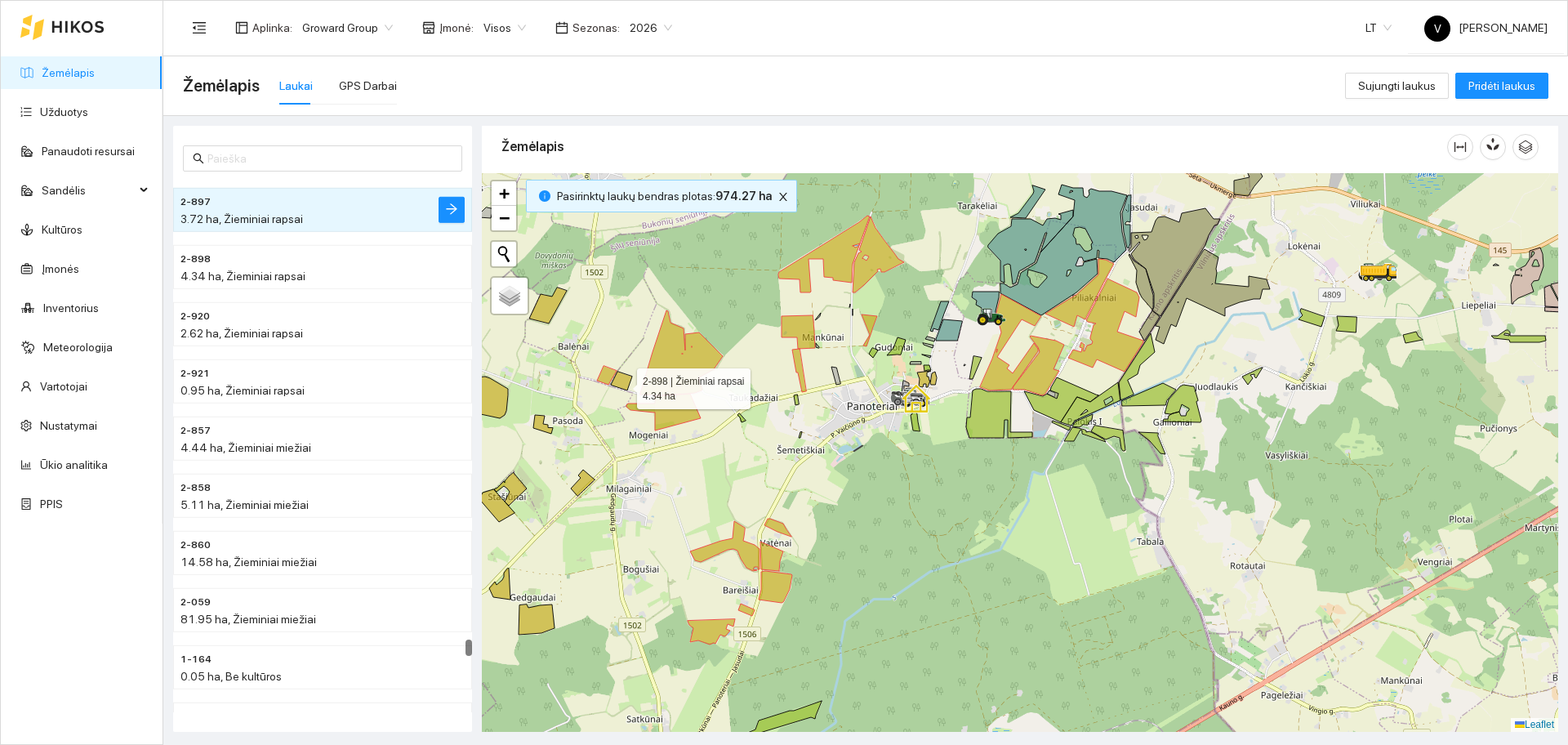
click at [622, 386] on icon at bounding box center [622, 381] width 21 height 19
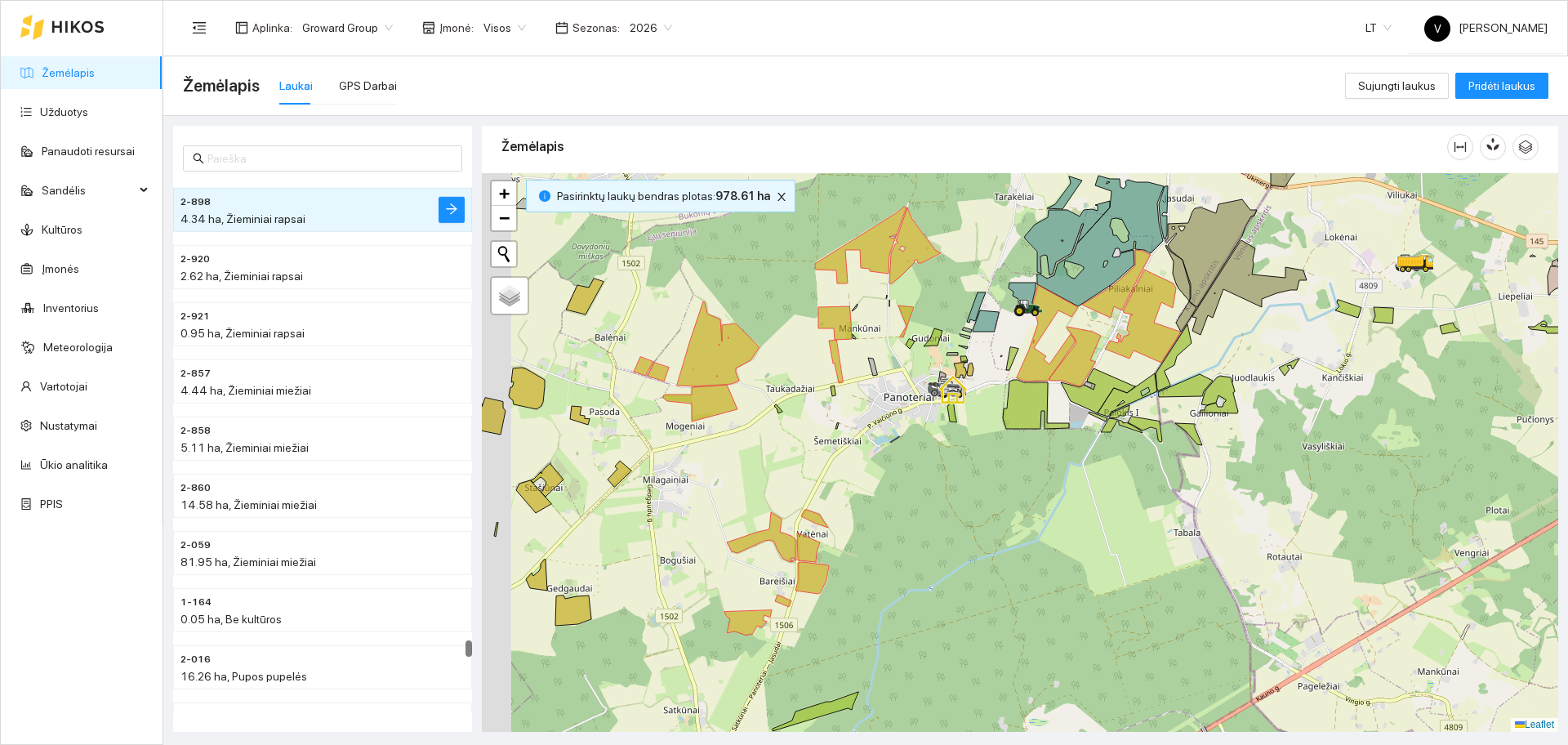
drag, startPoint x: 639, startPoint y: 323, endPoint x: 719, endPoint y: 309, distance: 81.2
click at [719, 309] on div at bounding box center [1020, 452] width 1076 height 559
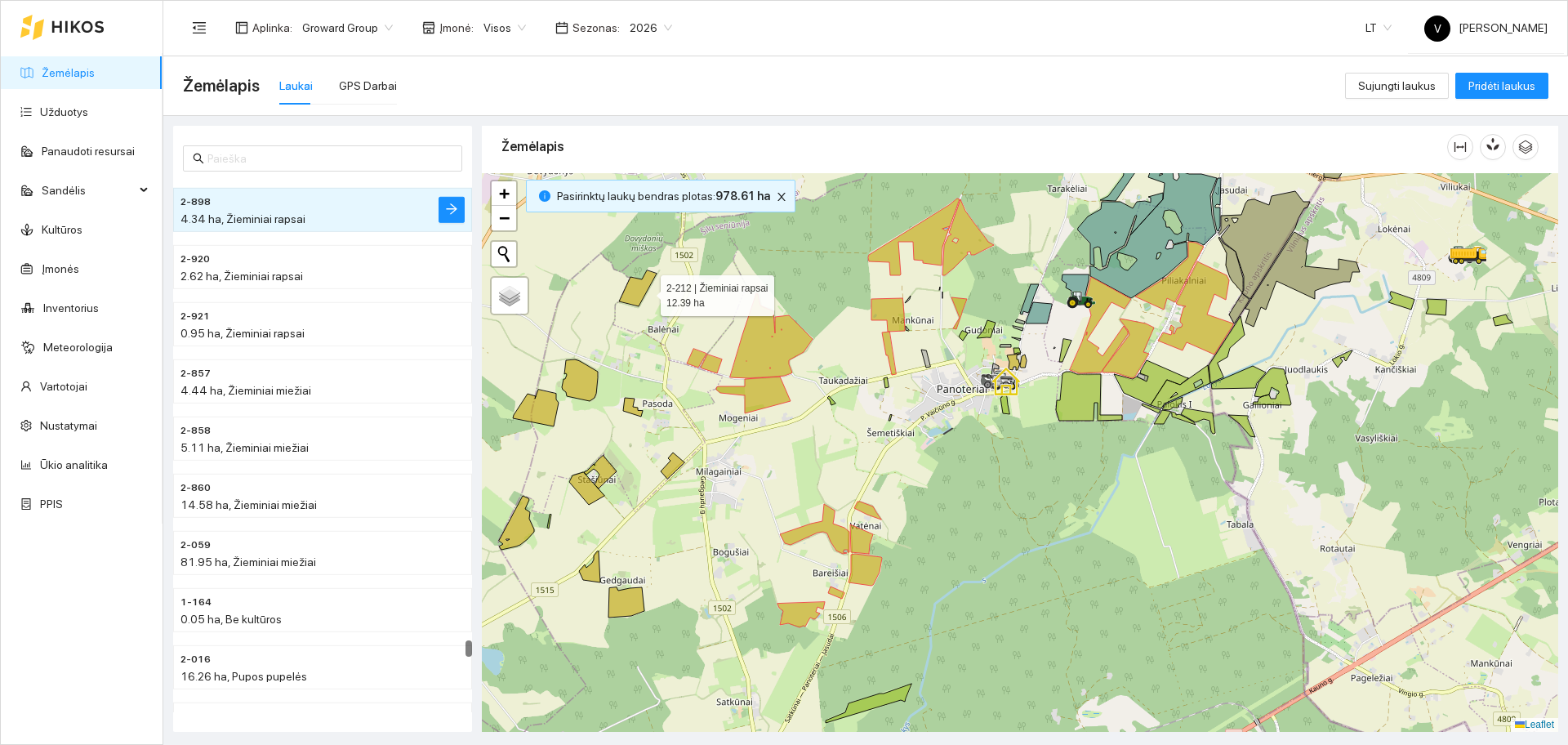
click at [646, 291] on icon at bounding box center [638, 288] width 37 height 36
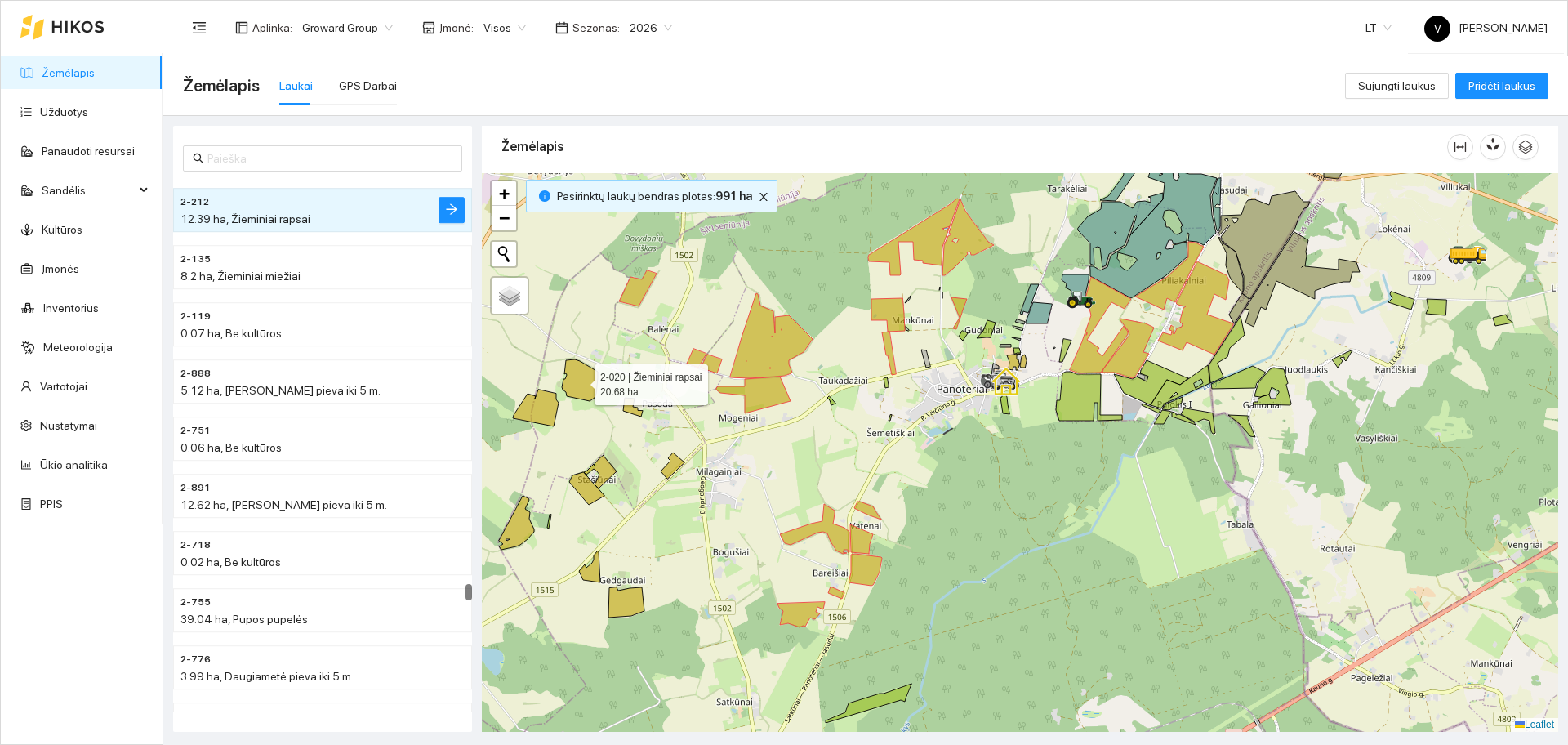
click at [583, 389] on icon at bounding box center [580, 380] width 36 height 42
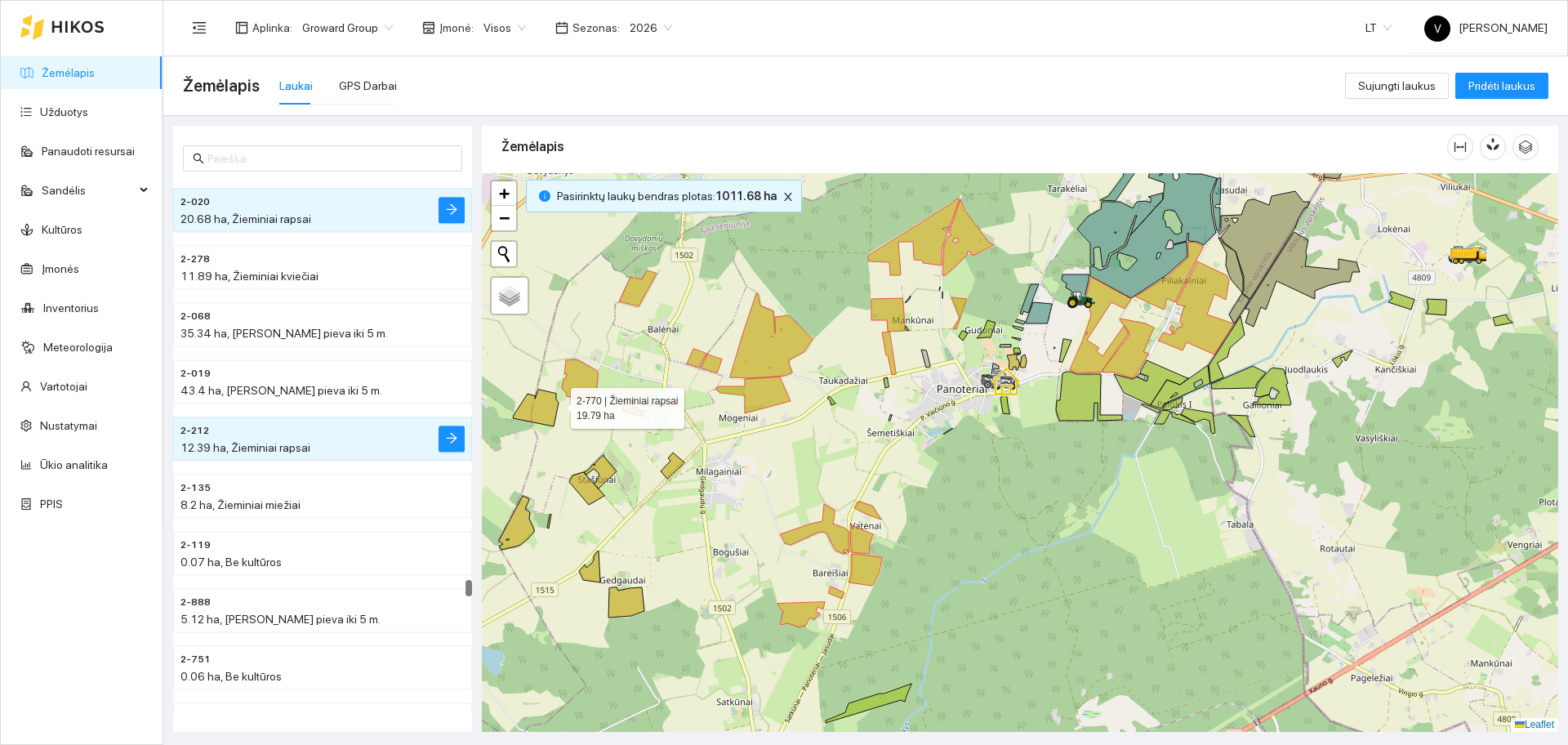
click at [540, 407] on icon at bounding box center [535, 407] width 45 height 37
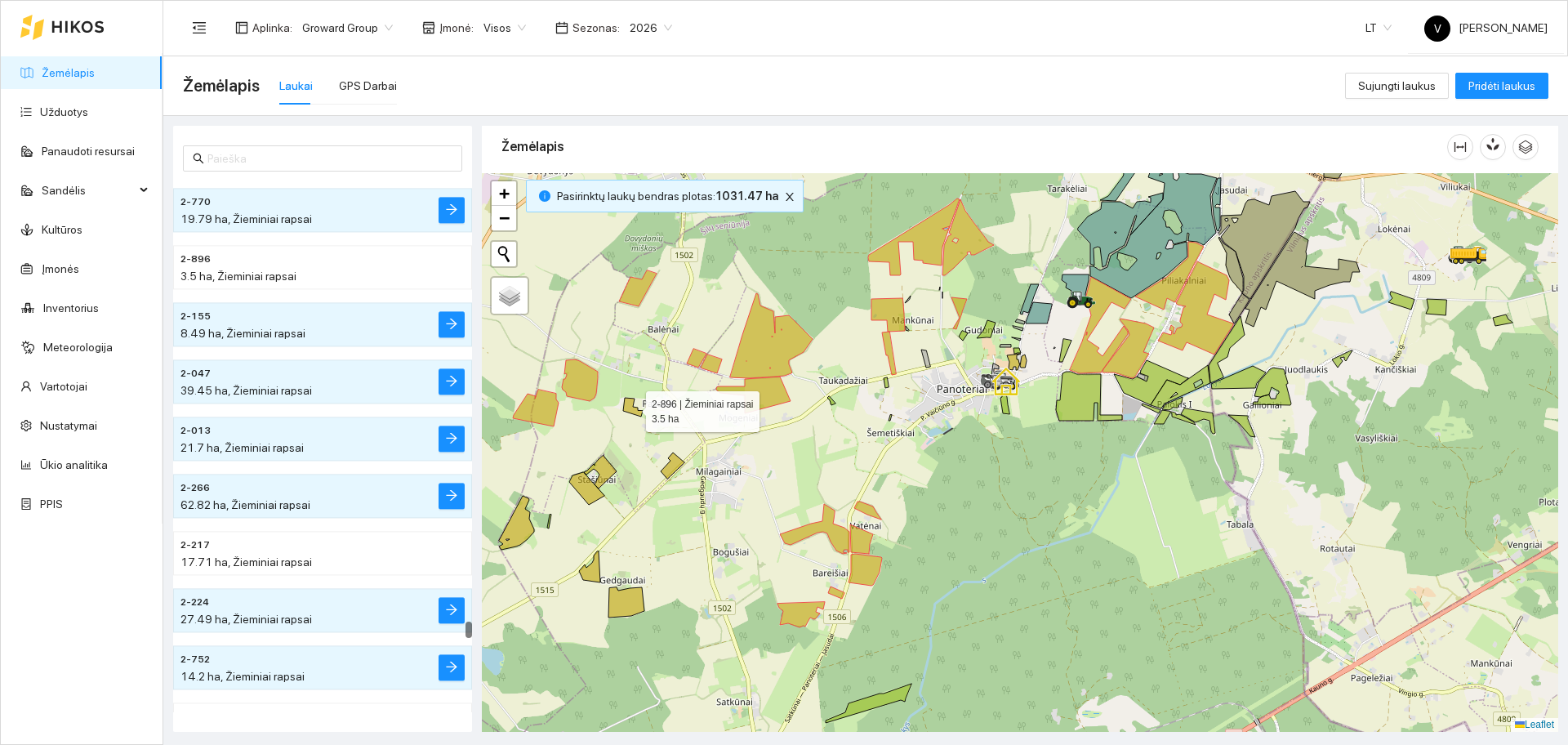
click at [632, 409] on icon at bounding box center [633, 406] width 20 height 19
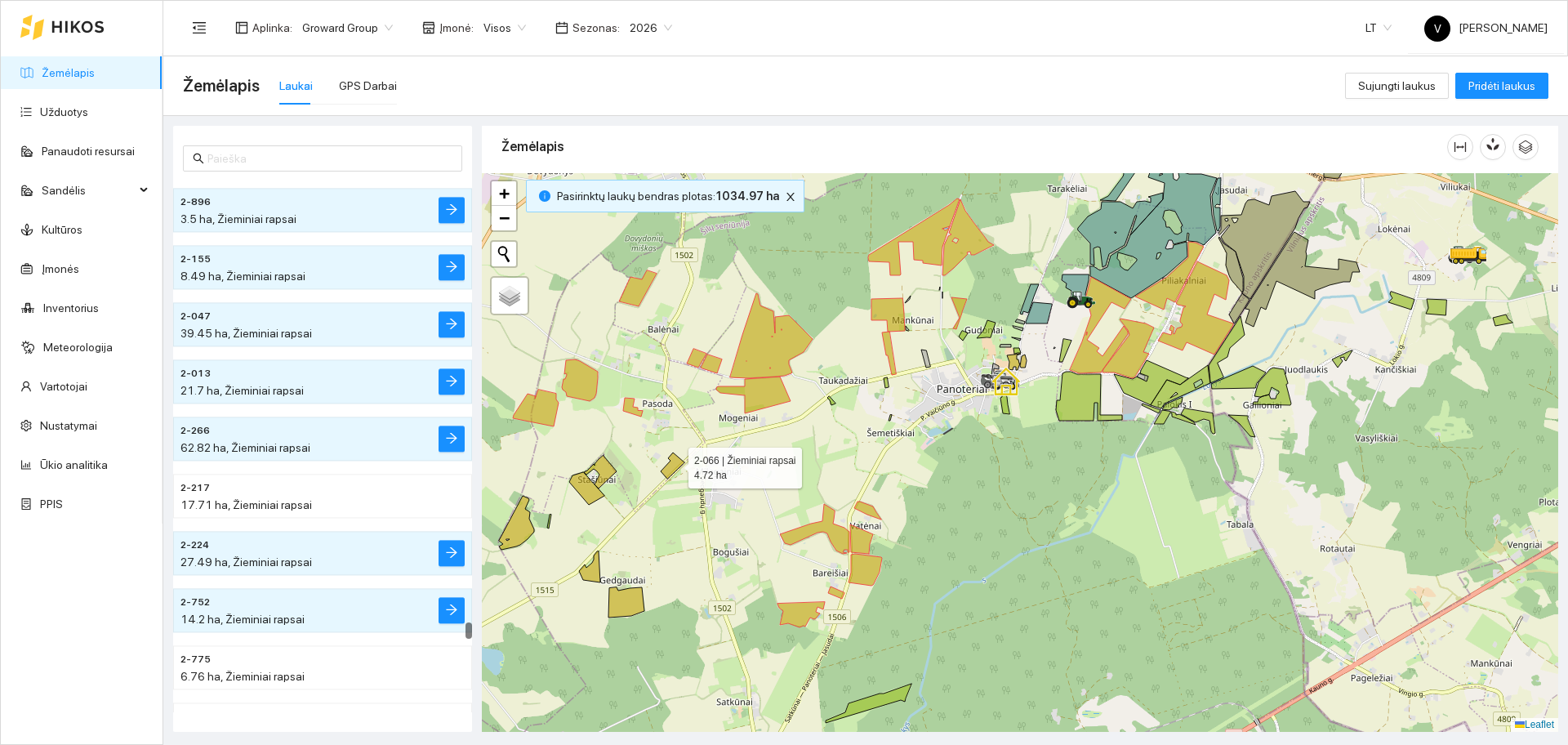
click at [674, 463] on icon at bounding box center [673, 465] width 24 height 26
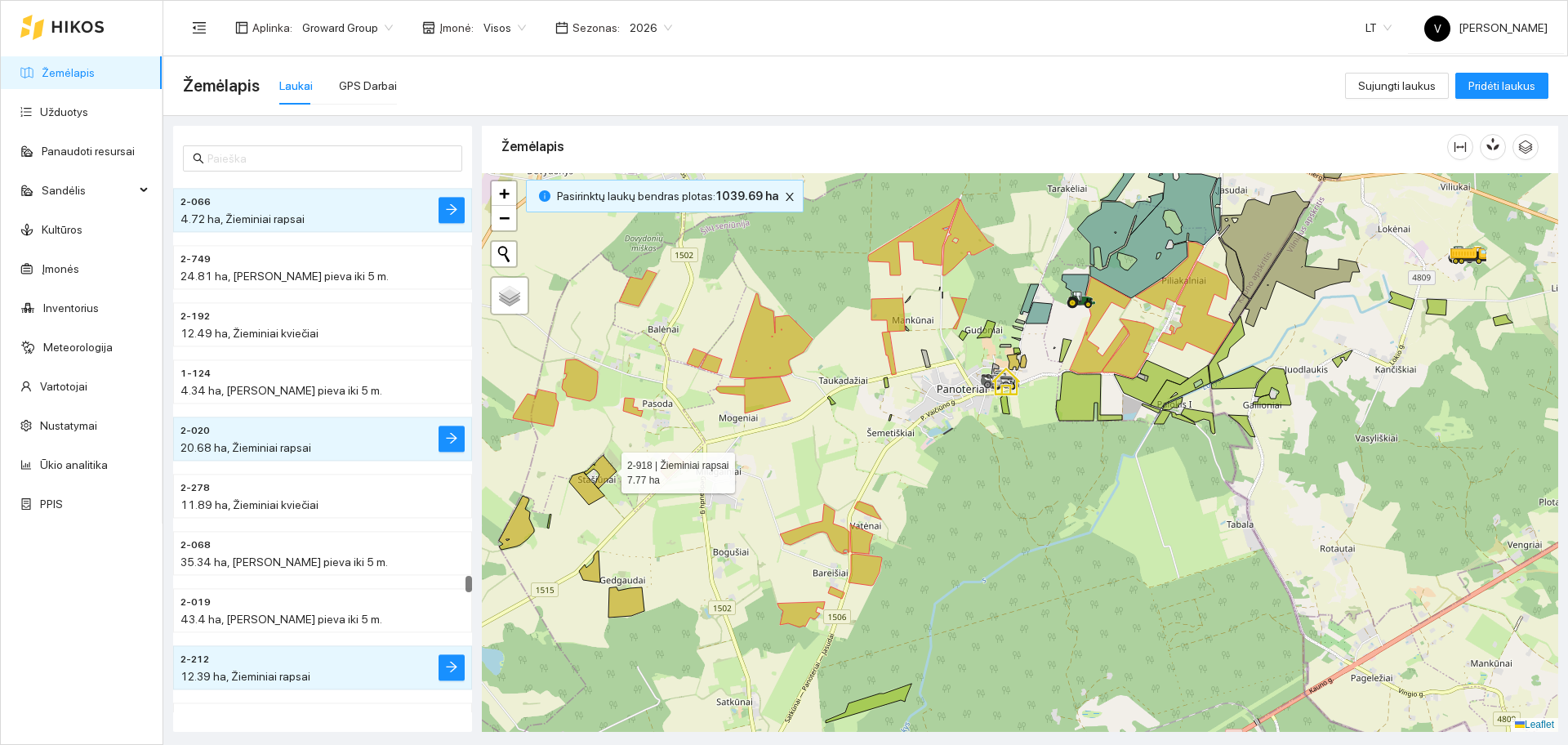
click at [607, 469] on icon at bounding box center [600, 472] width 33 height 34
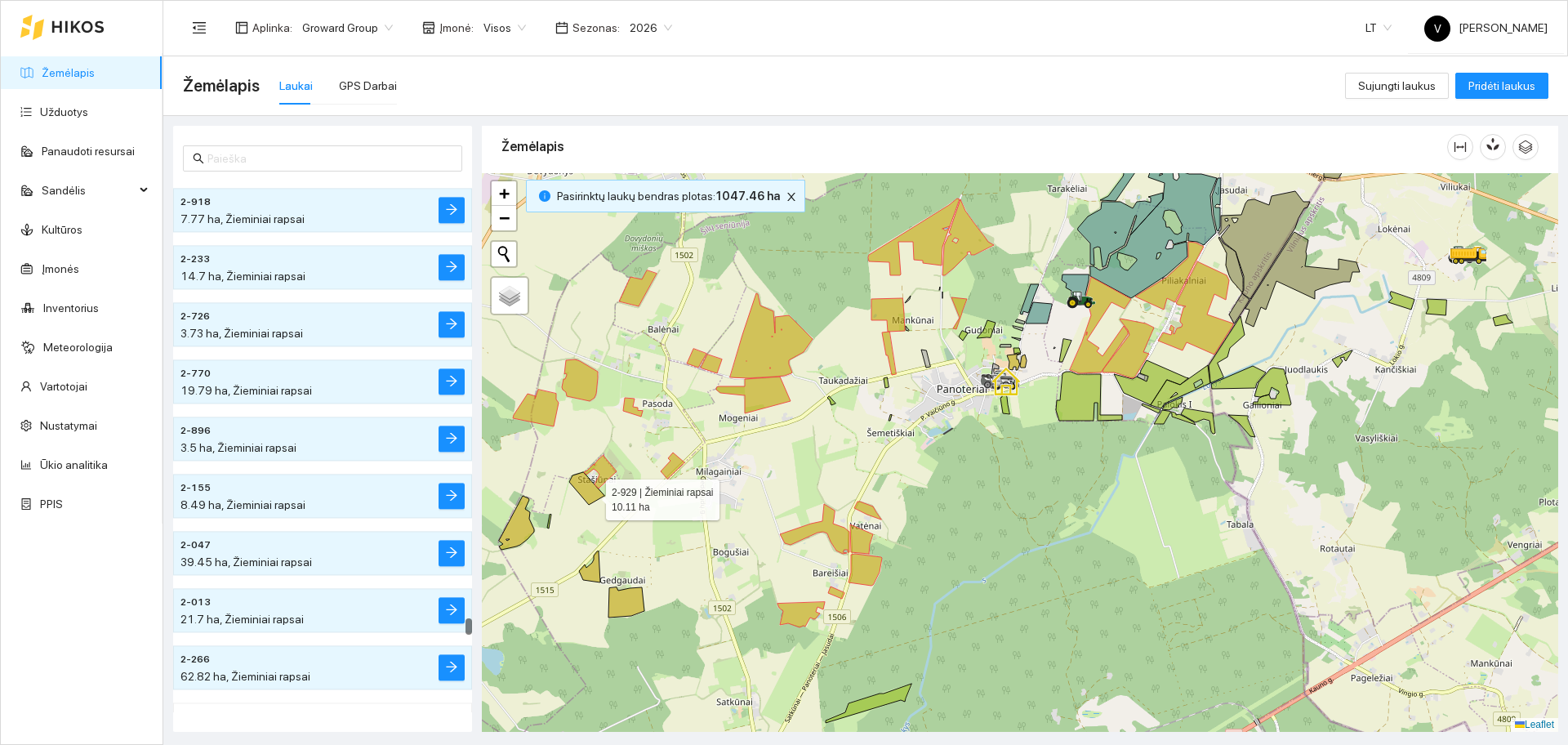
click at [591, 495] on icon at bounding box center [586, 488] width 35 height 33
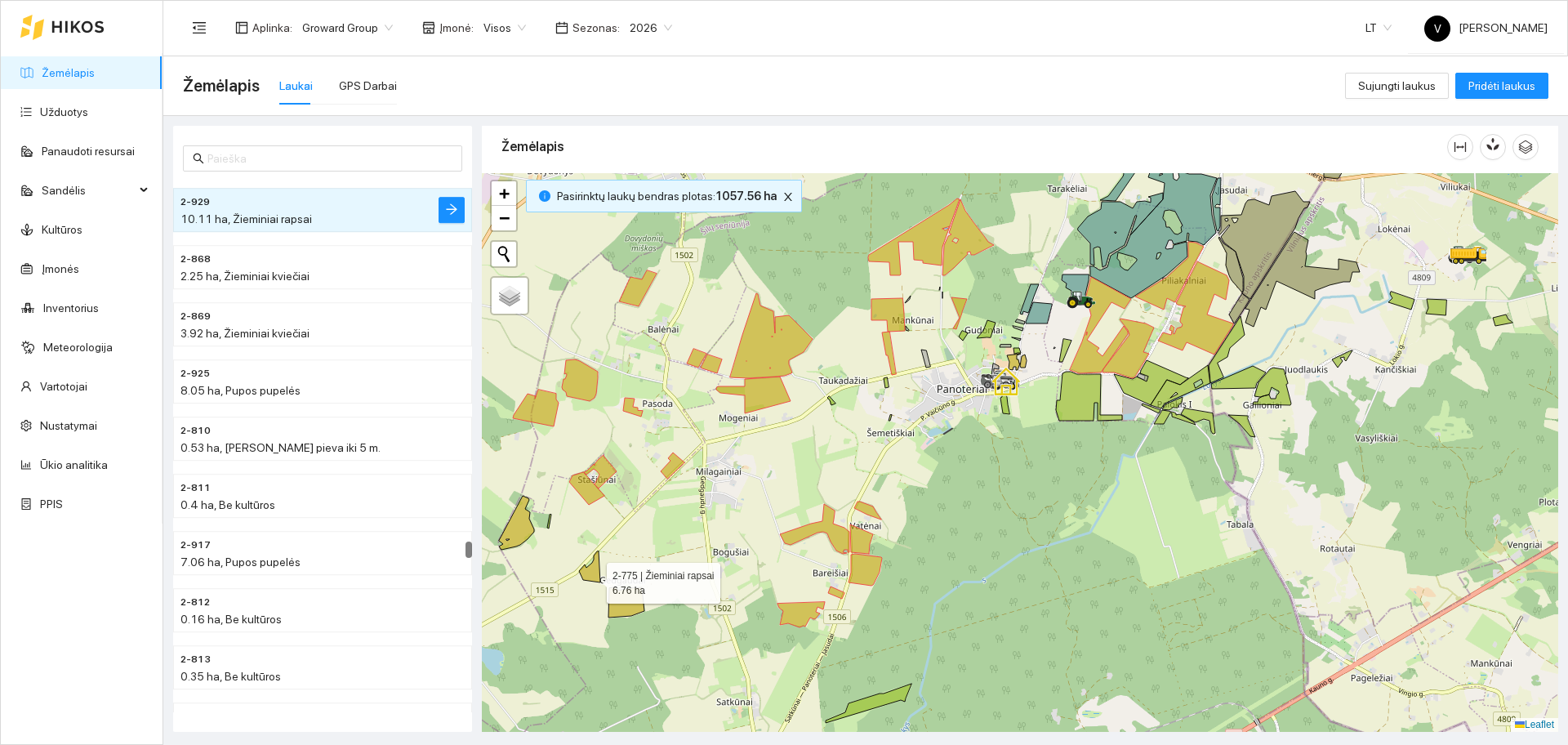
click at [592, 582] on div at bounding box center [1020, 452] width 1076 height 559
click at [592, 569] on icon at bounding box center [590, 567] width 21 height 31
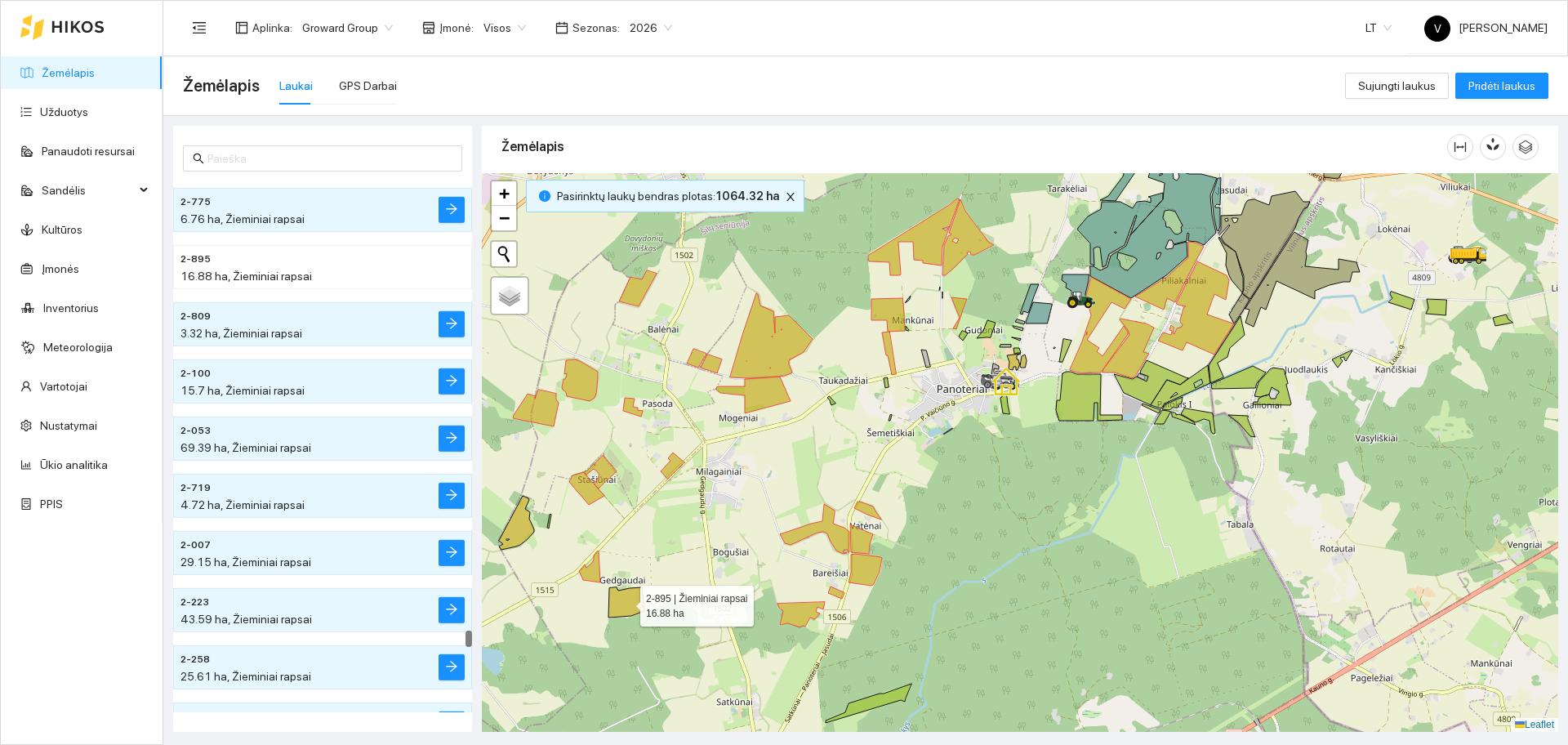
drag, startPoint x: 612, startPoint y: 610, endPoint x: 605, endPoint y: 600, distance: 12.2
click at [613, 610] on icon at bounding box center [626, 602] width 36 height 30
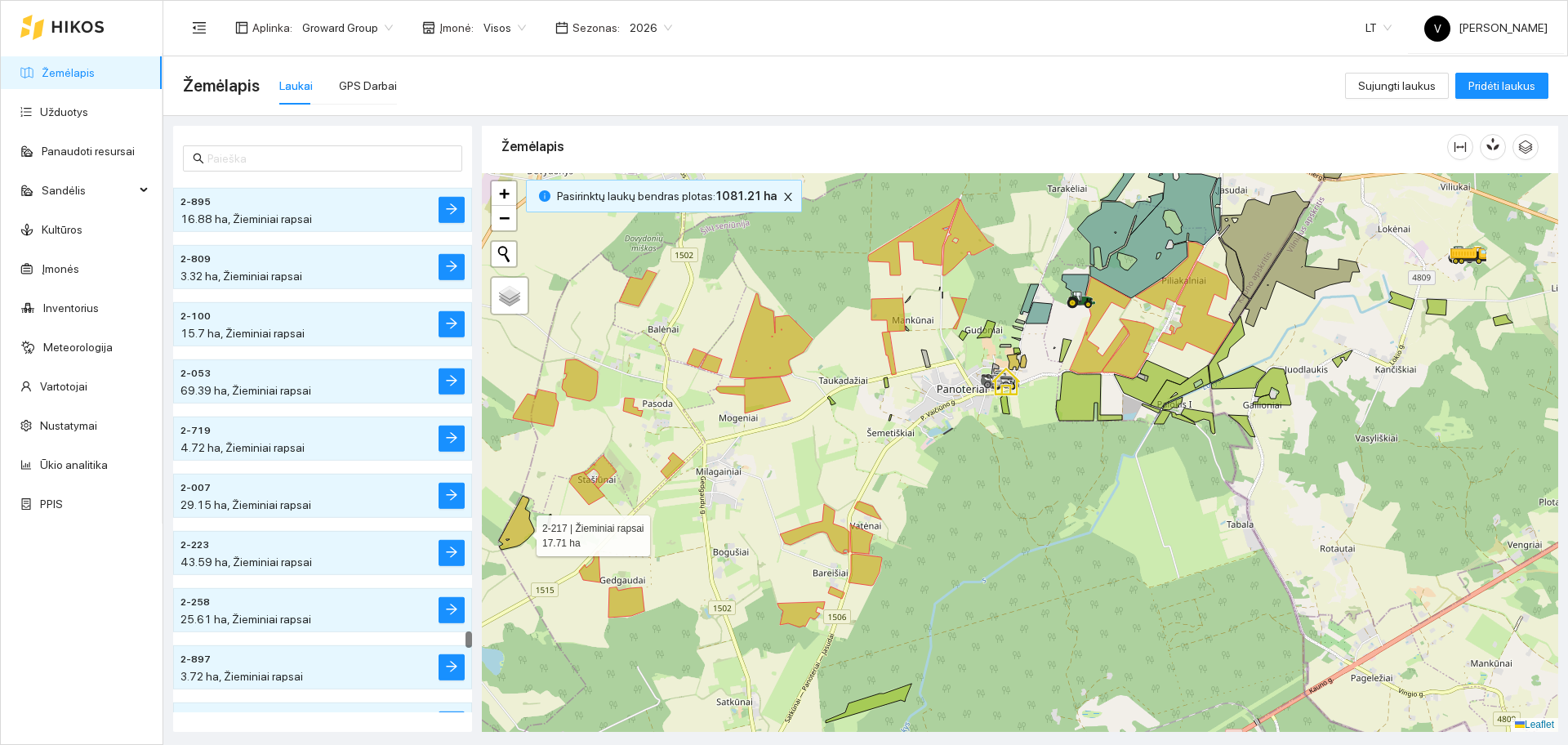
click at [521, 532] on icon at bounding box center [516, 522] width 35 height 53
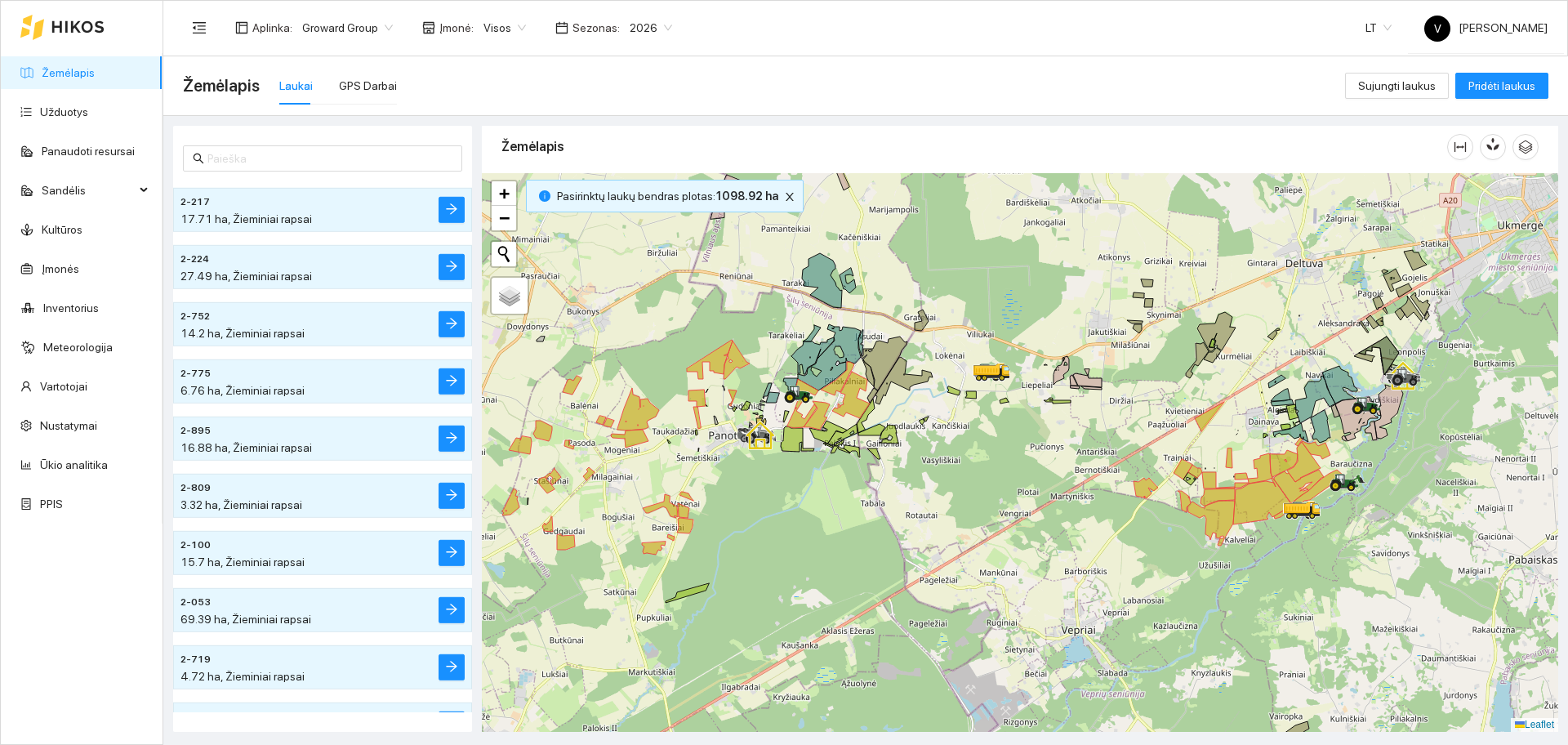
drag, startPoint x: 1096, startPoint y: 535, endPoint x: 888, endPoint y: 564, distance: 210.0
click at [888, 564] on div at bounding box center [1020, 452] width 1076 height 559
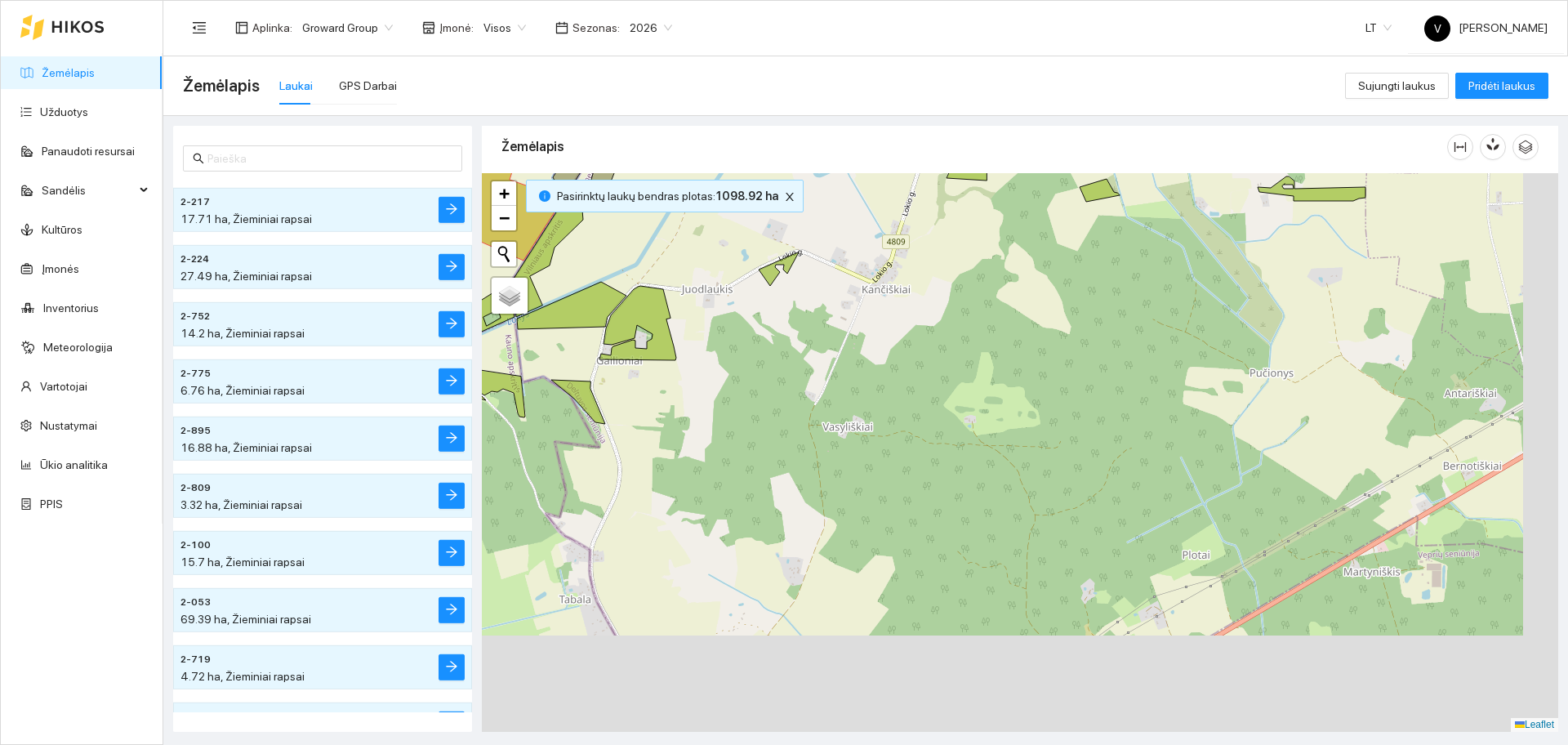
drag, startPoint x: 1186, startPoint y: 528, endPoint x: 1042, endPoint y: 346, distance: 232.1
click at [1042, 348] on div at bounding box center [1020, 452] width 1076 height 559
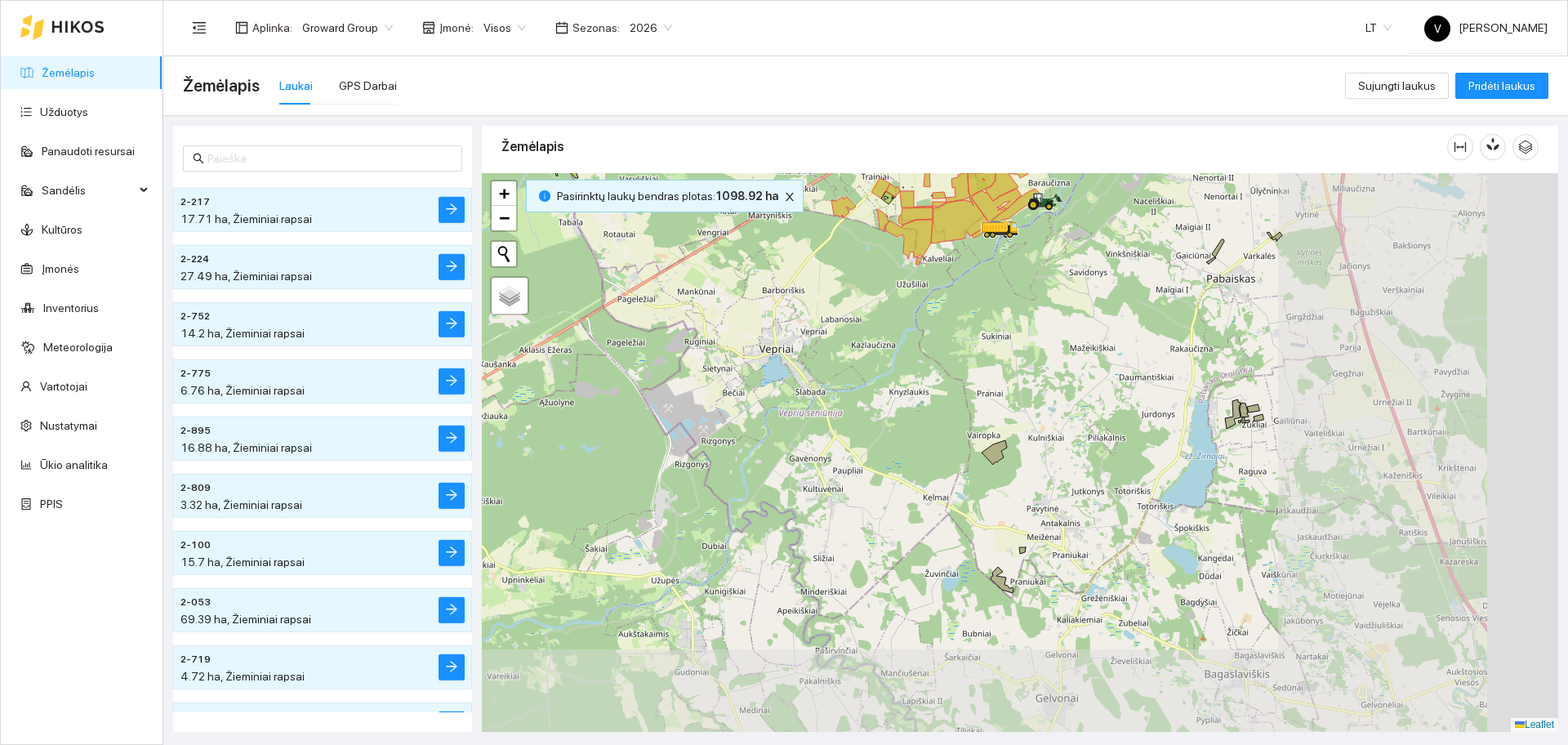
drag, startPoint x: 1211, startPoint y: 489, endPoint x: 888, endPoint y: 313, distance: 367.8
click at [878, 318] on div at bounding box center [1020, 452] width 1076 height 559
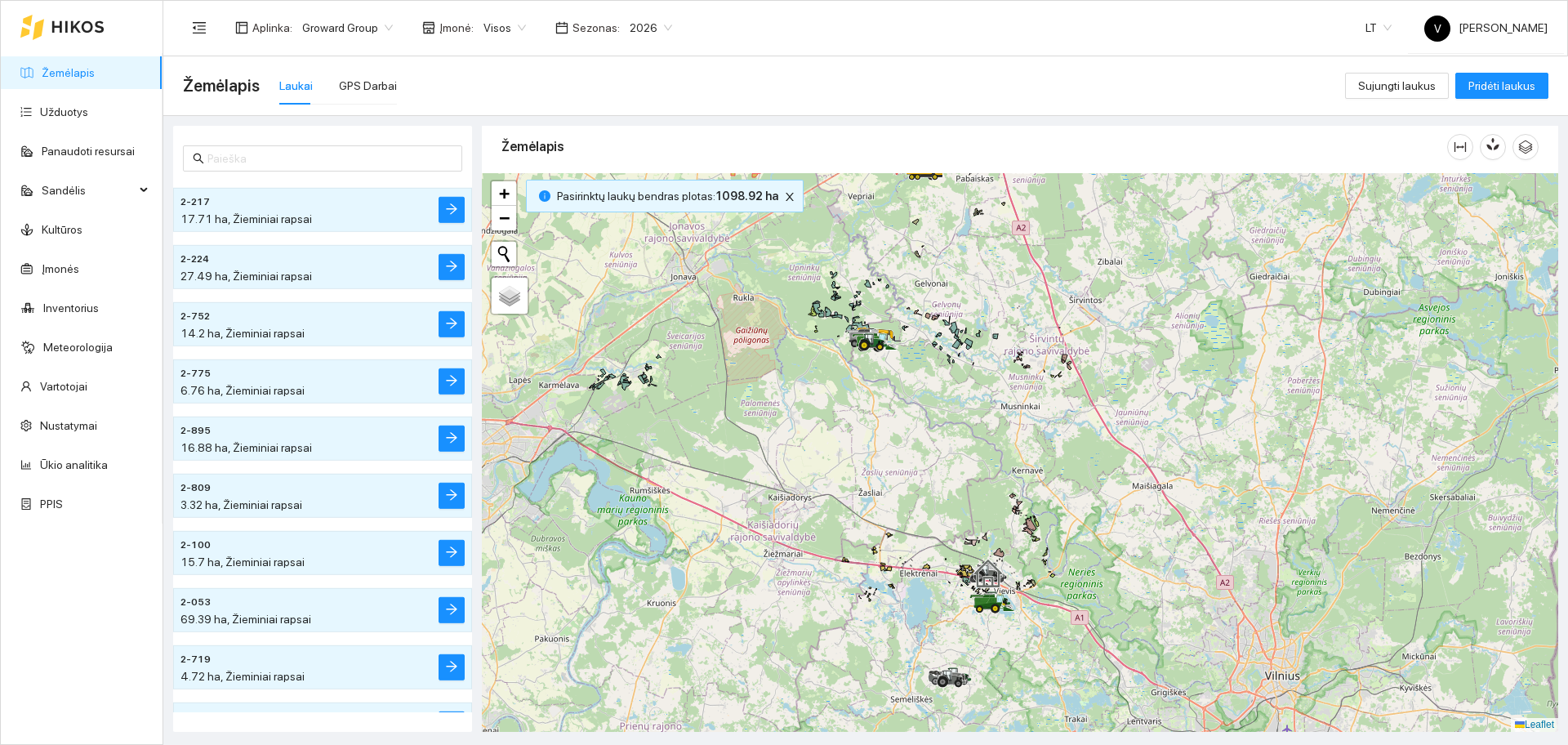
drag, startPoint x: 1166, startPoint y: 538, endPoint x: 1084, endPoint y: 356, distance: 199.6
click at [1084, 356] on div at bounding box center [1020, 452] width 1076 height 559
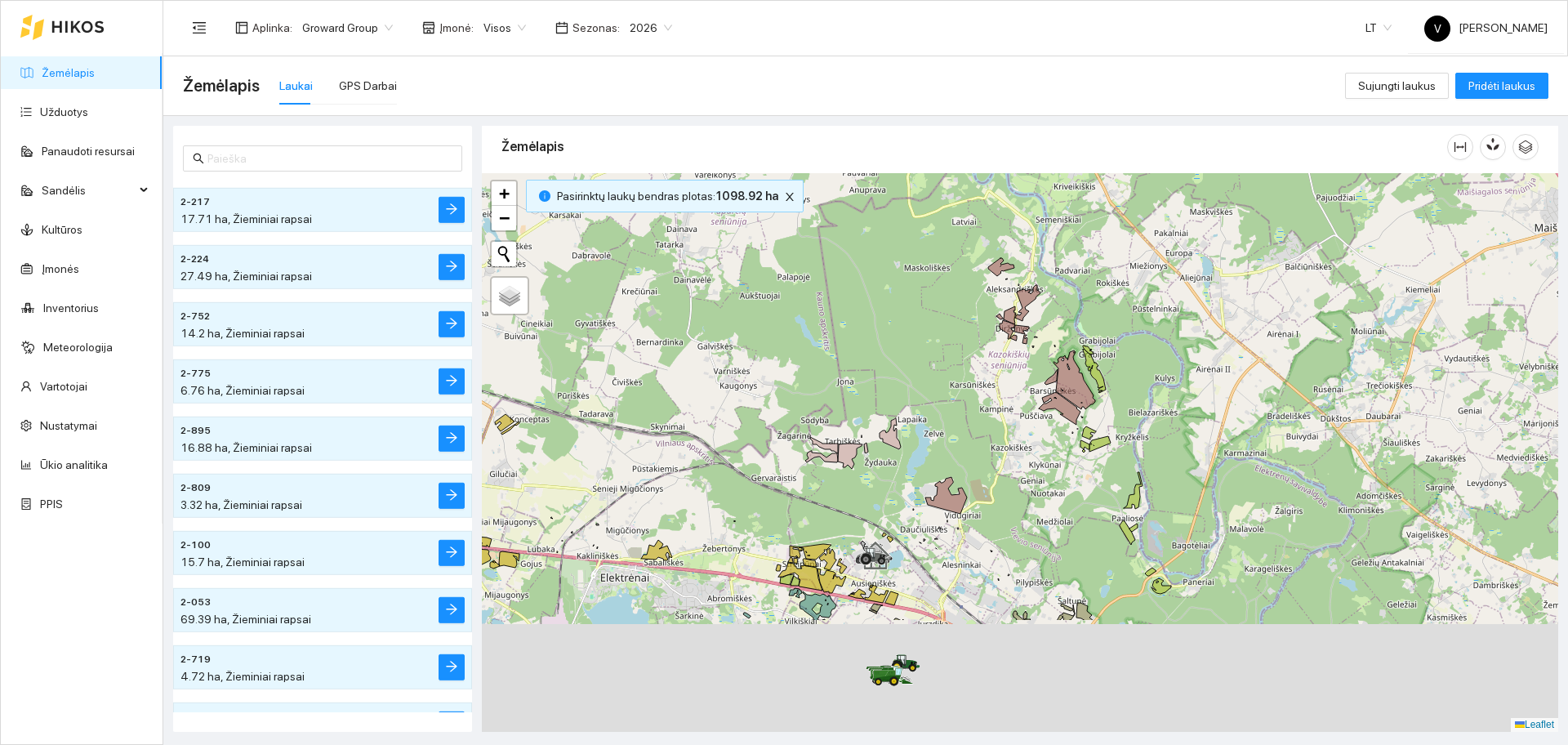
drag, startPoint x: 966, startPoint y: 407, endPoint x: 985, endPoint y: 292, distance: 116.6
click at [984, 294] on div at bounding box center [1020, 452] width 1076 height 559
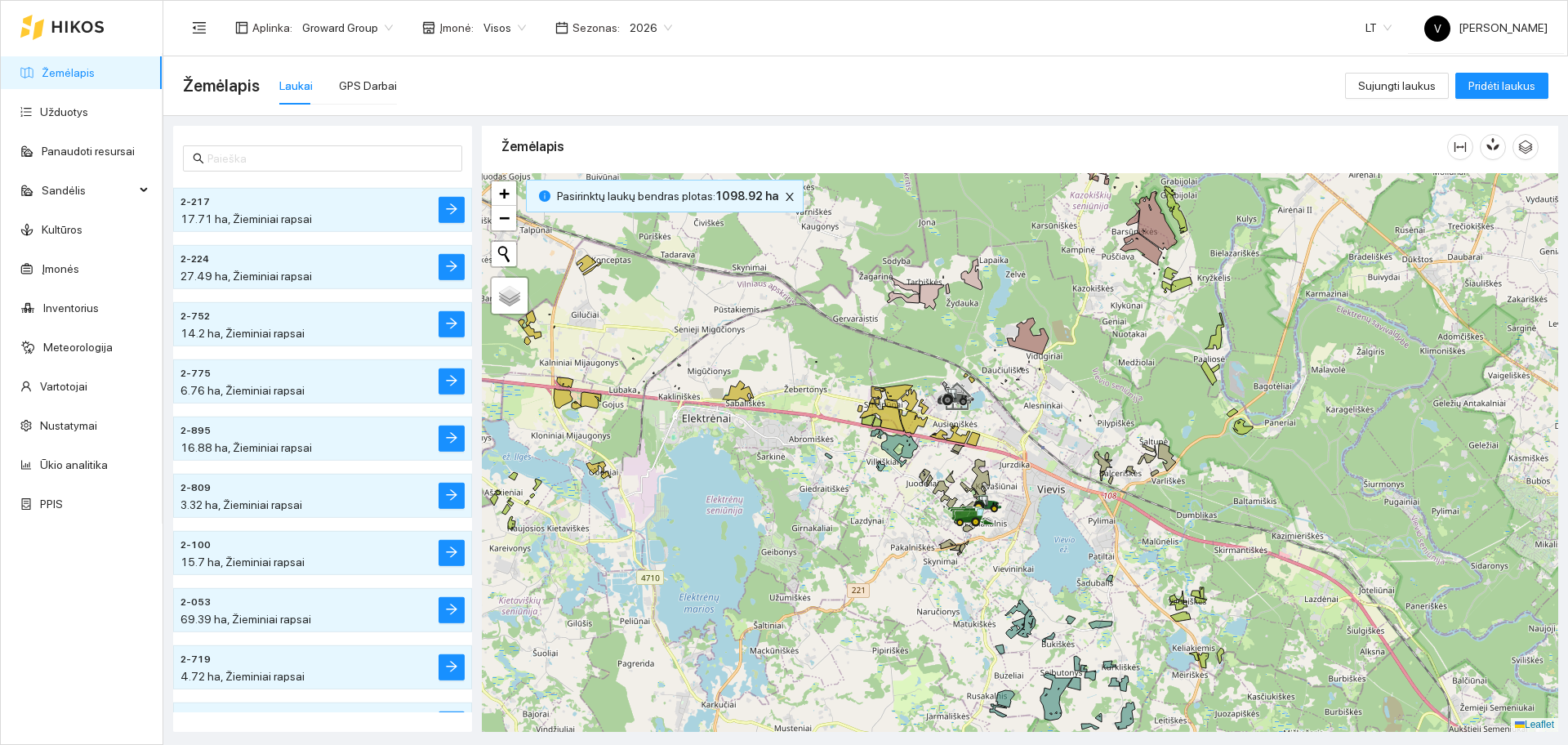
drag, startPoint x: 911, startPoint y: 395, endPoint x: 972, endPoint y: 403, distance: 61.5
click at [965, 385] on div at bounding box center [1020, 452] width 1076 height 559
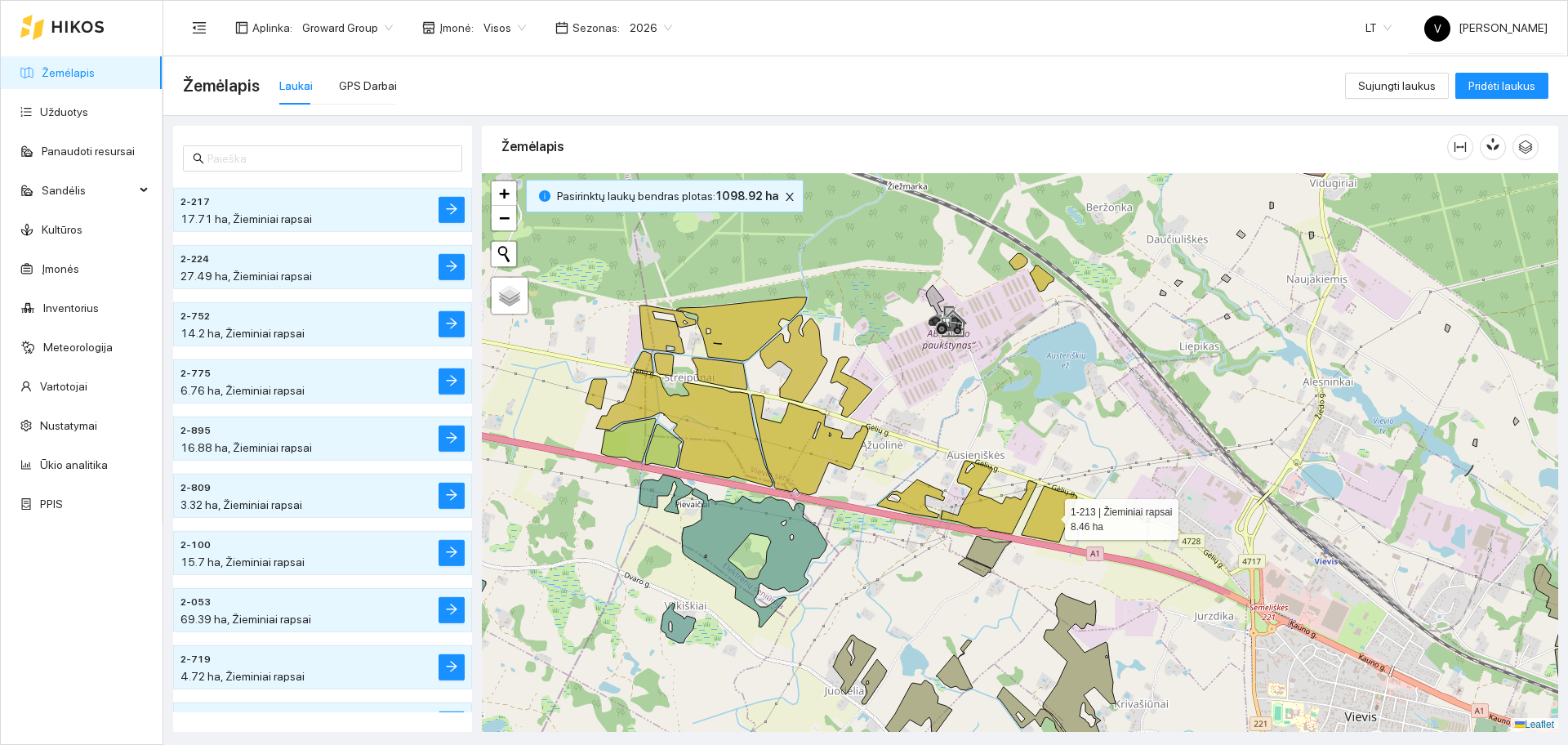
click at [1049, 511] on icon at bounding box center [1049, 513] width 55 height 56
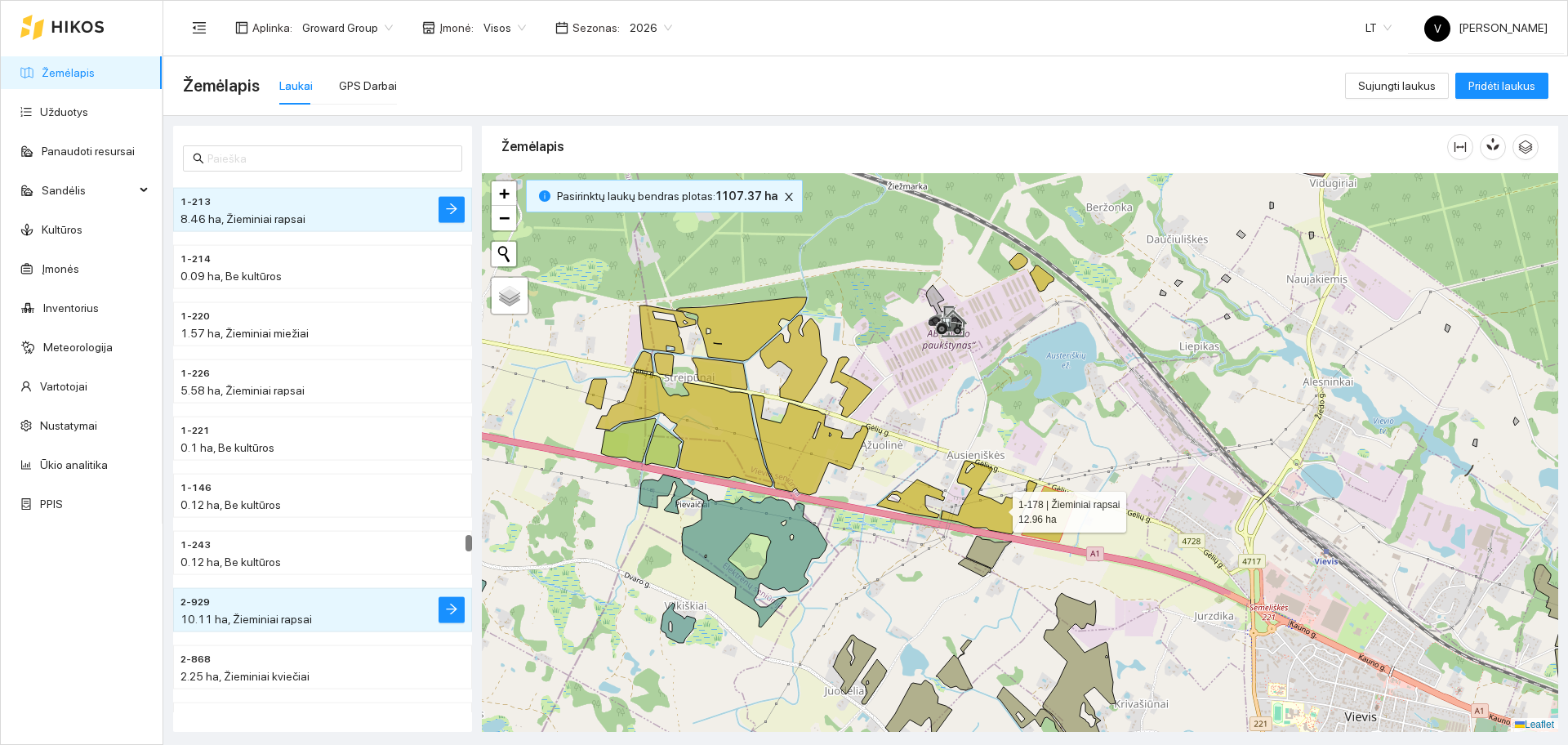
click at [997, 508] on icon at bounding box center [989, 497] width 96 height 73
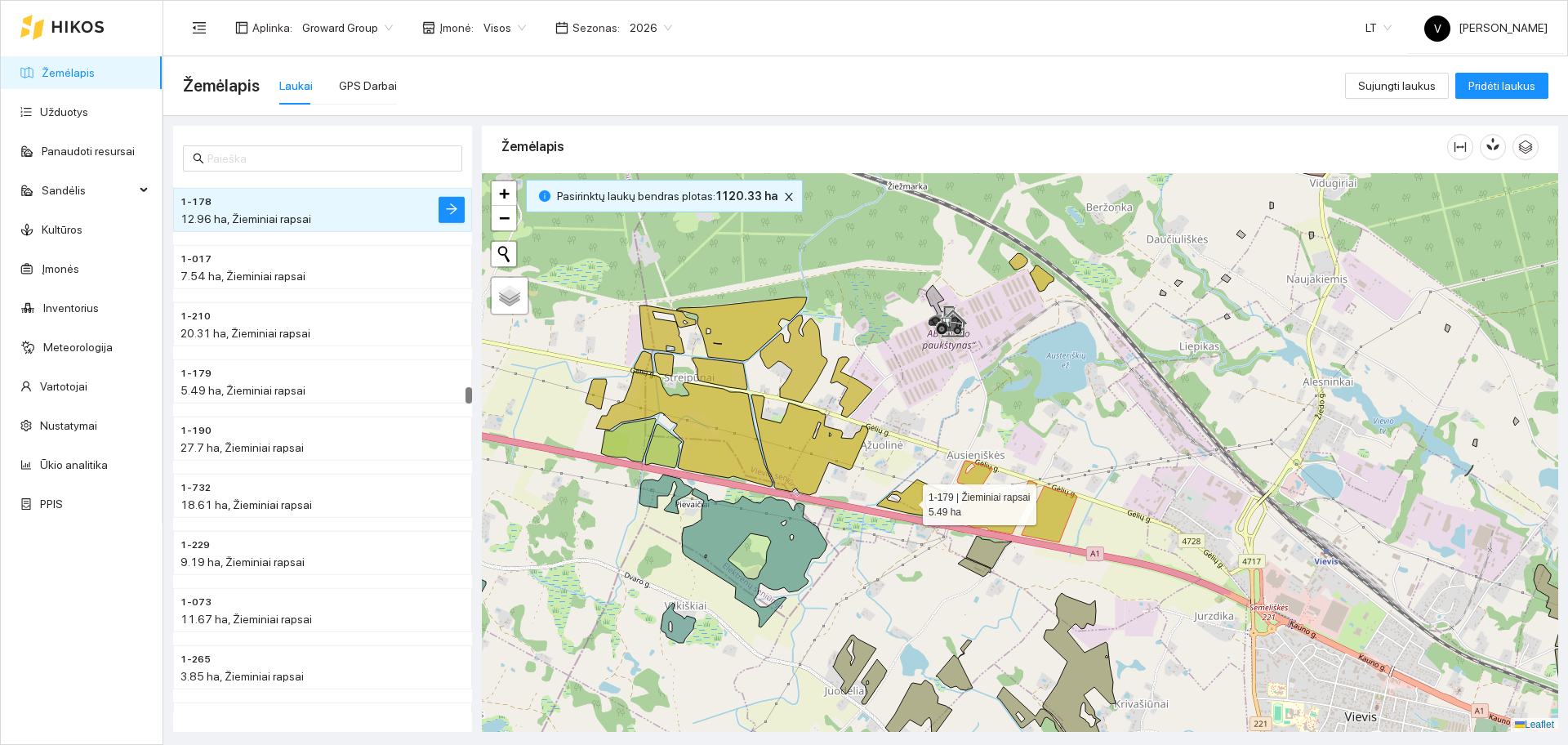
click at [908, 501] on icon at bounding box center [911, 498] width 68 height 38
click at [832, 446] on icon at bounding box center [809, 445] width 117 height 101
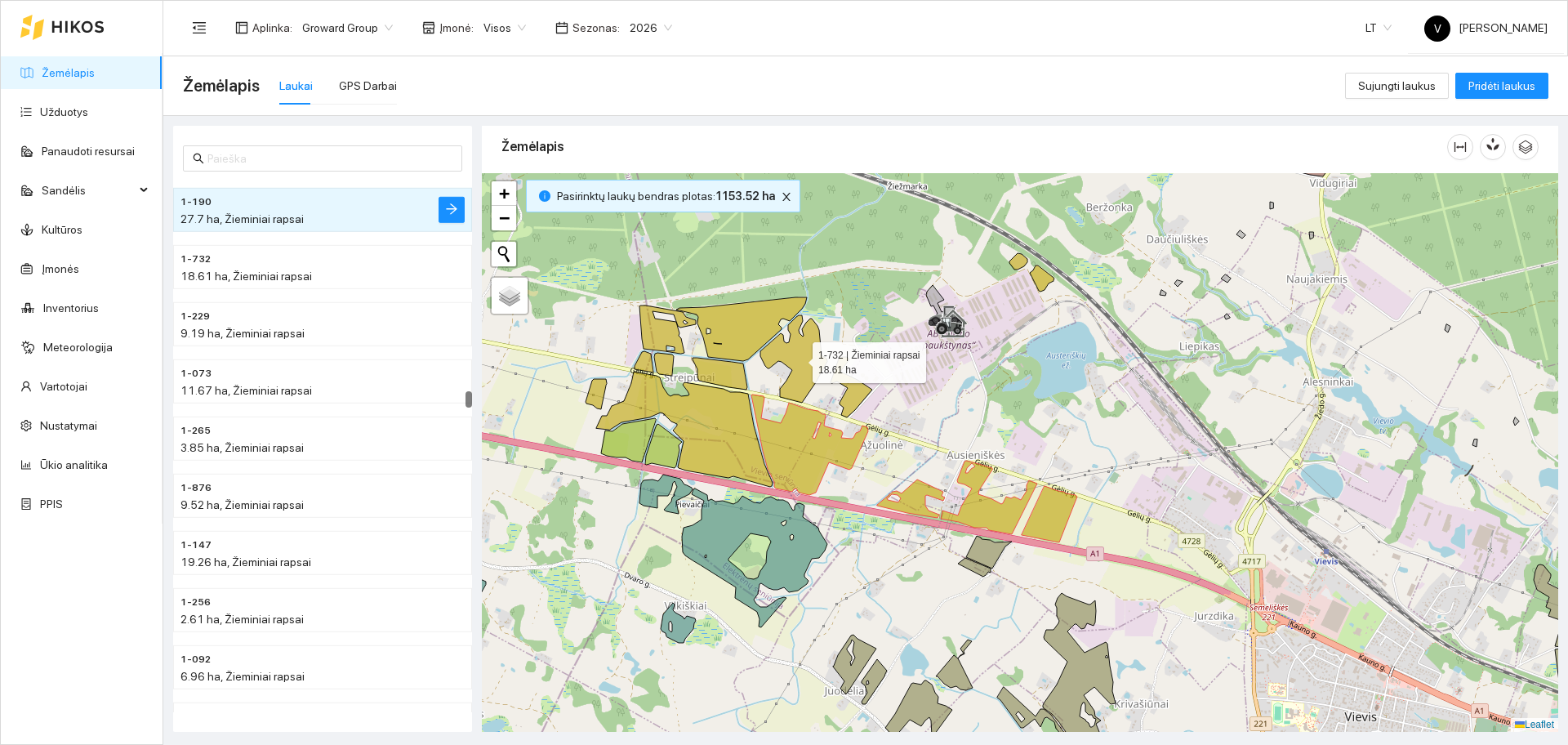
click at [847, 384] on icon at bounding box center [816, 366] width 112 height 102
click at [793, 373] on icon at bounding box center [816, 366] width 112 height 102
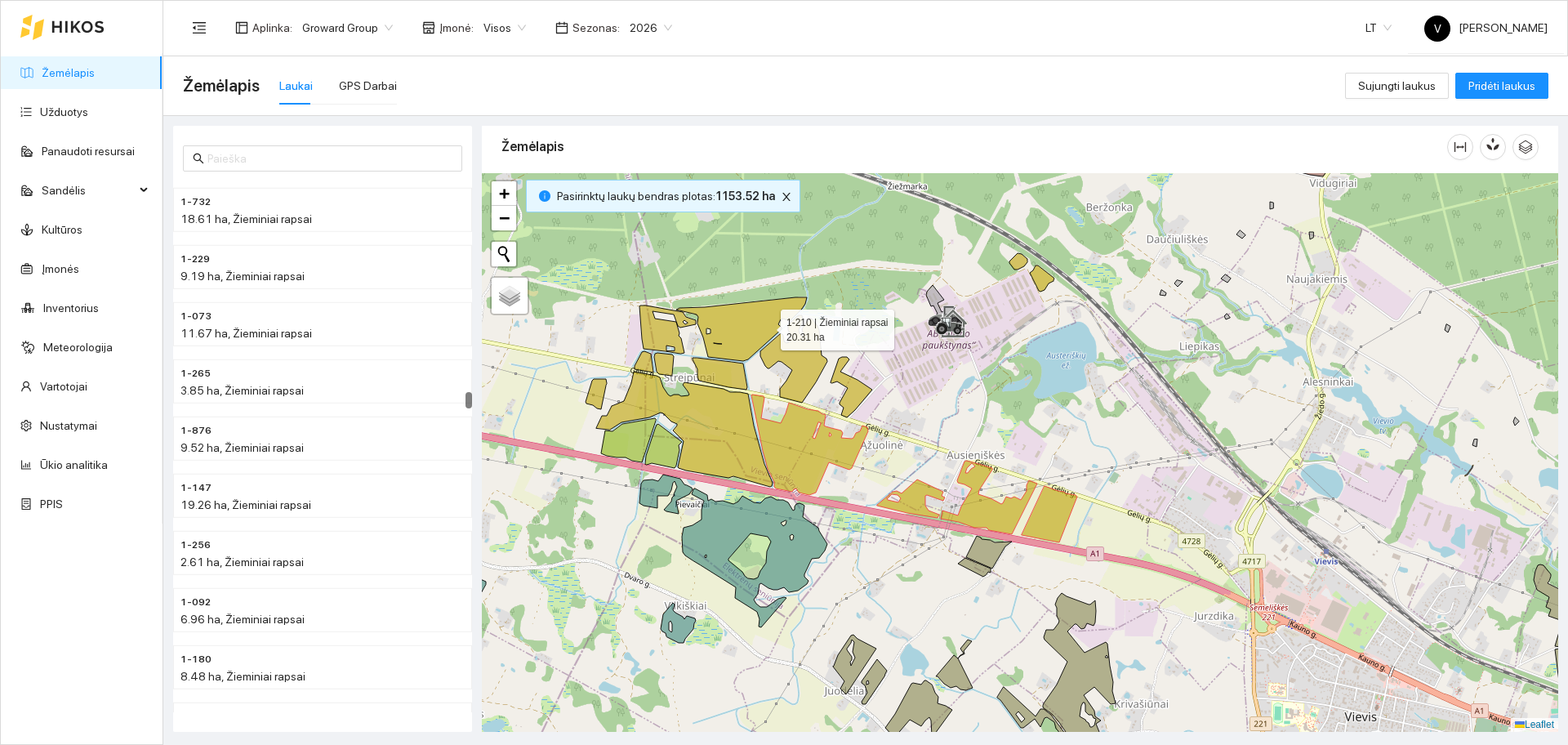
click at [756, 321] on icon at bounding box center [741, 329] width 131 height 63
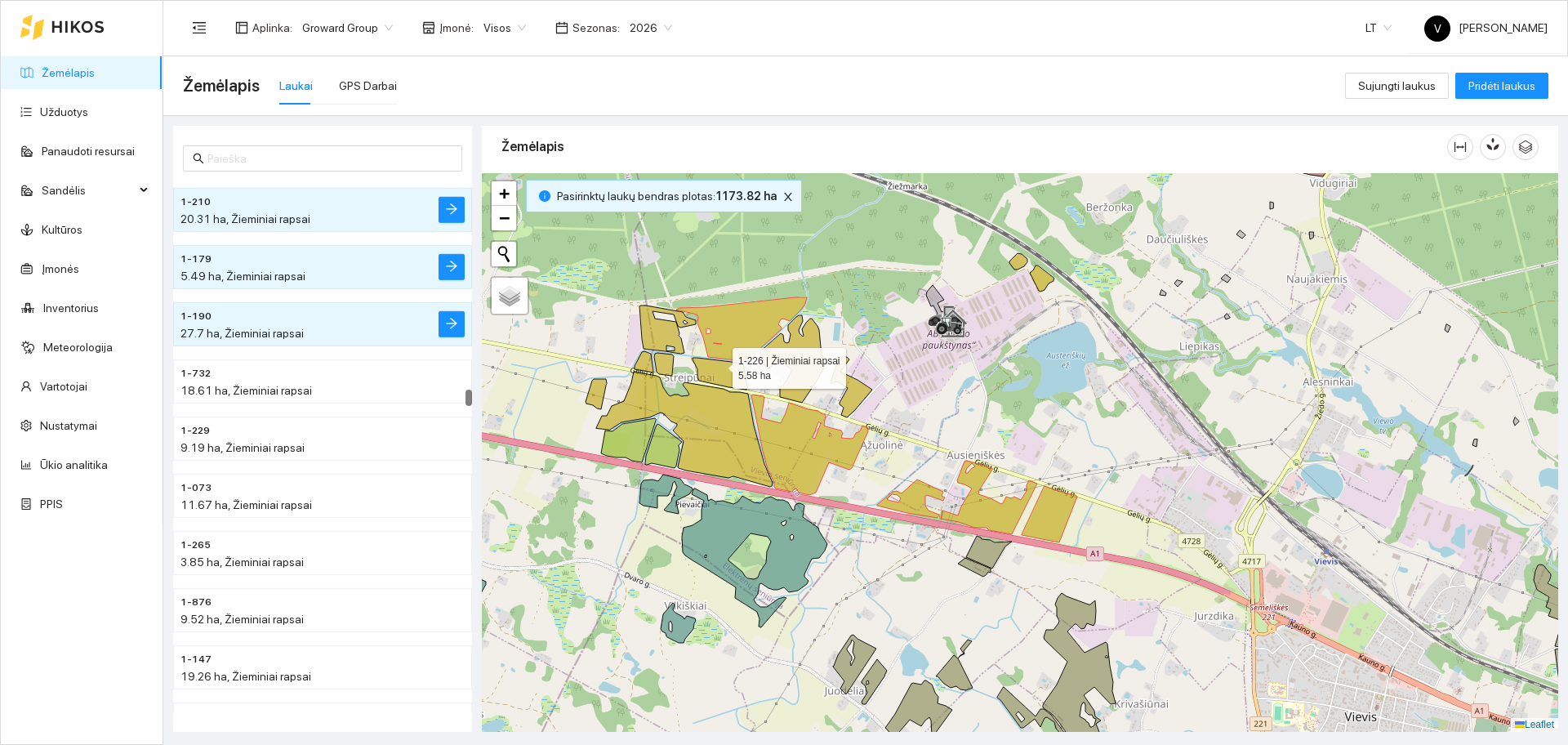
click at [719, 366] on icon at bounding box center [719, 373] width 54 height 32
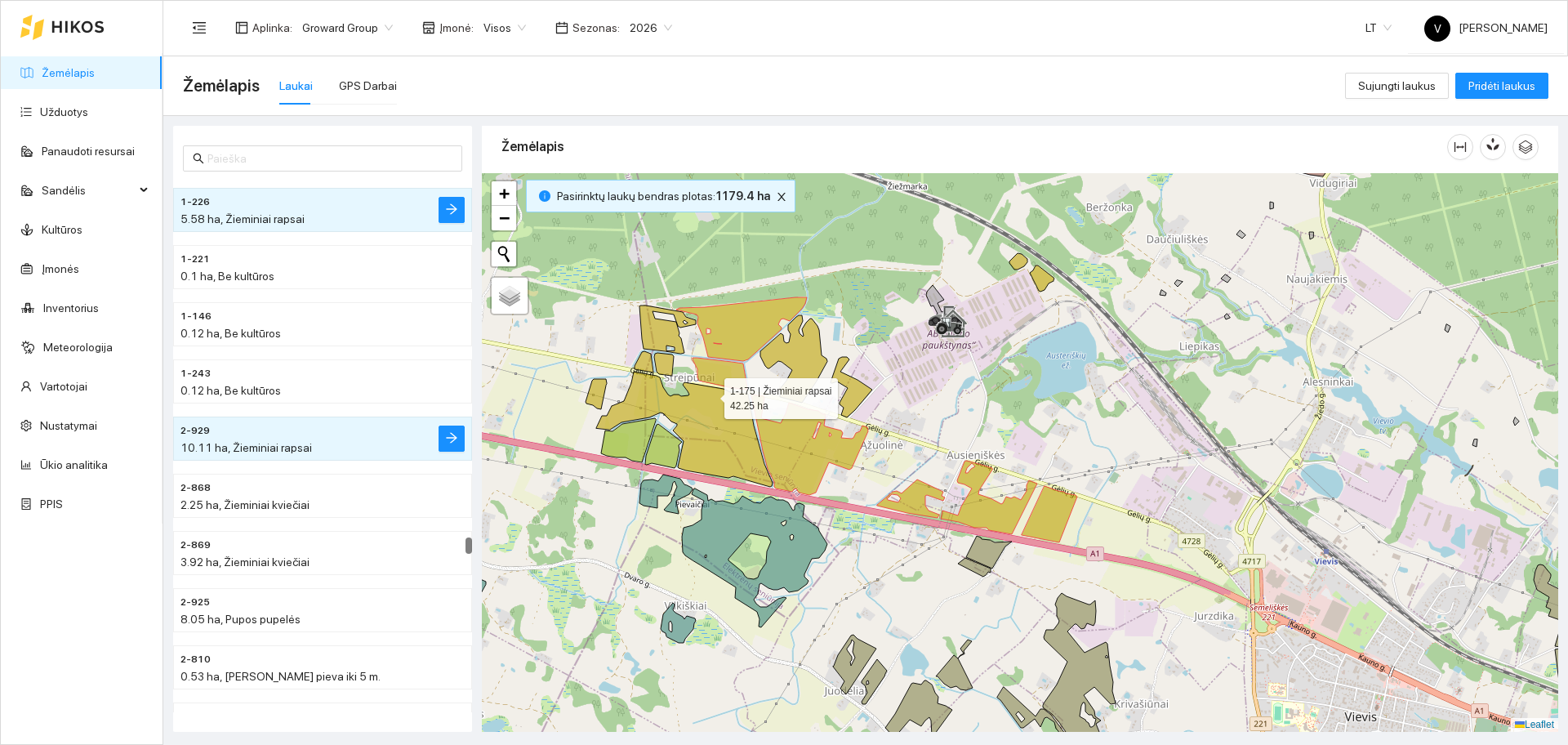
click at [708, 420] on icon at bounding box center [684, 429] width 176 height 115
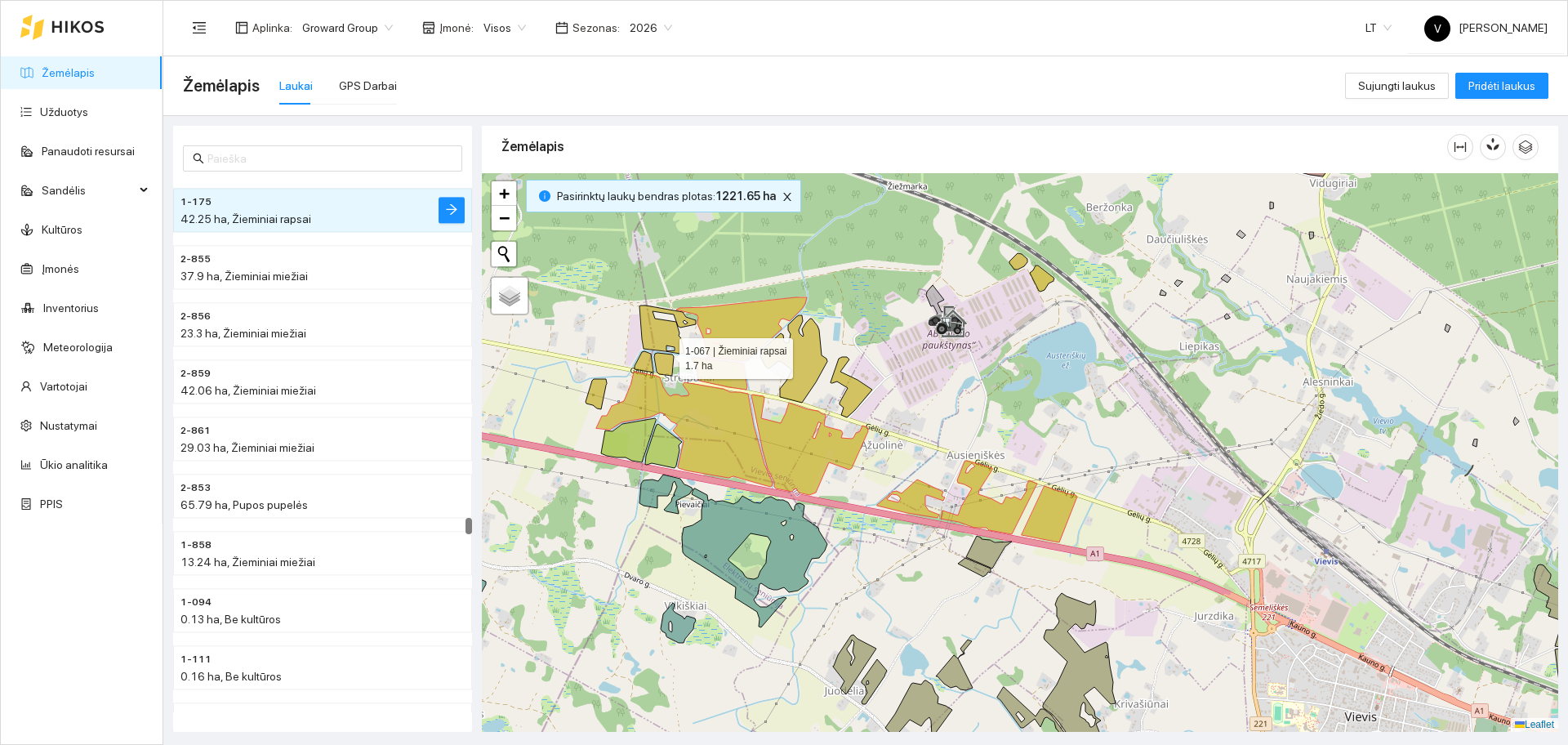
click at [663, 357] on icon at bounding box center [664, 364] width 20 height 23
click at [648, 359] on icon at bounding box center [643, 362] width 19 height 21
click at [654, 325] on icon at bounding box center [667, 330] width 56 height 48
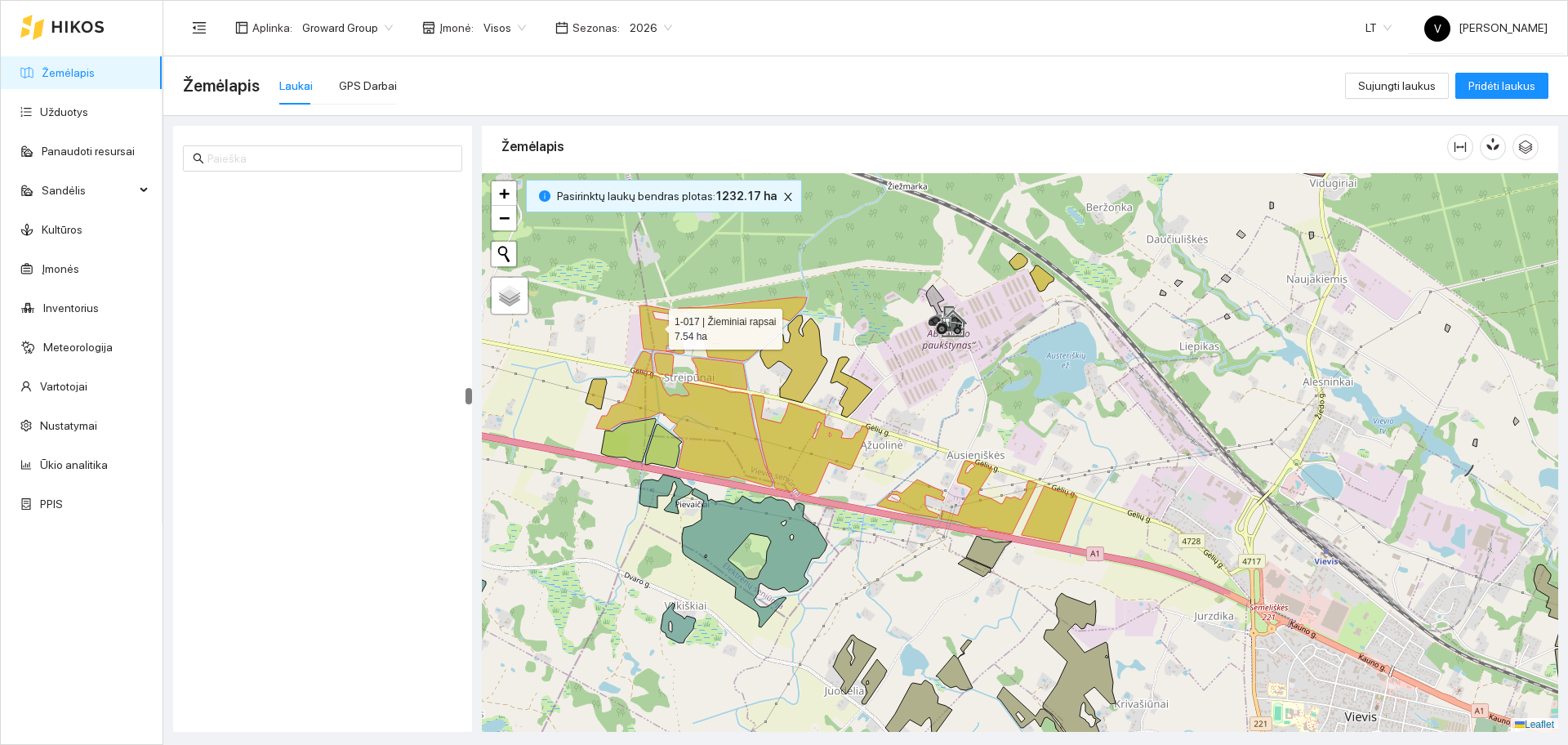
scroll to position [11706, 0]
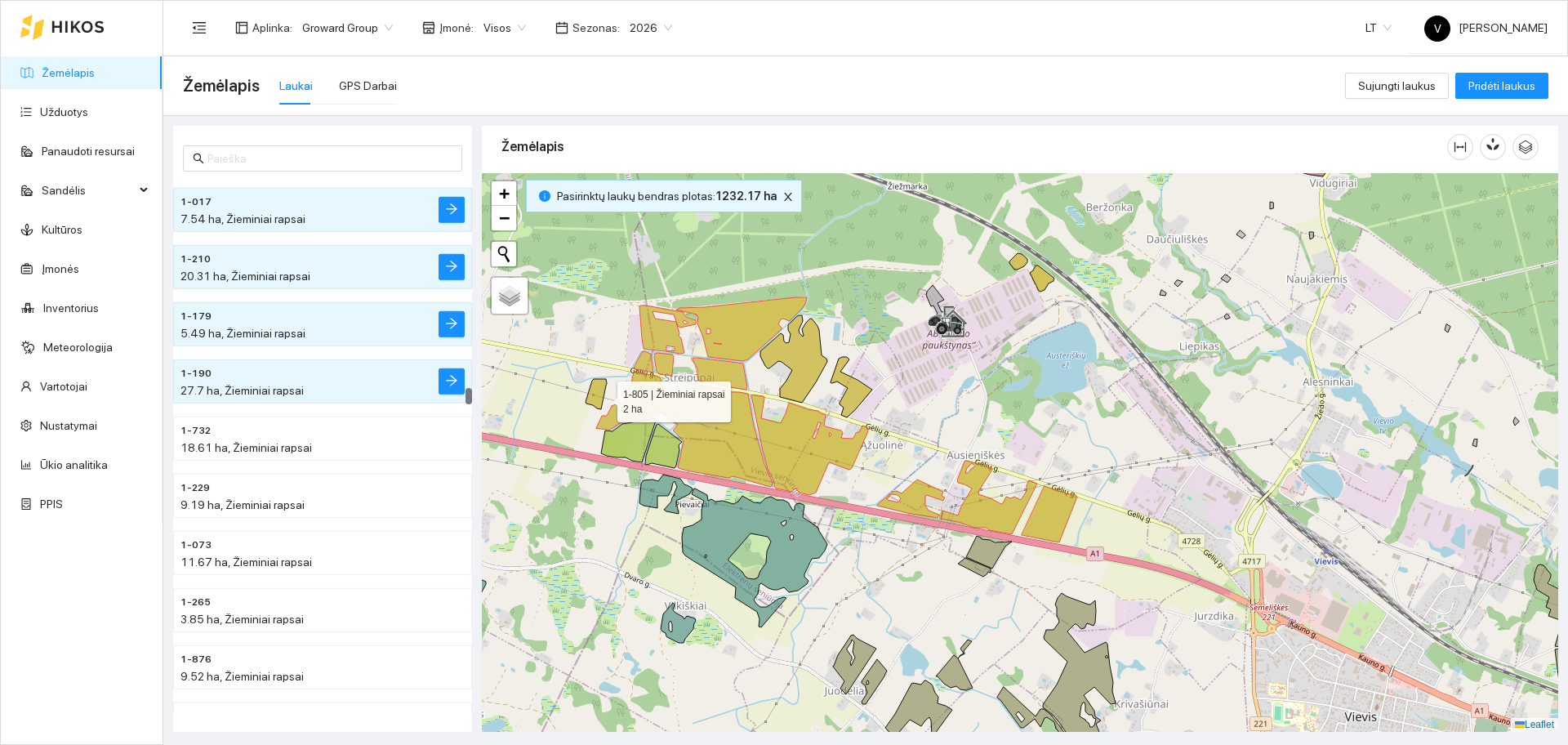
click at [602, 397] on icon at bounding box center [596, 394] width 21 height 30
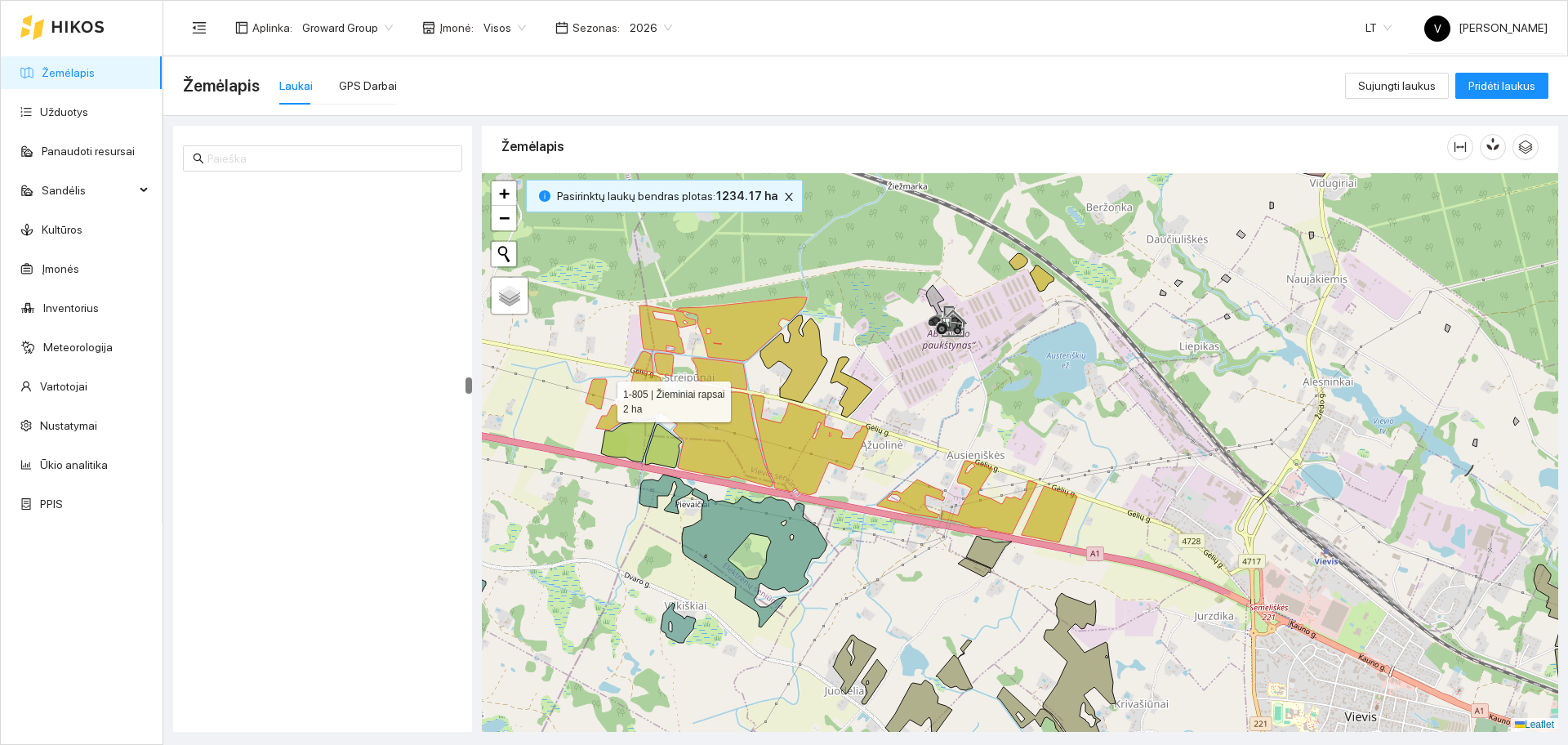
scroll to position [11079, 0]
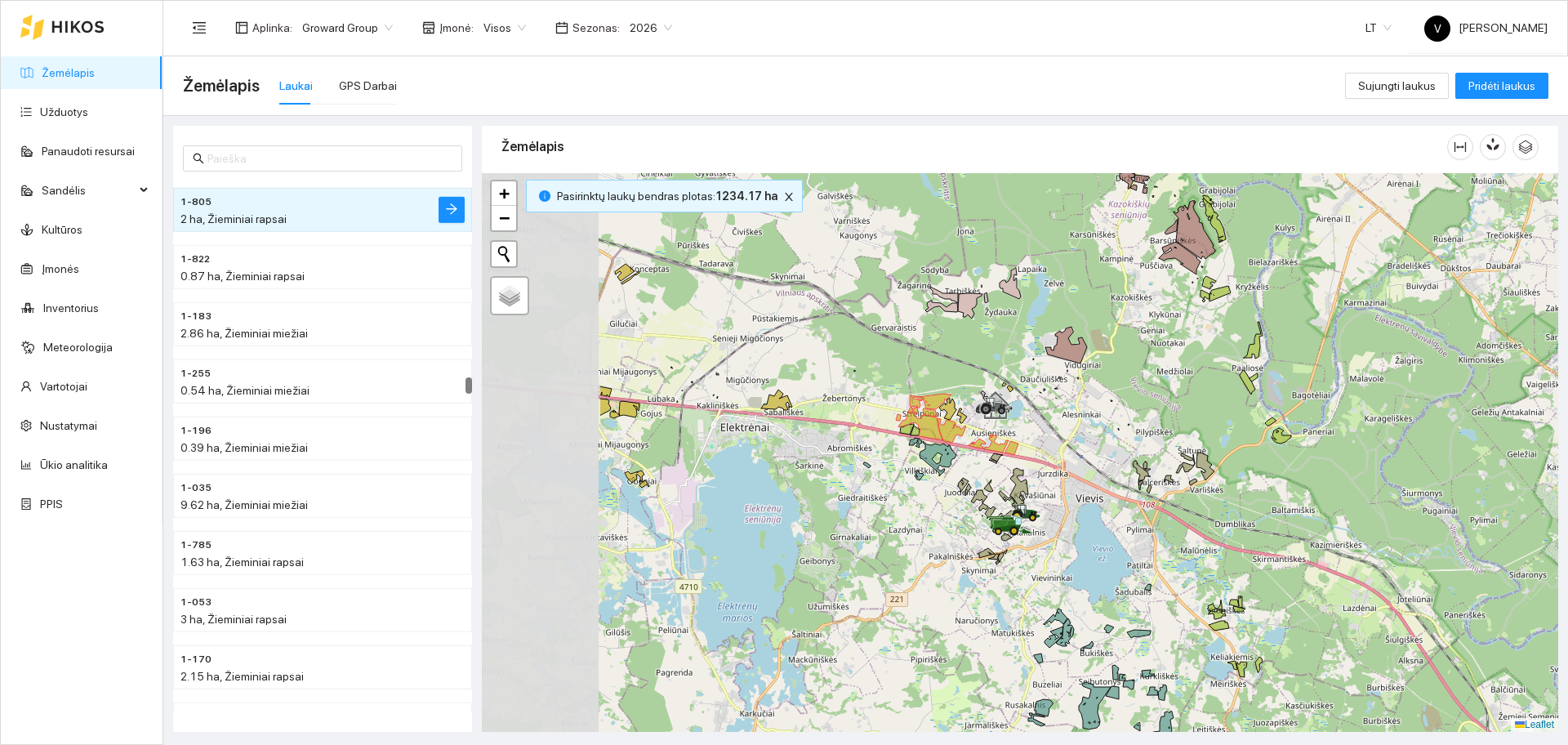
drag, startPoint x: 673, startPoint y: 473, endPoint x: 921, endPoint y: 479, distance: 248.1
click at [927, 487] on div at bounding box center [1020, 452] width 1076 height 559
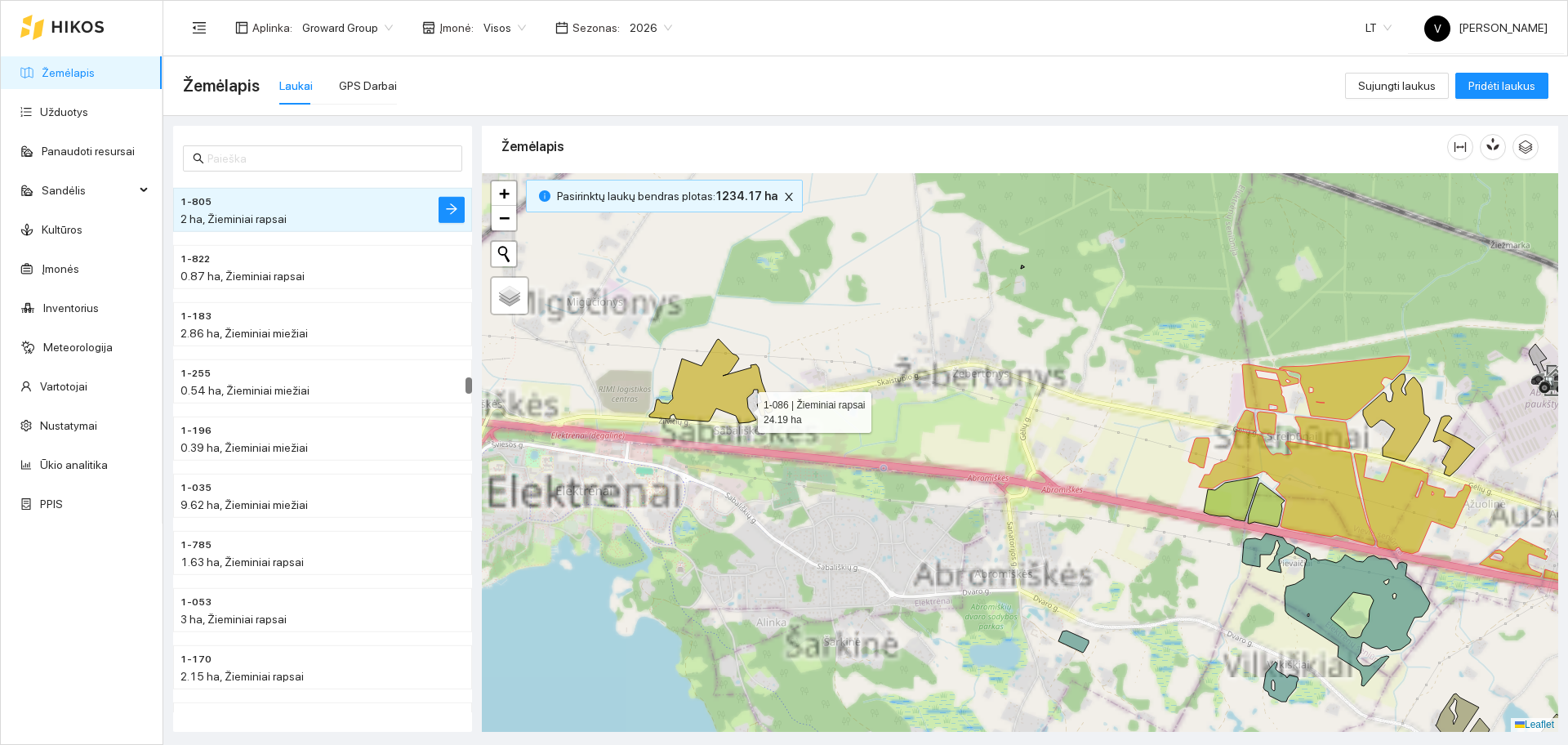
click at [715, 402] on icon at bounding box center [711, 381] width 123 height 84
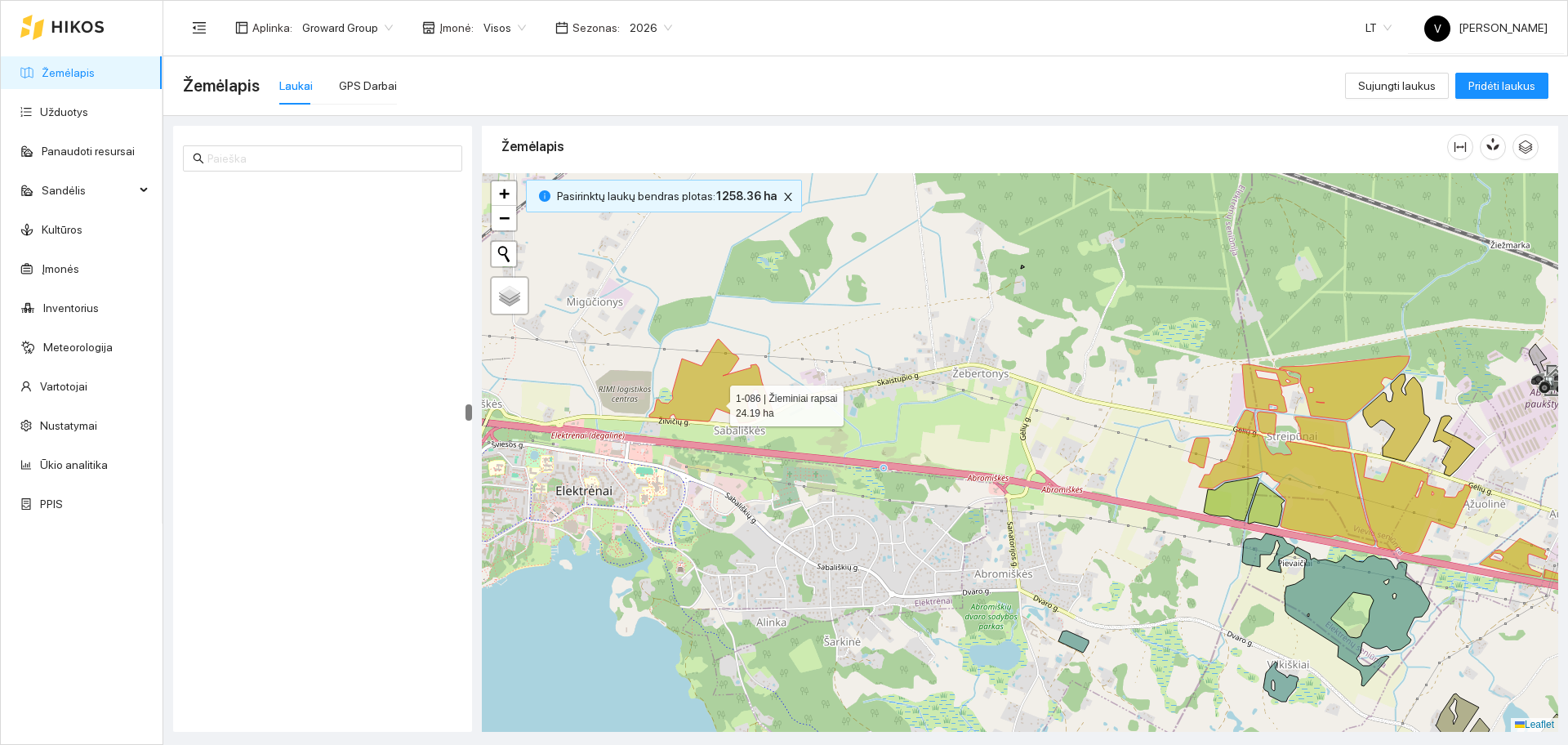
scroll to position [12622, 0]
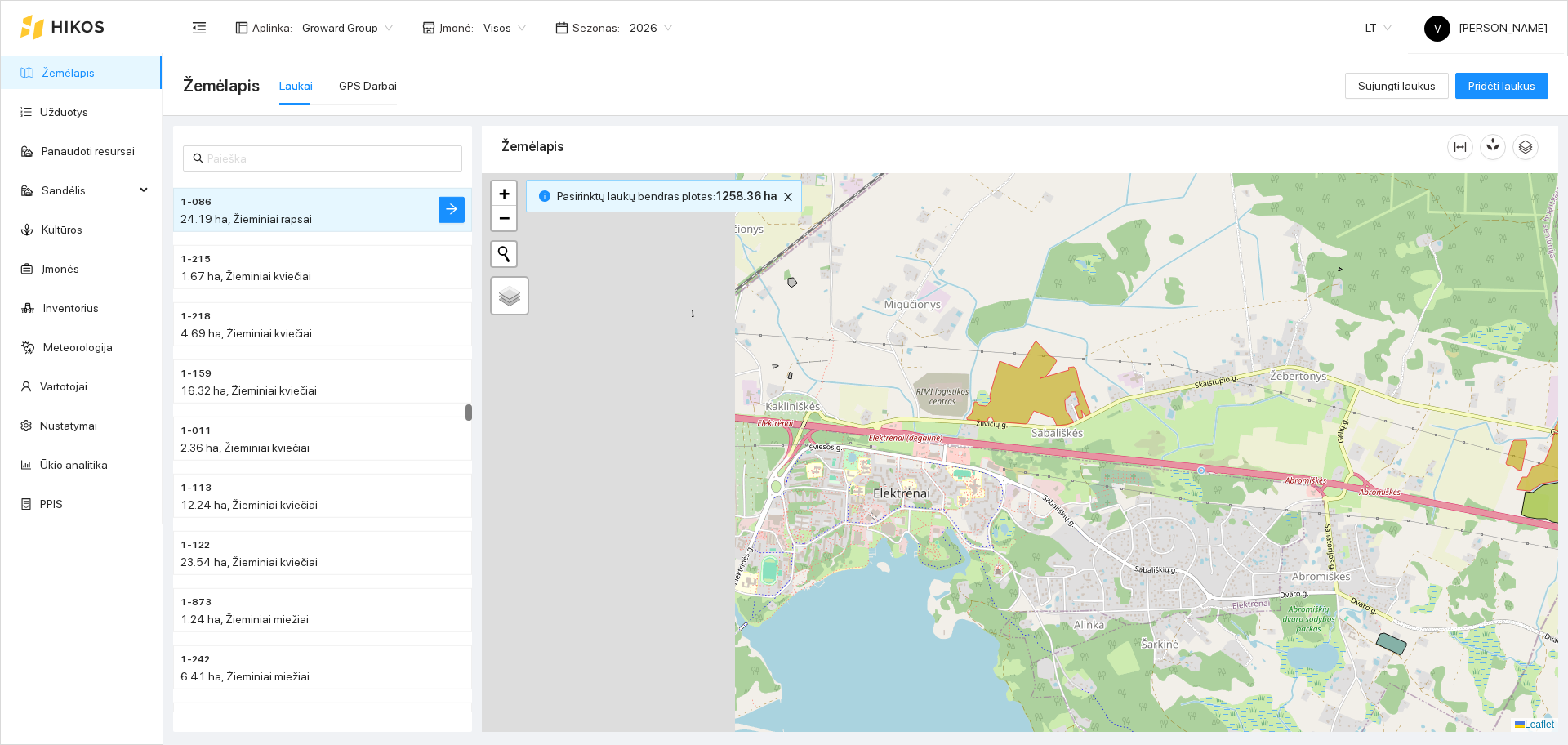
drag, startPoint x: 930, startPoint y: 425, endPoint x: 1152, endPoint y: 437, distance: 222.3
click at [1210, 445] on div at bounding box center [1020, 452] width 1076 height 559
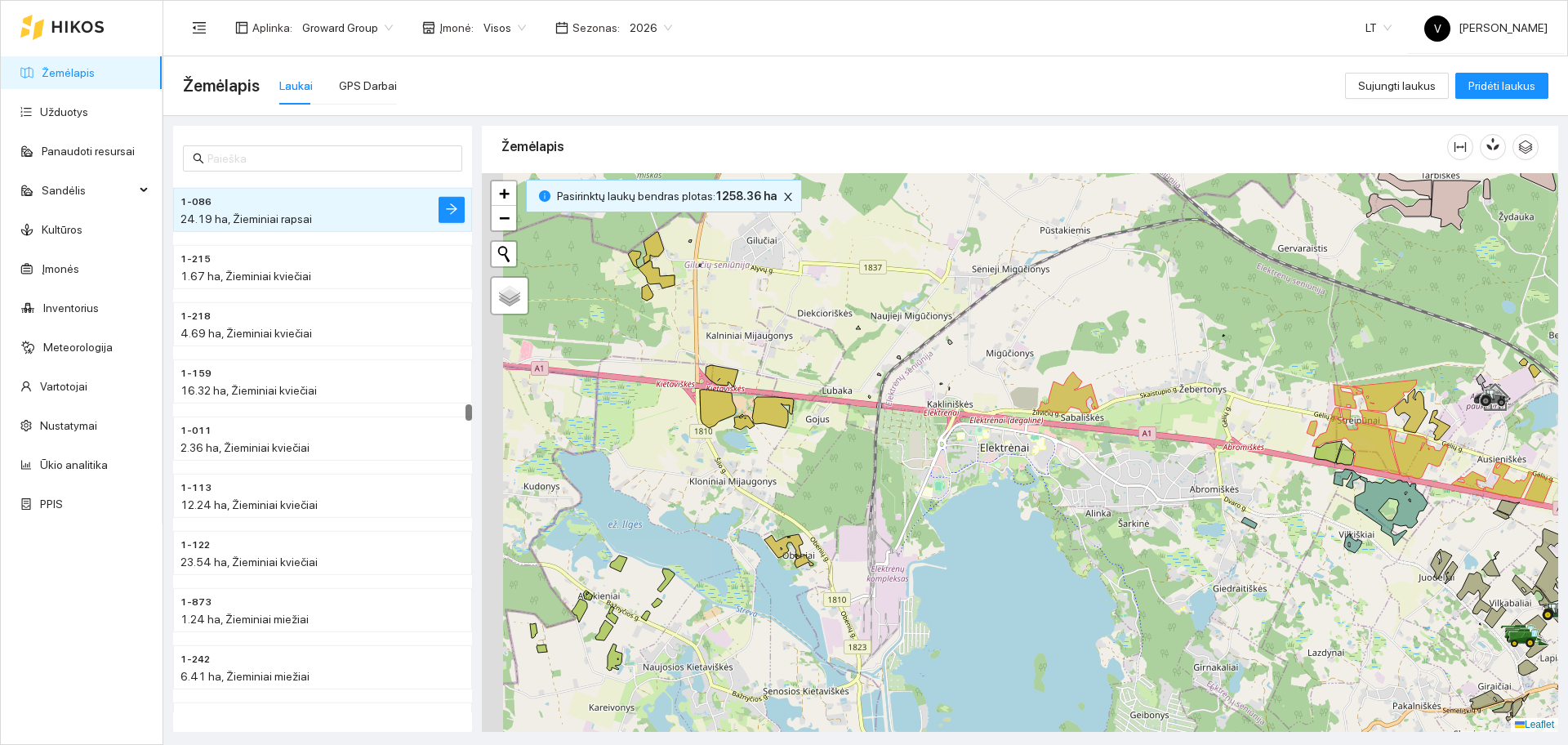
drag, startPoint x: 779, startPoint y: 454, endPoint x: 831, endPoint y: 442, distance: 53.4
click at [831, 442] on div at bounding box center [1020, 452] width 1076 height 559
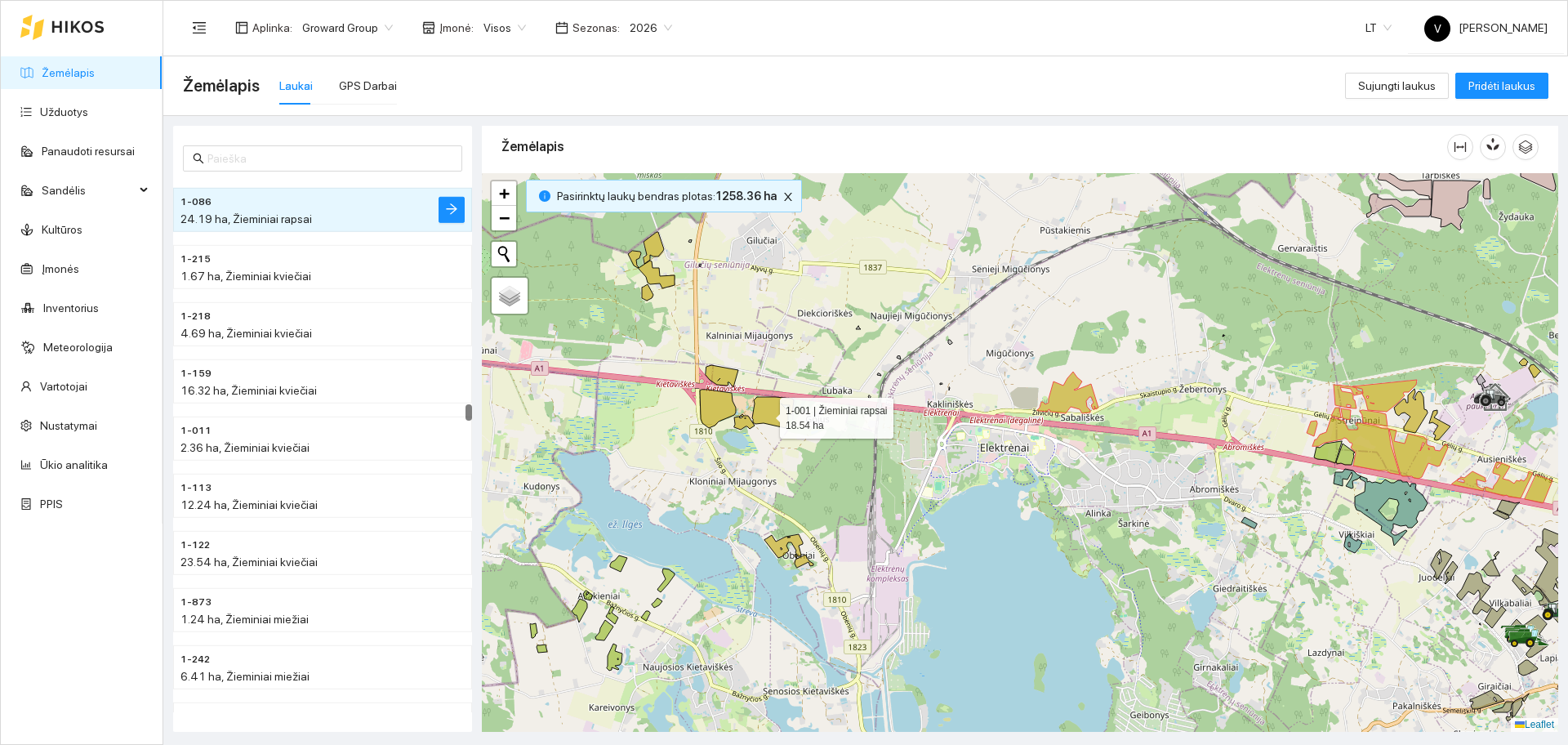
click at [765, 413] on icon at bounding box center [772, 412] width 42 height 31
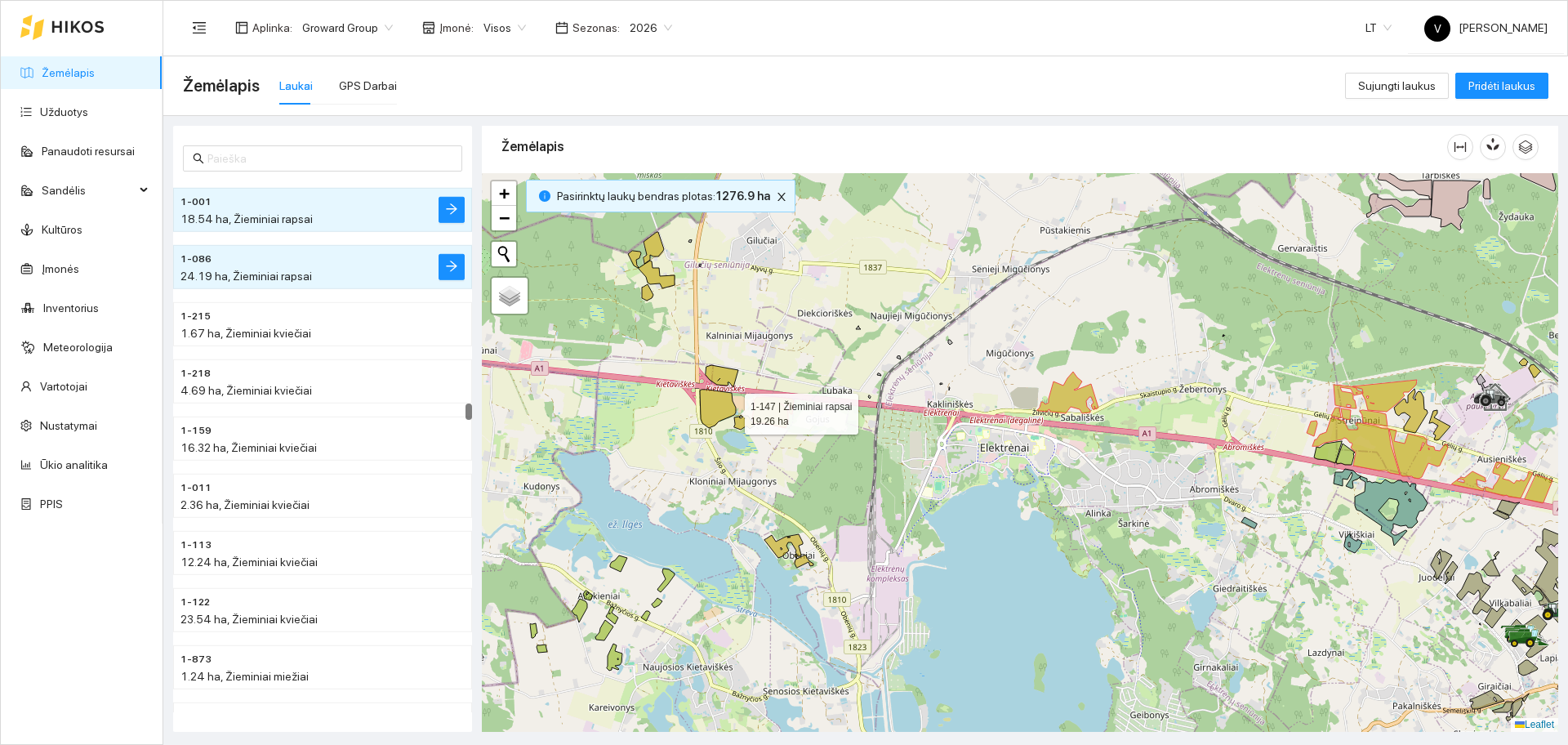
click at [728, 410] on icon at bounding box center [718, 408] width 36 height 38
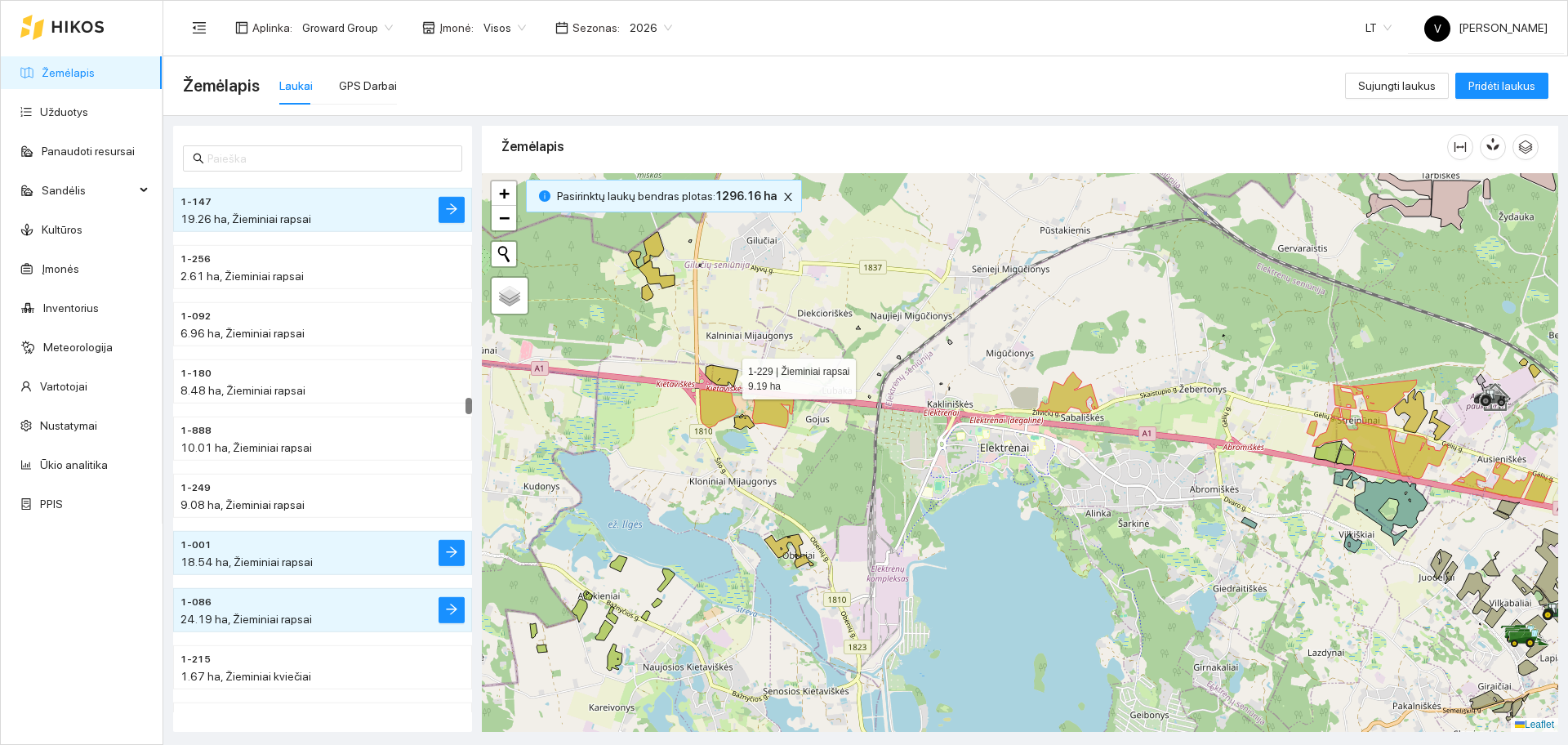
click at [728, 372] on icon at bounding box center [722, 376] width 33 height 22
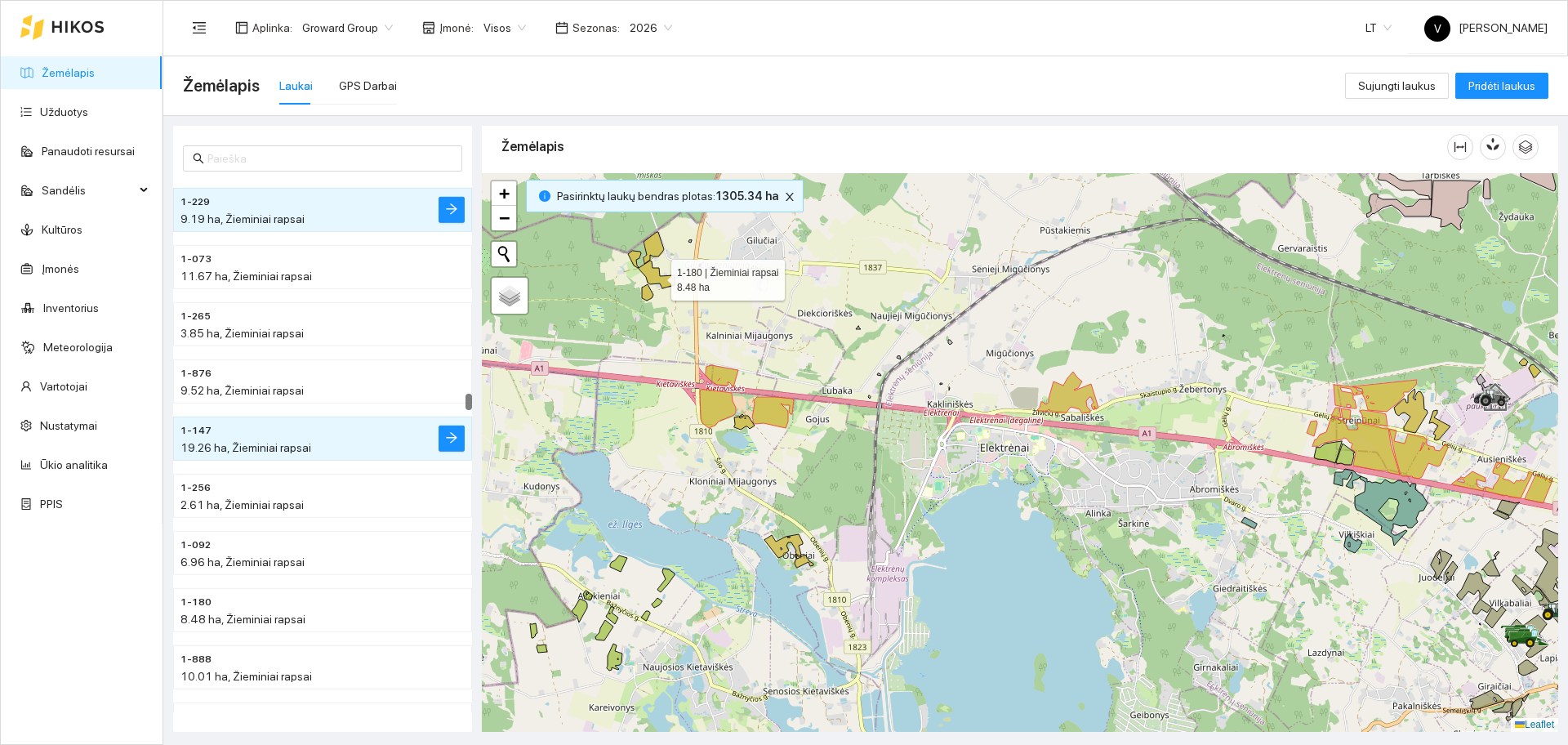
click at [659, 281] on icon at bounding box center [657, 274] width 36 height 28
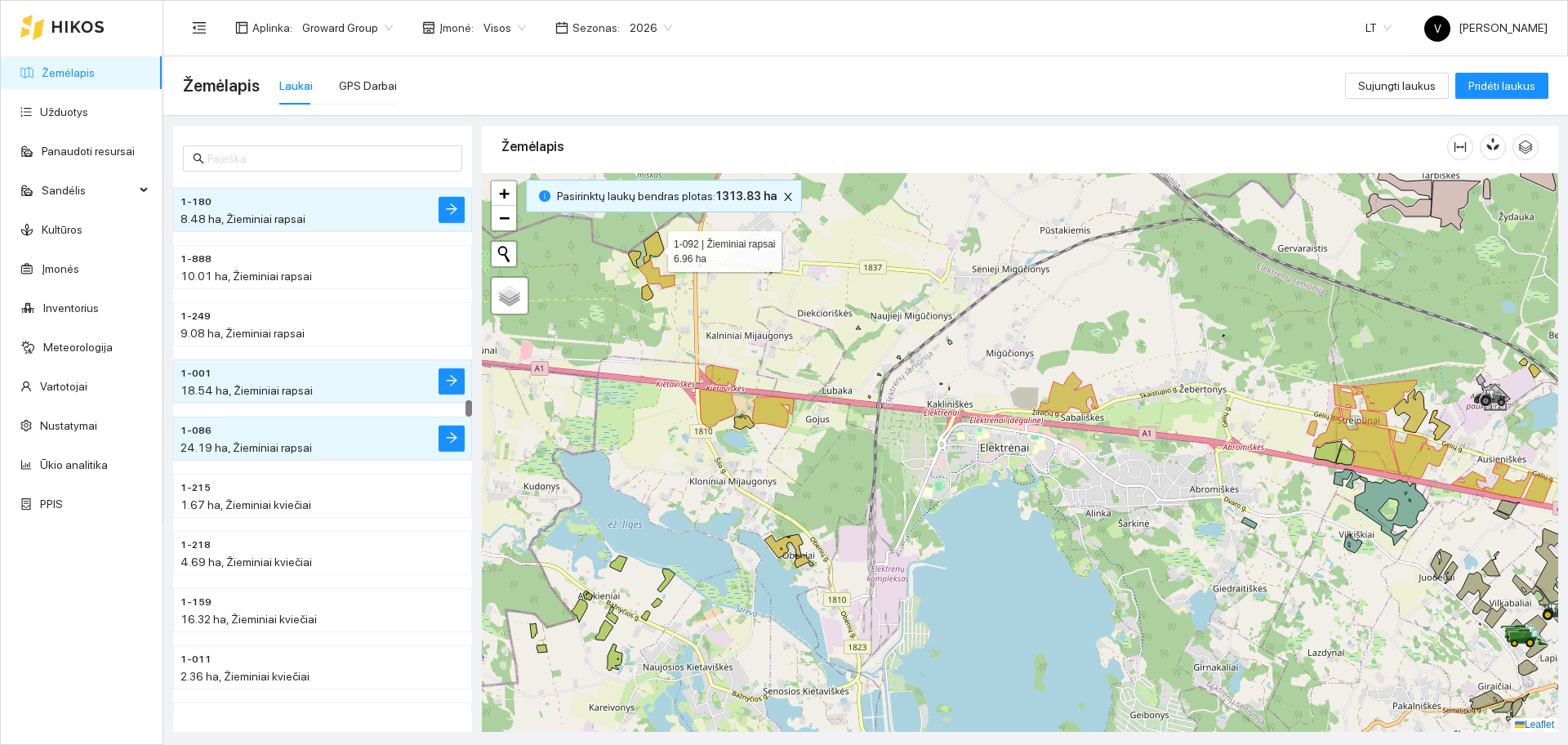
click at [654, 242] on icon at bounding box center [653, 248] width 20 height 32
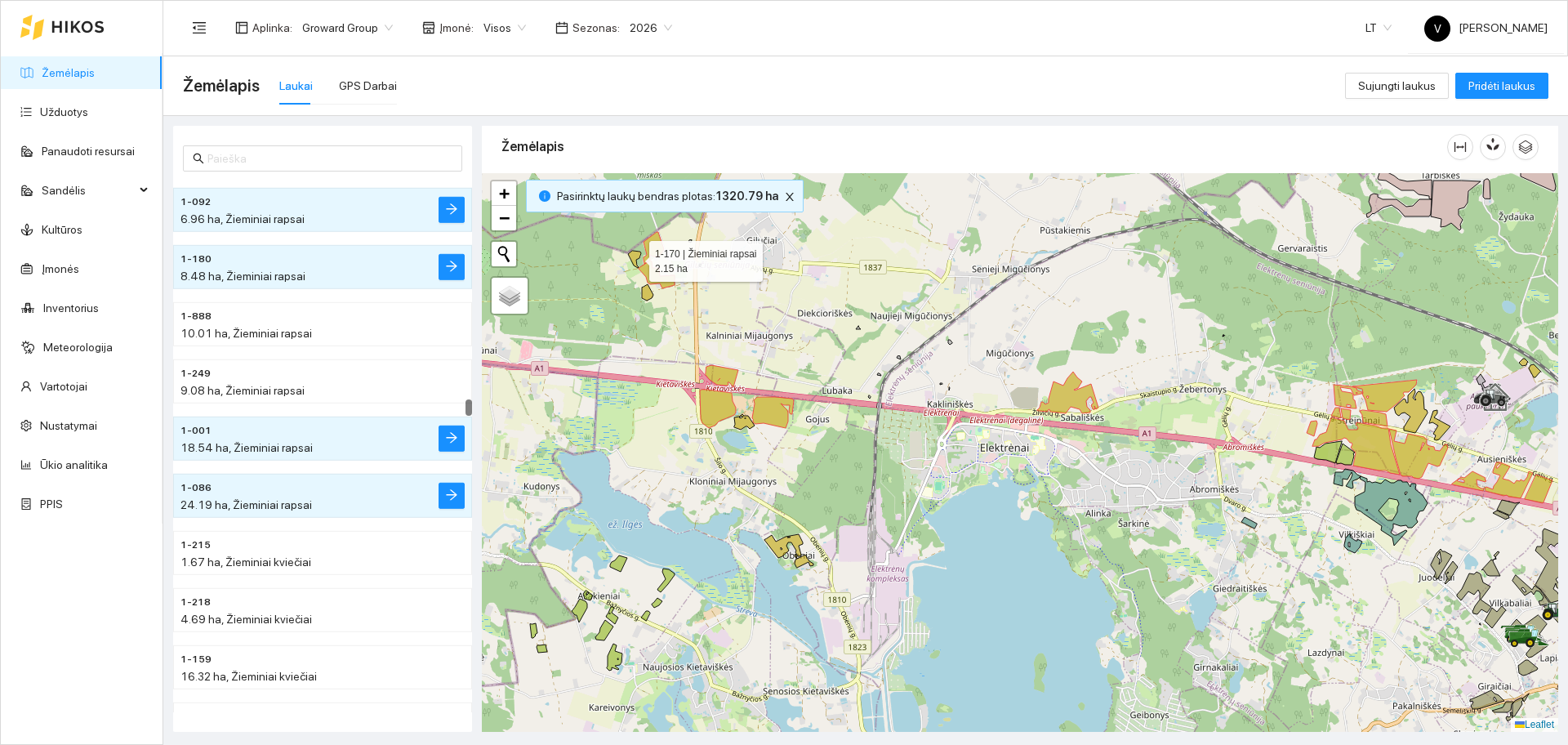
click at [631, 256] on icon at bounding box center [634, 258] width 13 height 17
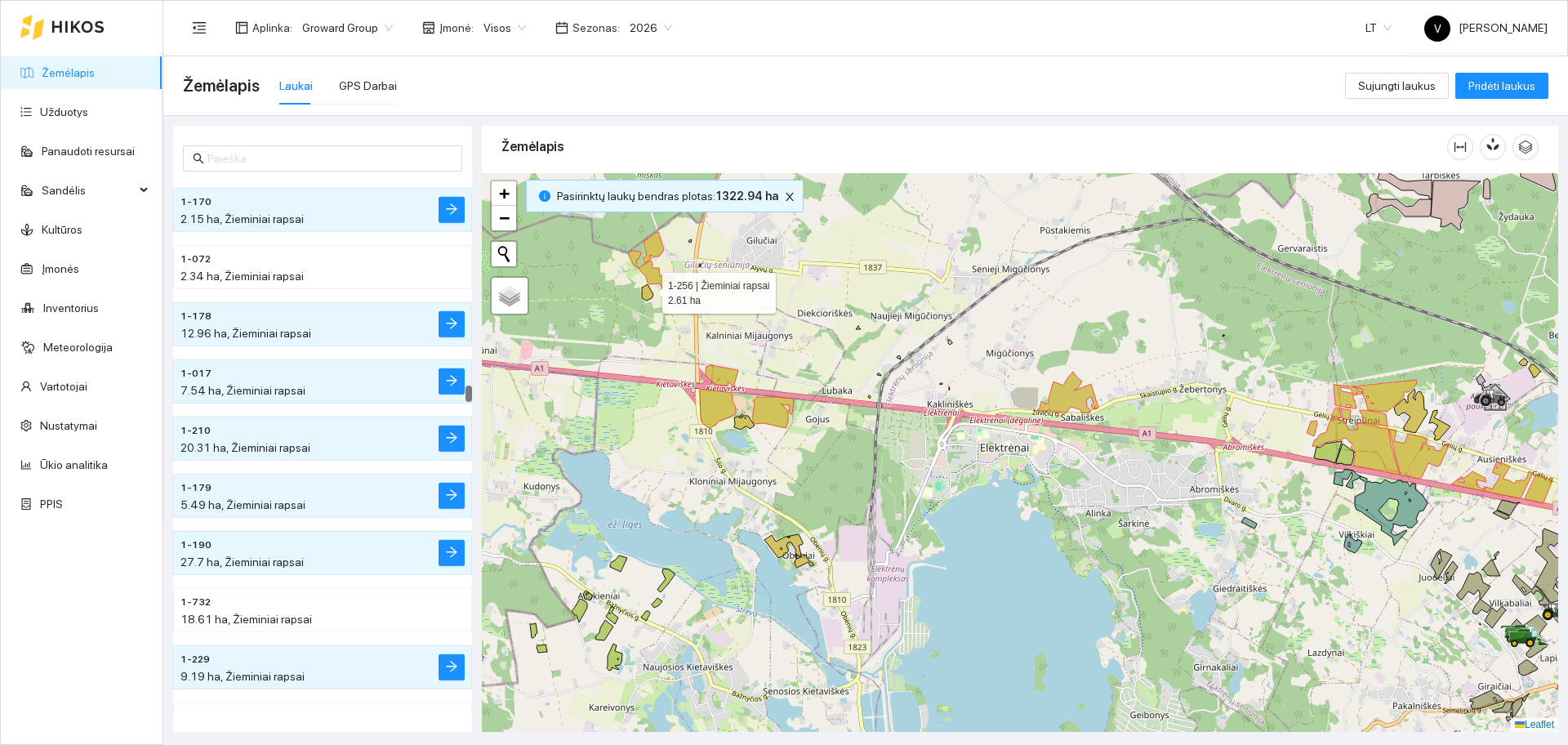
click at [648, 289] on icon at bounding box center [647, 292] width 12 height 16
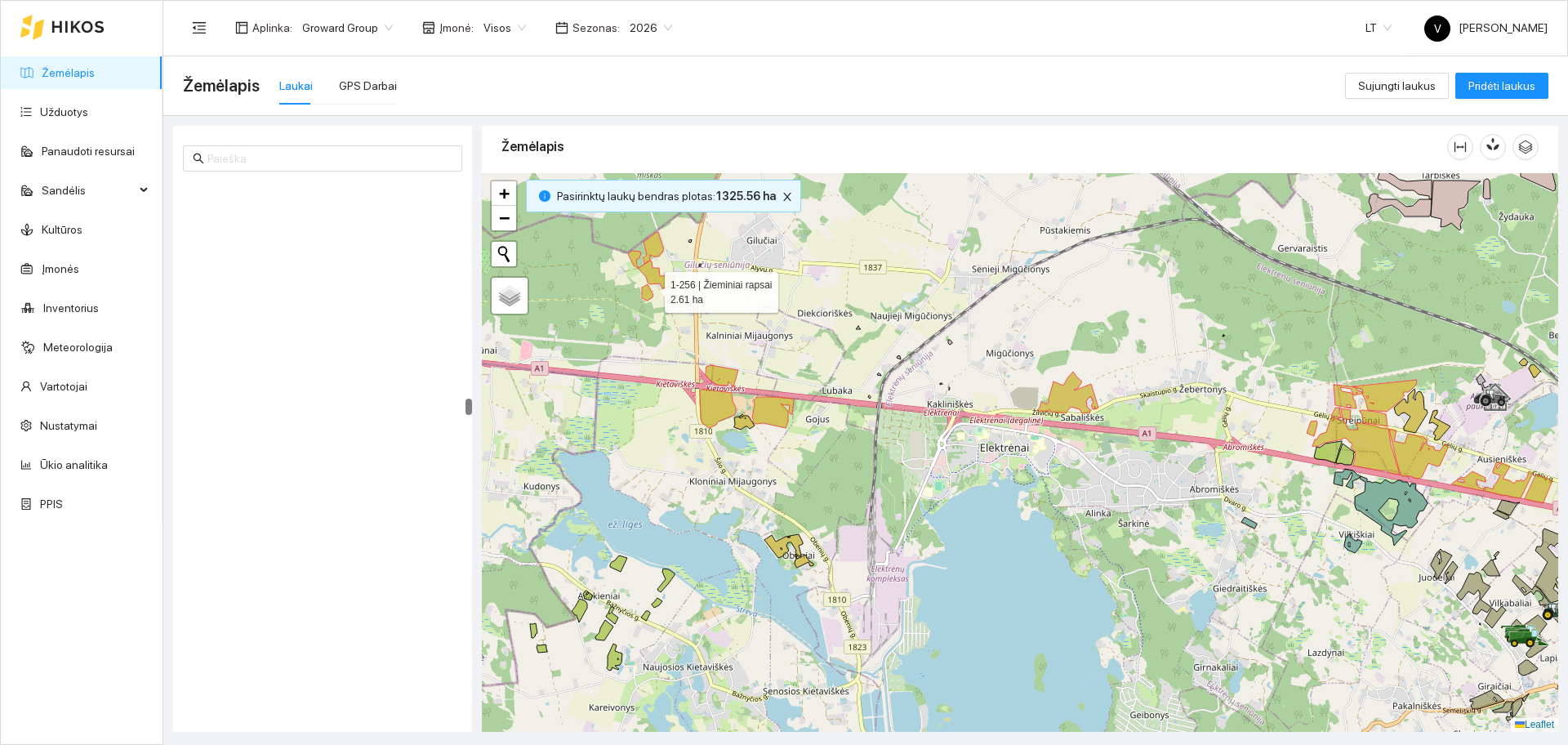
scroll to position [12279, 0]
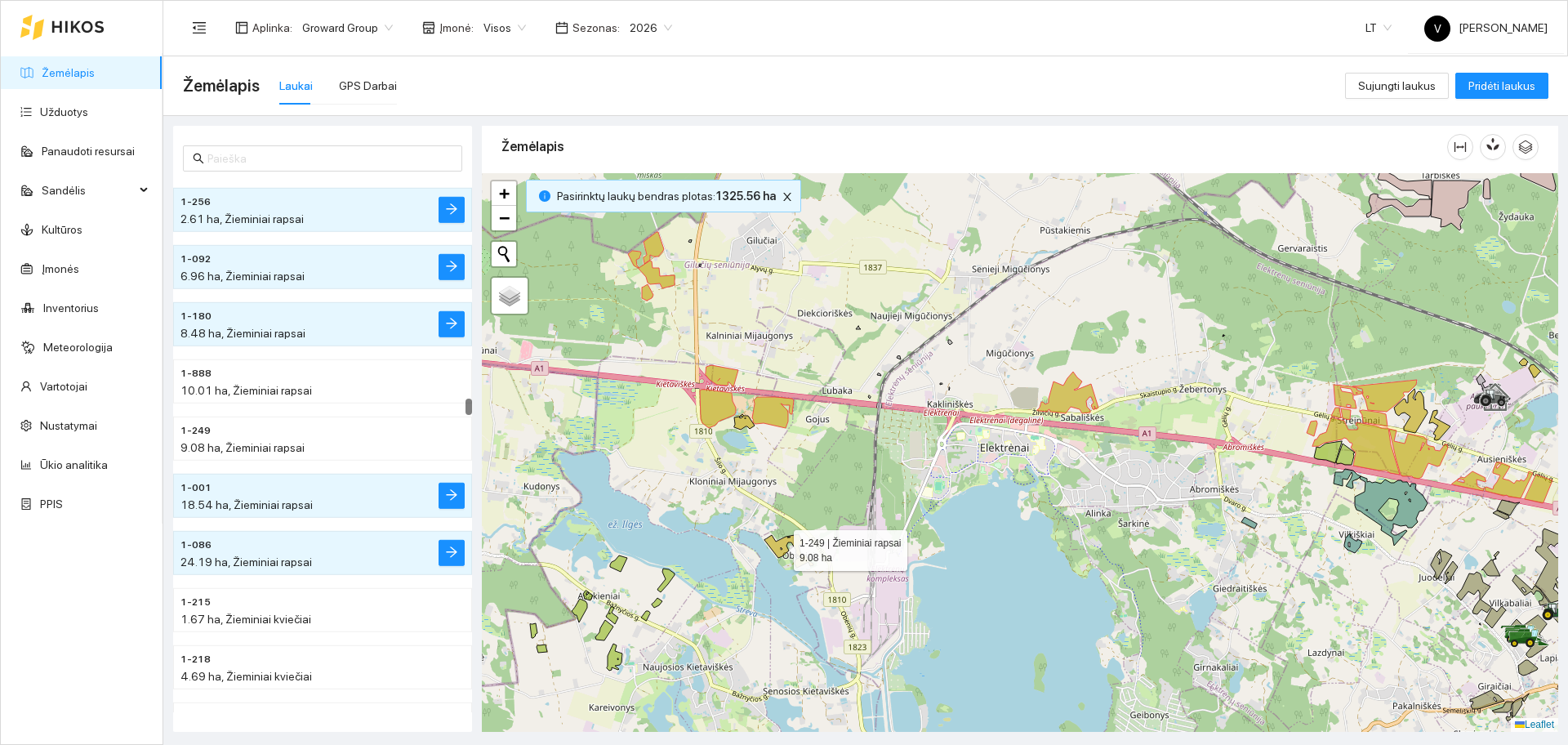
click at [779, 546] on icon at bounding box center [783, 545] width 38 height 24
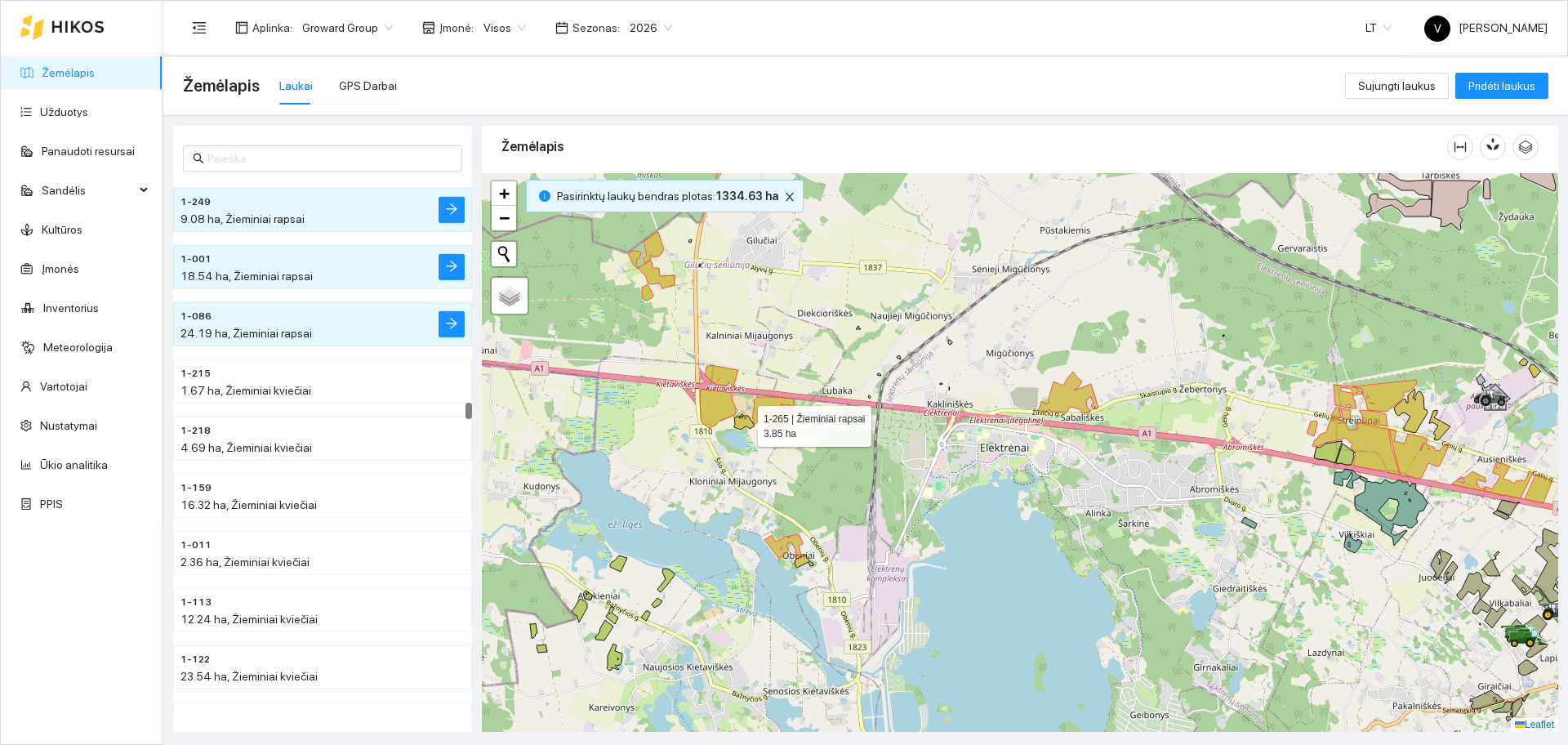
click at [742, 416] on icon at bounding box center [744, 422] width 20 height 15
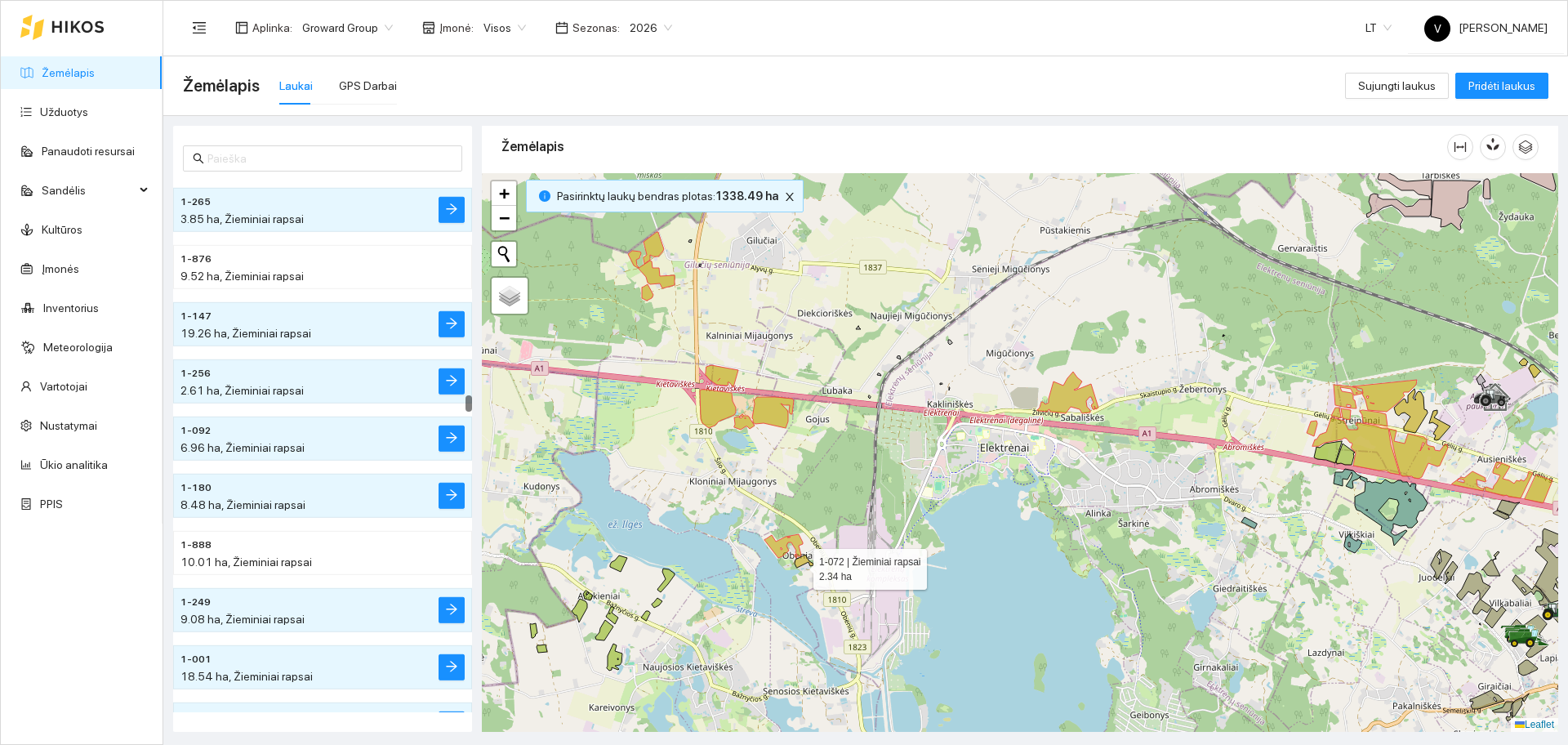
click at [800, 565] on icon at bounding box center [804, 561] width 19 height 13
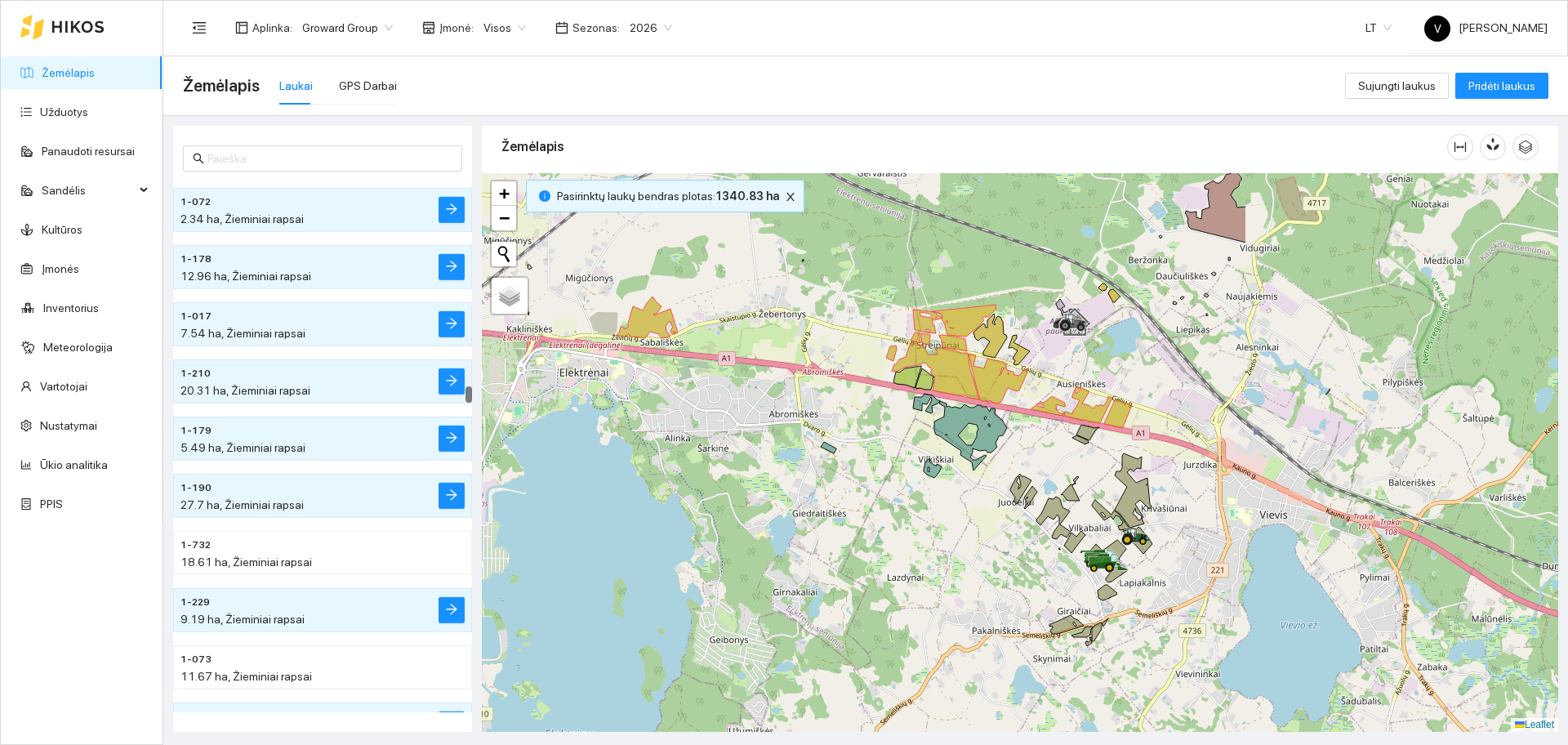
drag, startPoint x: 1167, startPoint y: 560, endPoint x: 747, endPoint y: 485, distance: 426.6
click at [747, 485] on div at bounding box center [1020, 452] width 1076 height 559
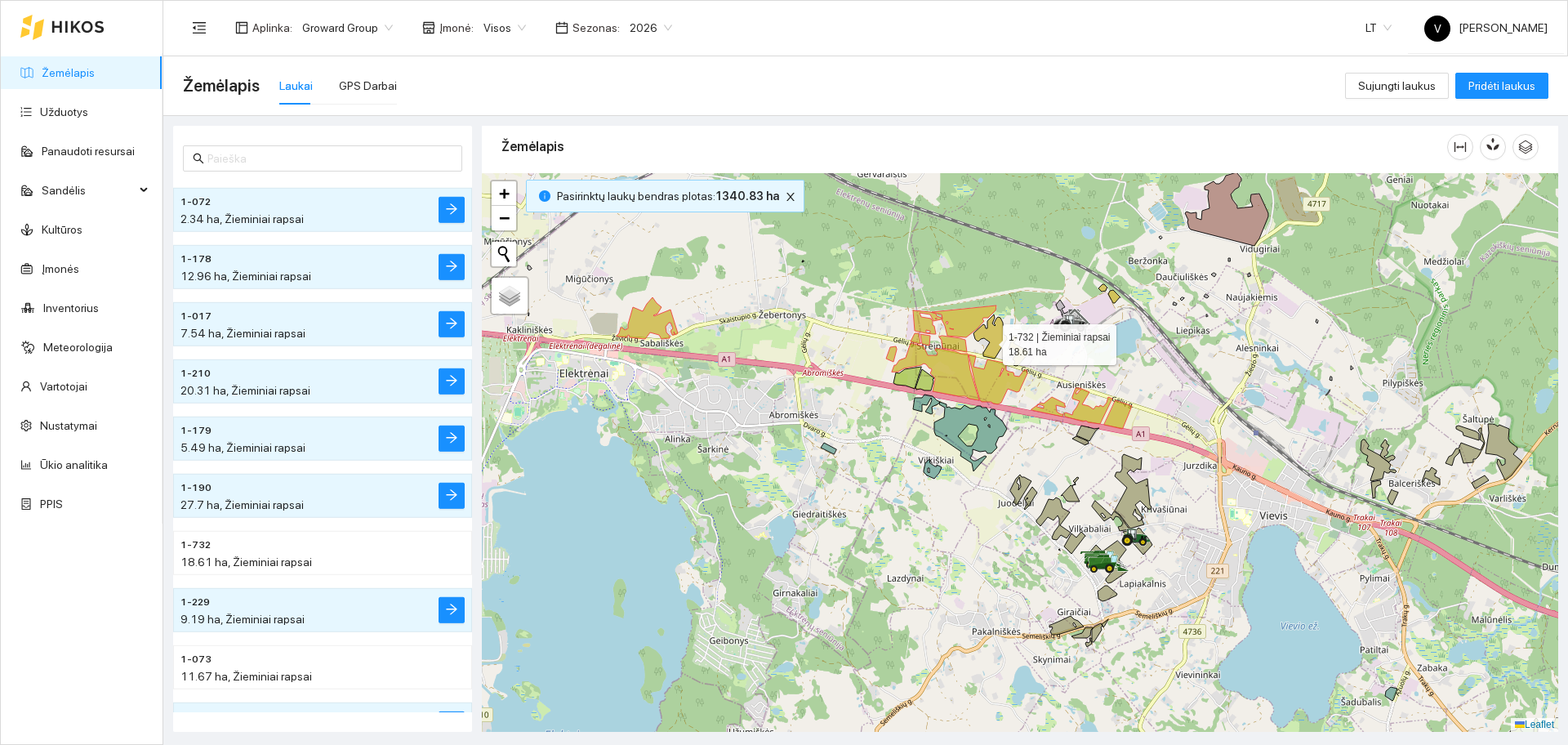
click at [988, 340] on icon at bounding box center [1001, 340] width 56 height 52
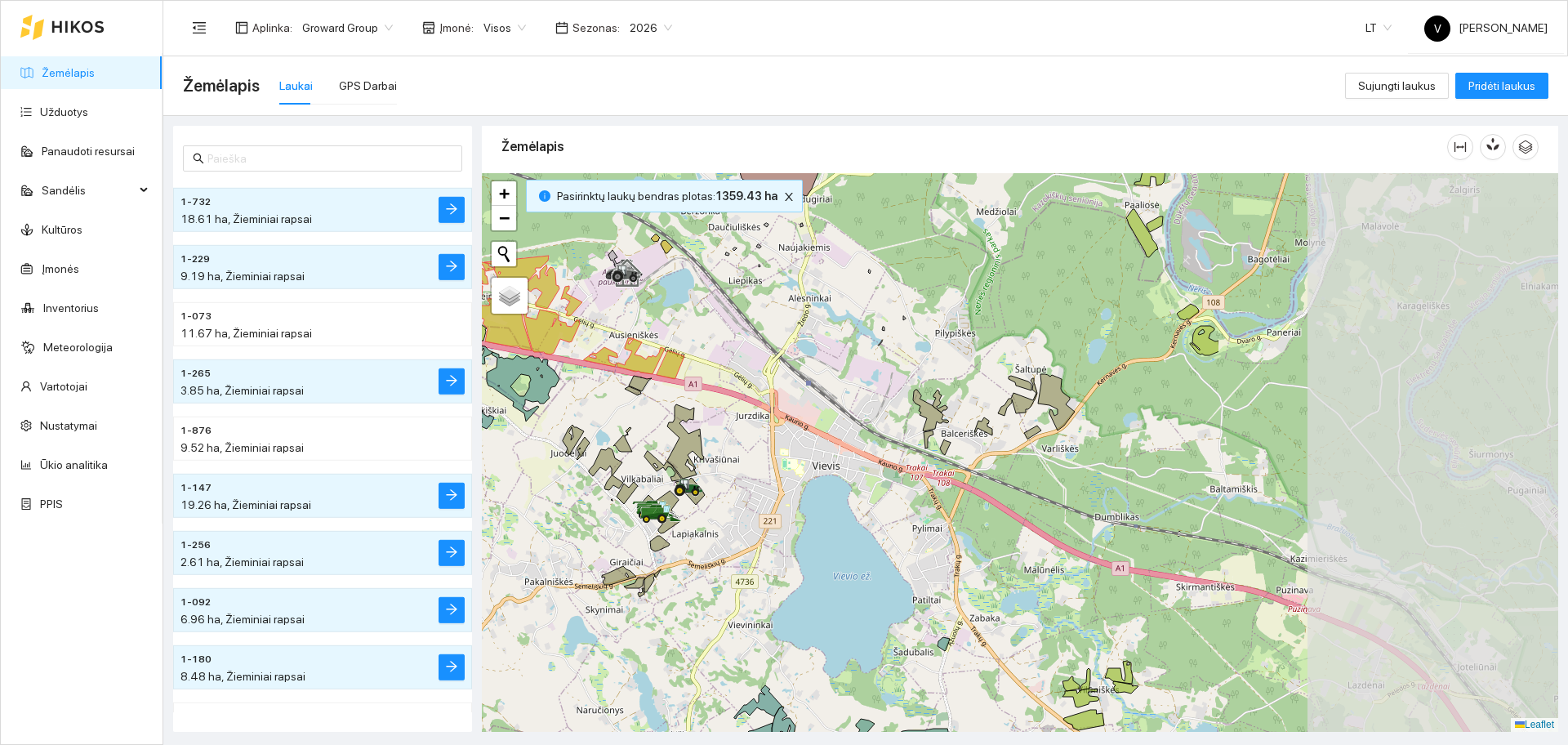
drag, startPoint x: 1262, startPoint y: 514, endPoint x: 837, endPoint y: 477, distance: 426.6
click at [825, 475] on div at bounding box center [1020, 452] width 1076 height 559
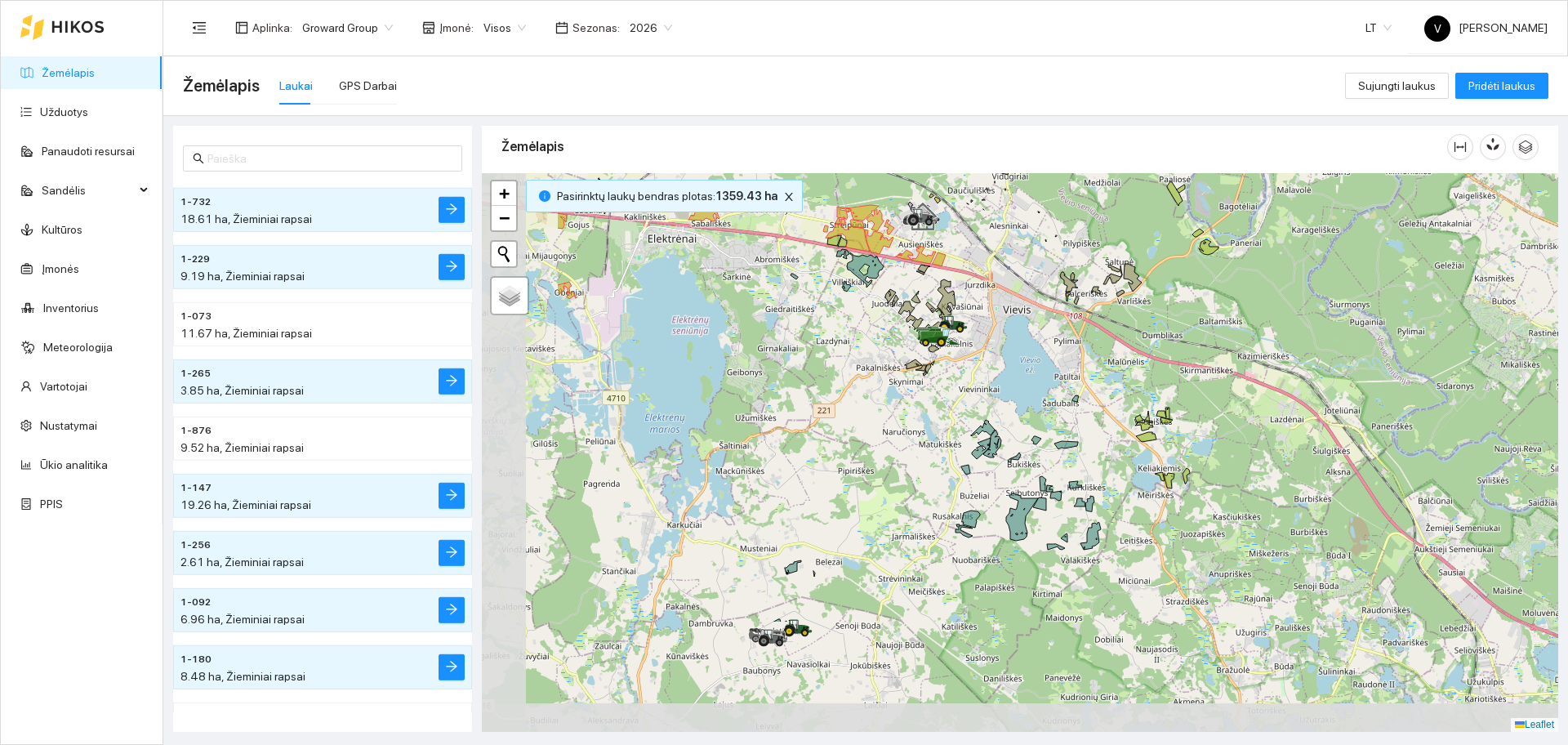
drag, startPoint x: 839, startPoint y: 534, endPoint x: 1019, endPoint y: 361, distance: 249.7
click at [1022, 360] on div at bounding box center [1020, 452] width 1076 height 559
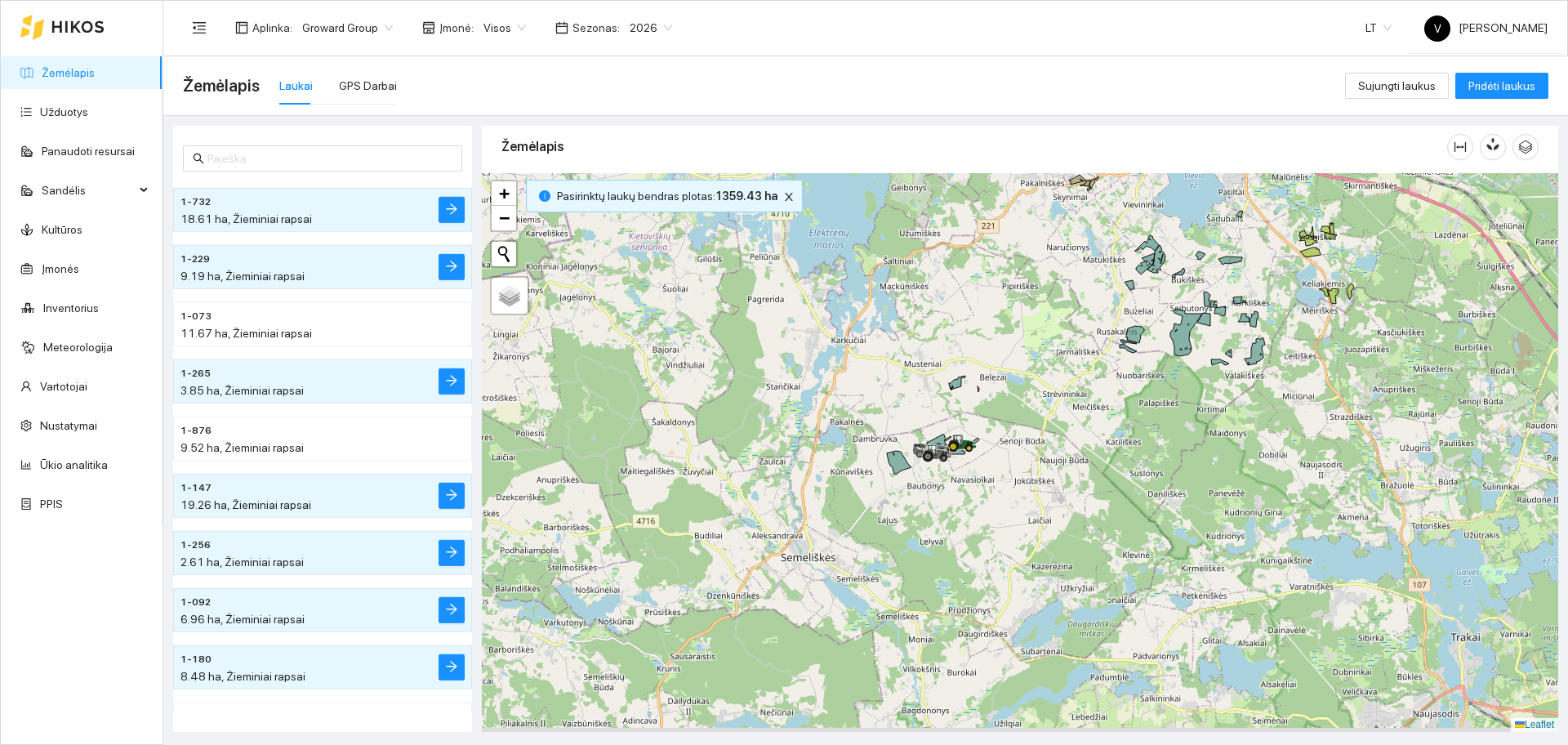
drag, startPoint x: 919, startPoint y: 529, endPoint x: 972, endPoint y: 360, distance: 177.1
click at [1025, 360] on div at bounding box center [1020, 452] width 1076 height 559
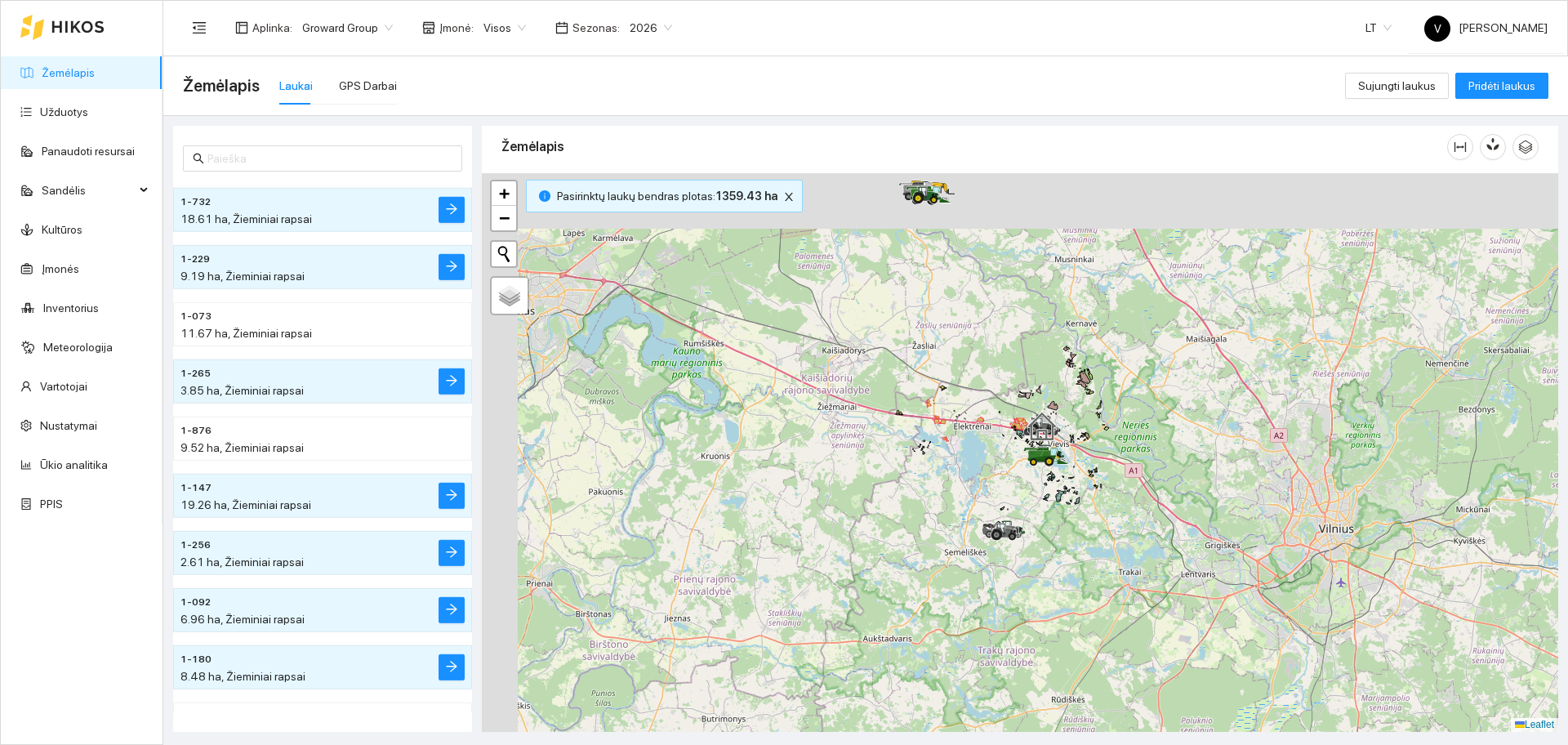
drag, startPoint x: 895, startPoint y: 314, endPoint x: 939, endPoint y: 455, distance: 147.7
click at [949, 462] on div at bounding box center [1020, 452] width 1076 height 559
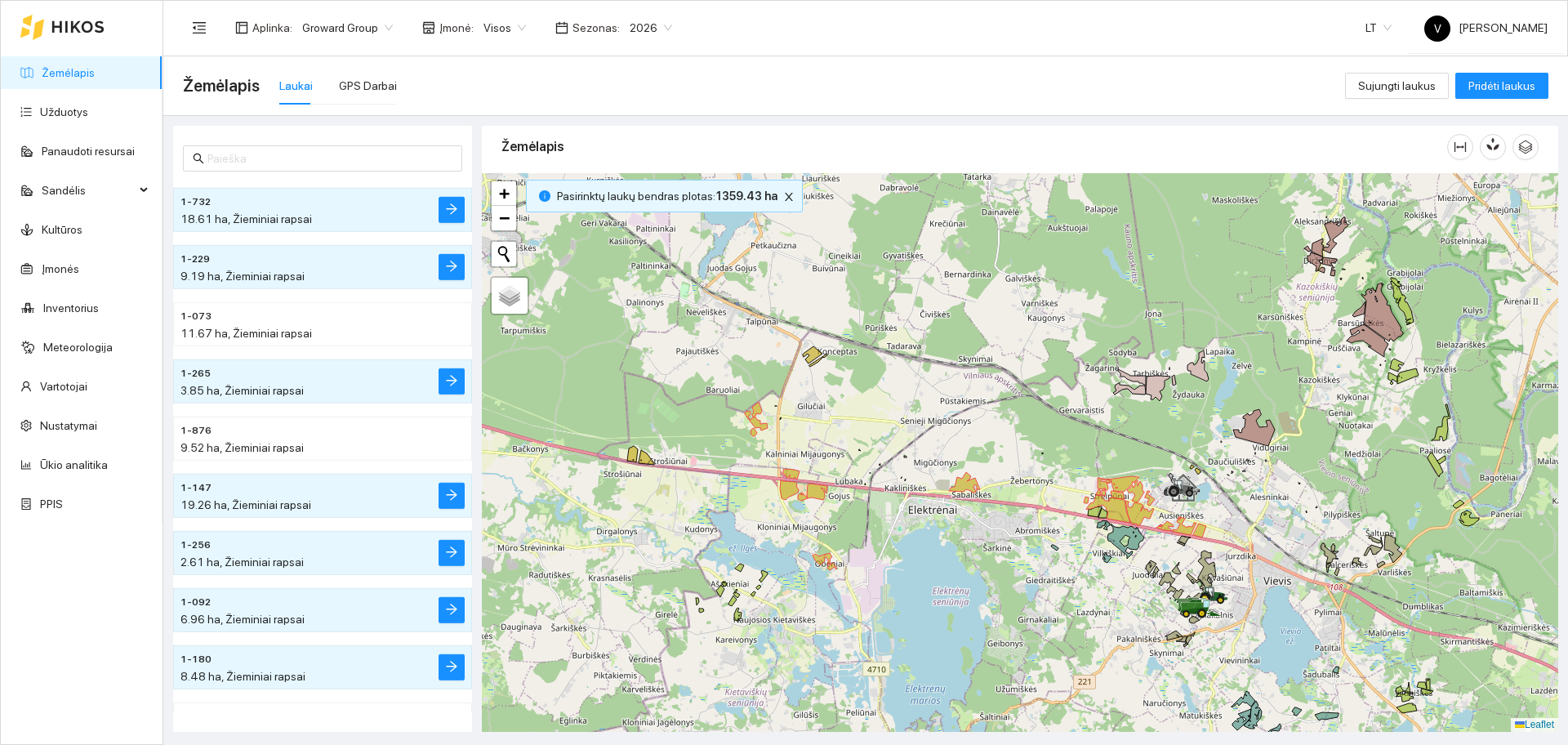
drag, startPoint x: 1008, startPoint y: 411, endPoint x: 929, endPoint y: 500, distance: 119.0
click at [929, 500] on div at bounding box center [1020, 452] width 1076 height 559
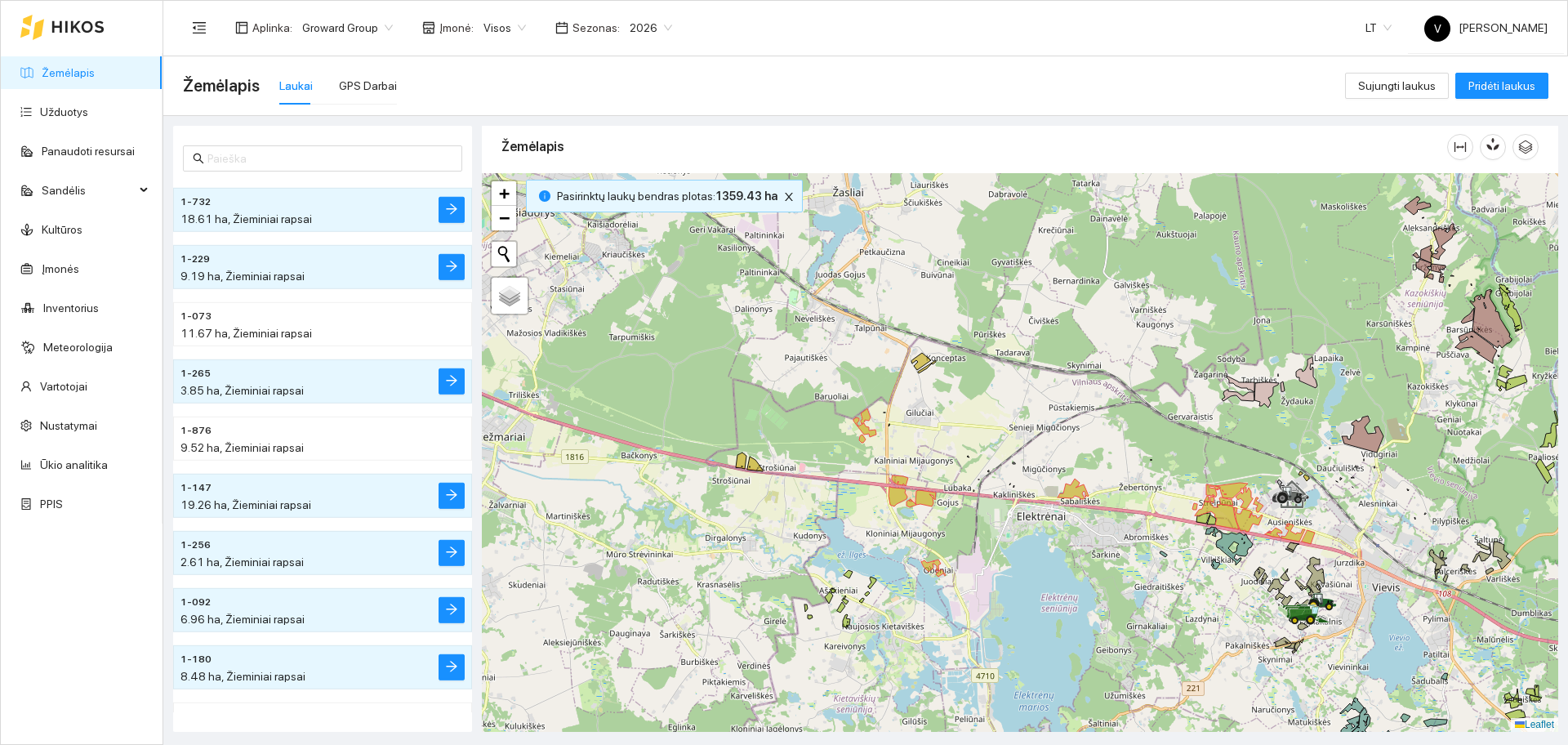
drag, startPoint x: 793, startPoint y: 462, endPoint x: 769, endPoint y: 464, distance: 24.1
click at [792, 463] on div at bounding box center [1020, 452] width 1076 height 559
click at [735, 463] on div at bounding box center [1020, 452] width 1076 height 559
click at [739, 463] on icon at bounding box center [740, 463] width 11 height 16
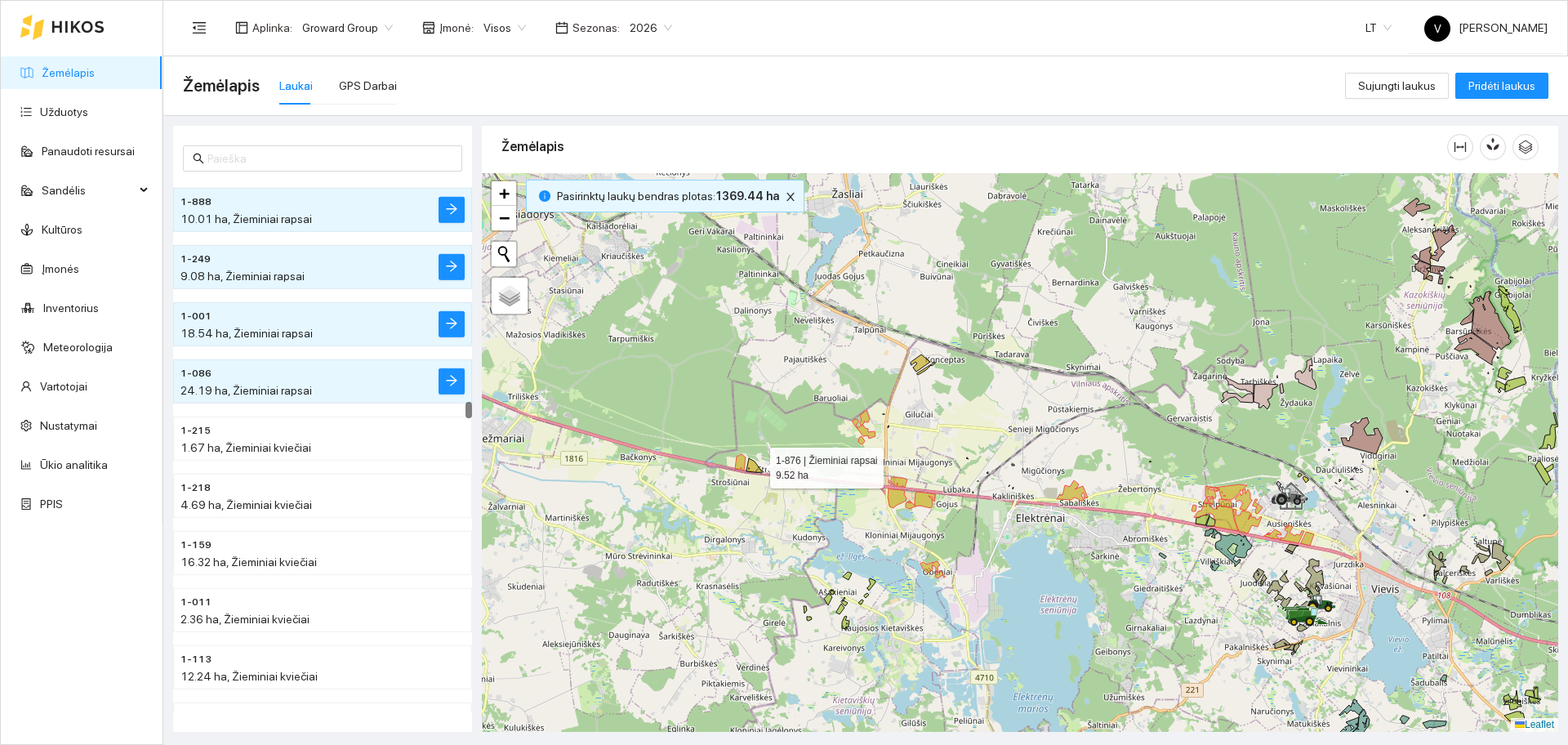
click at [755, 464] on icon at bounding box center [754, 465] width 15 height 14
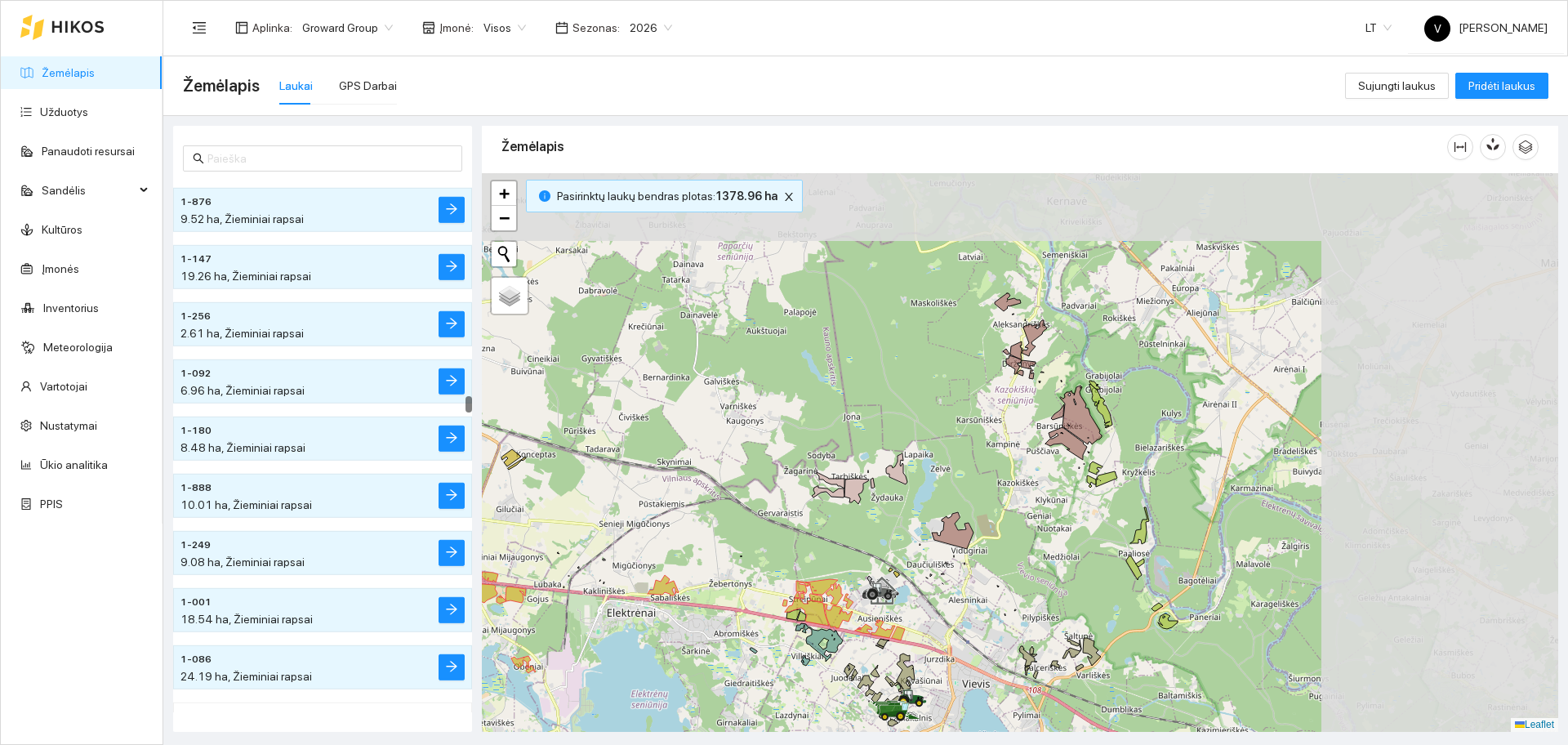
drag, startPoint x: 1447, startPoint y: 462, endPoint x: 1033, endPoint y: 561, distance: 425.7
click at [1033, 561] on div at bounding box center [1020, 452] width 1076 height 559
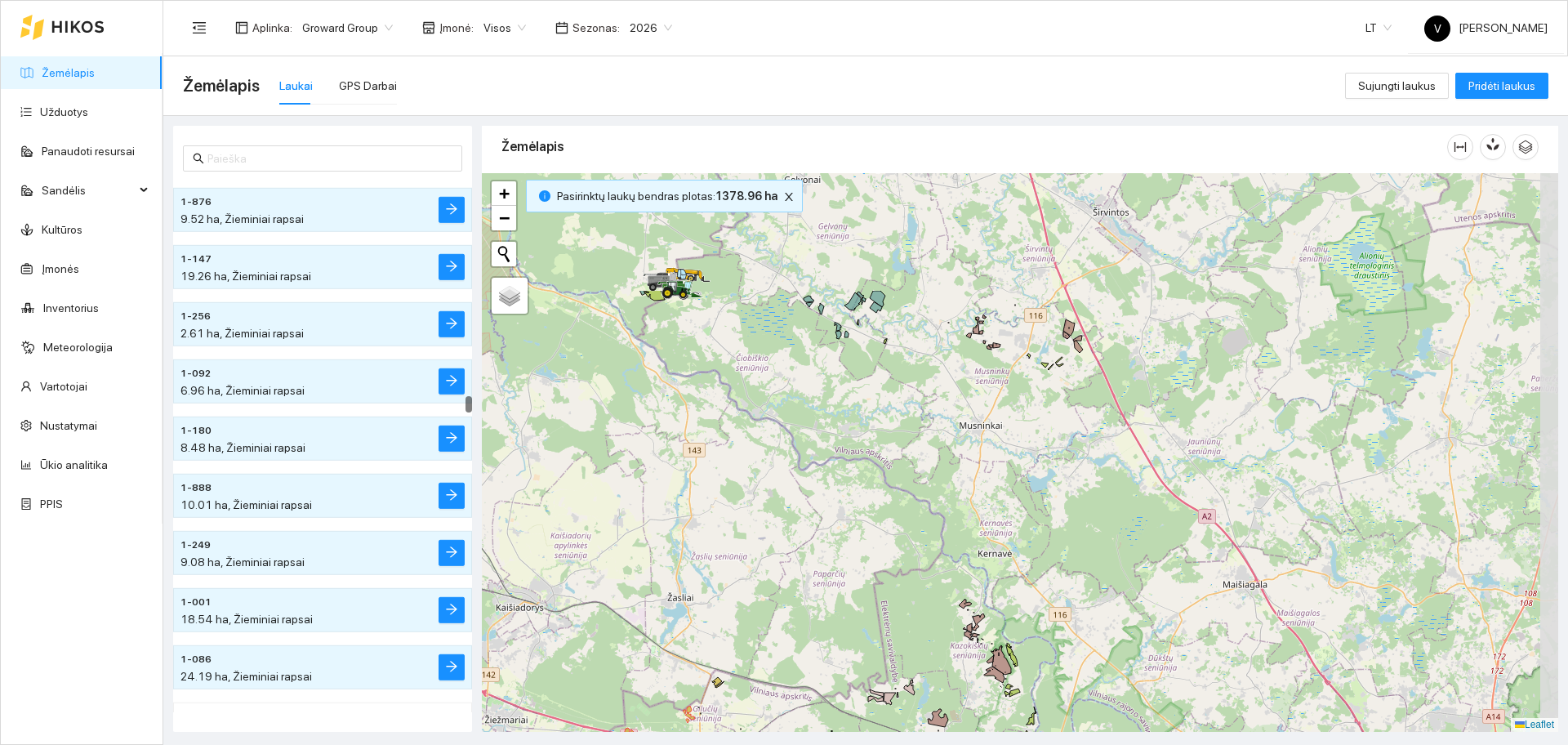
drag, startPoint x: 1098, startPoint y: 344, endPoint x: 1055, endPoint y: 577, distance: 236.9
click at [1053, 574] on div at bounding box center [1020, 452] width 1076 height 559
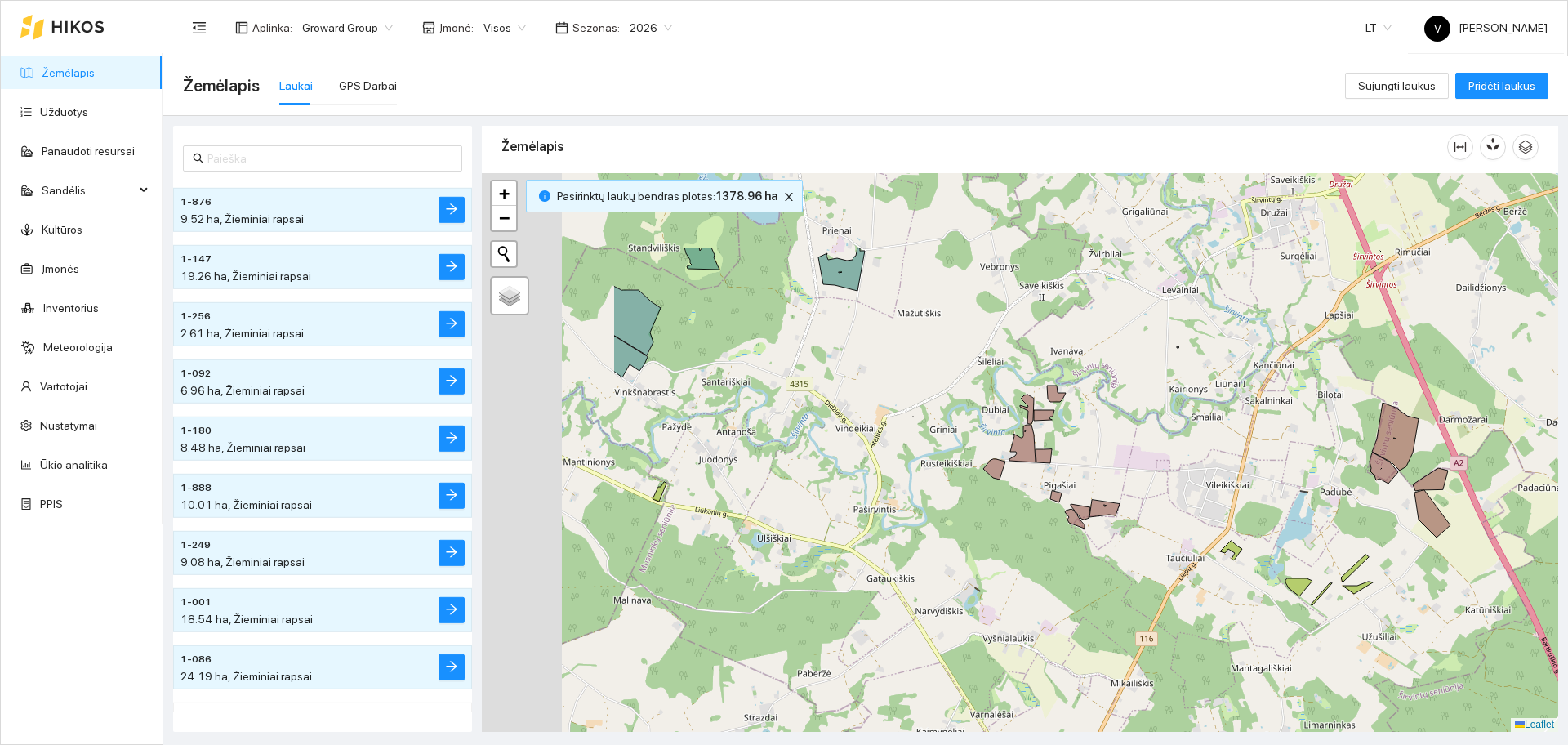
drag, startPoint x: 834, startPoint y: 376, endPoint x: 1198, endPoint y: 556, distance: 406.1
click at [1090, 520] on icon at bounding box center [1081, 512] width 20 height 15
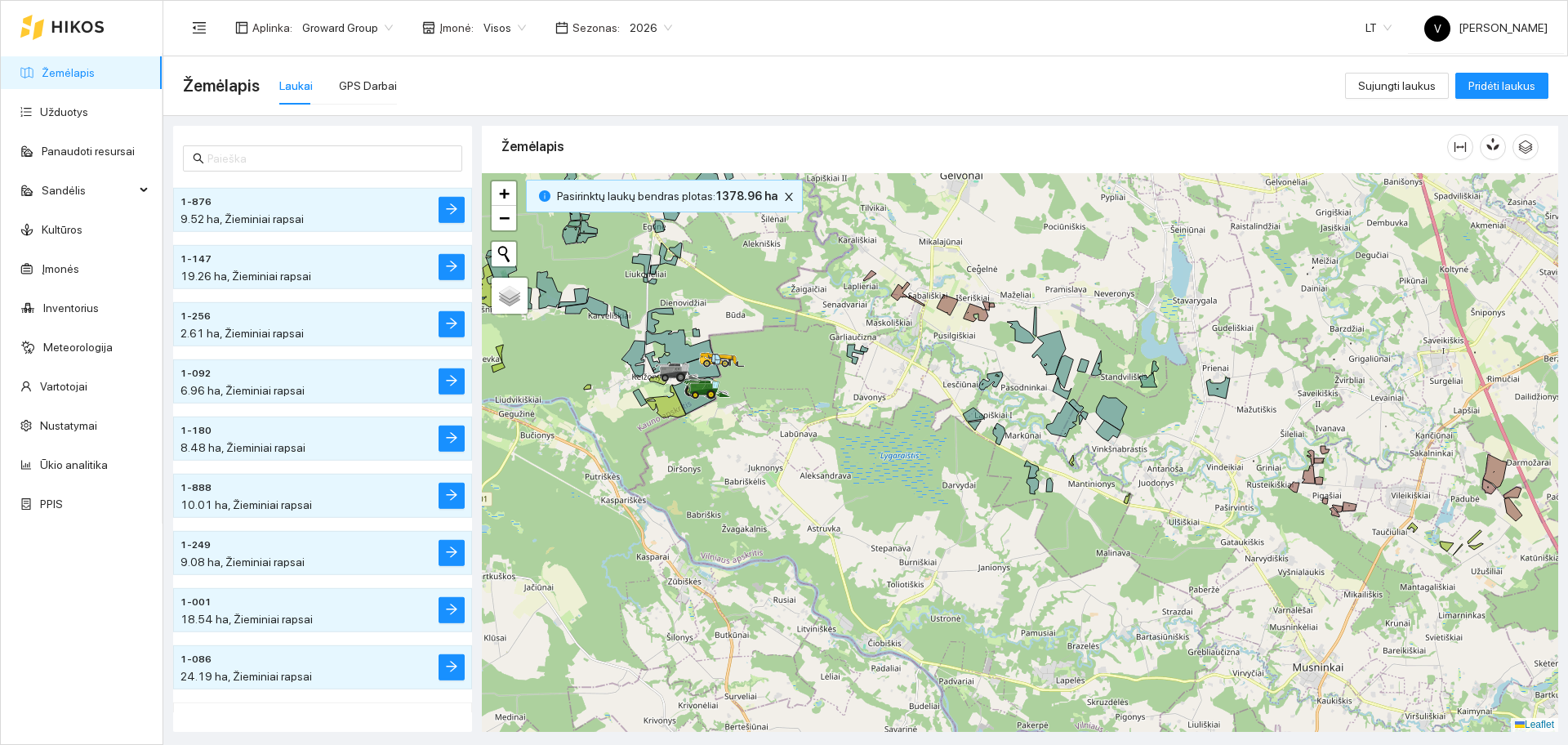
drag, startPoint x: 1160, startPoint y: 573, endPoint x: 1238, endPoint y: 513, distance: 98.4
click at [1238, 513] on div at bounding box center [1020, 452] width 1076 height 559
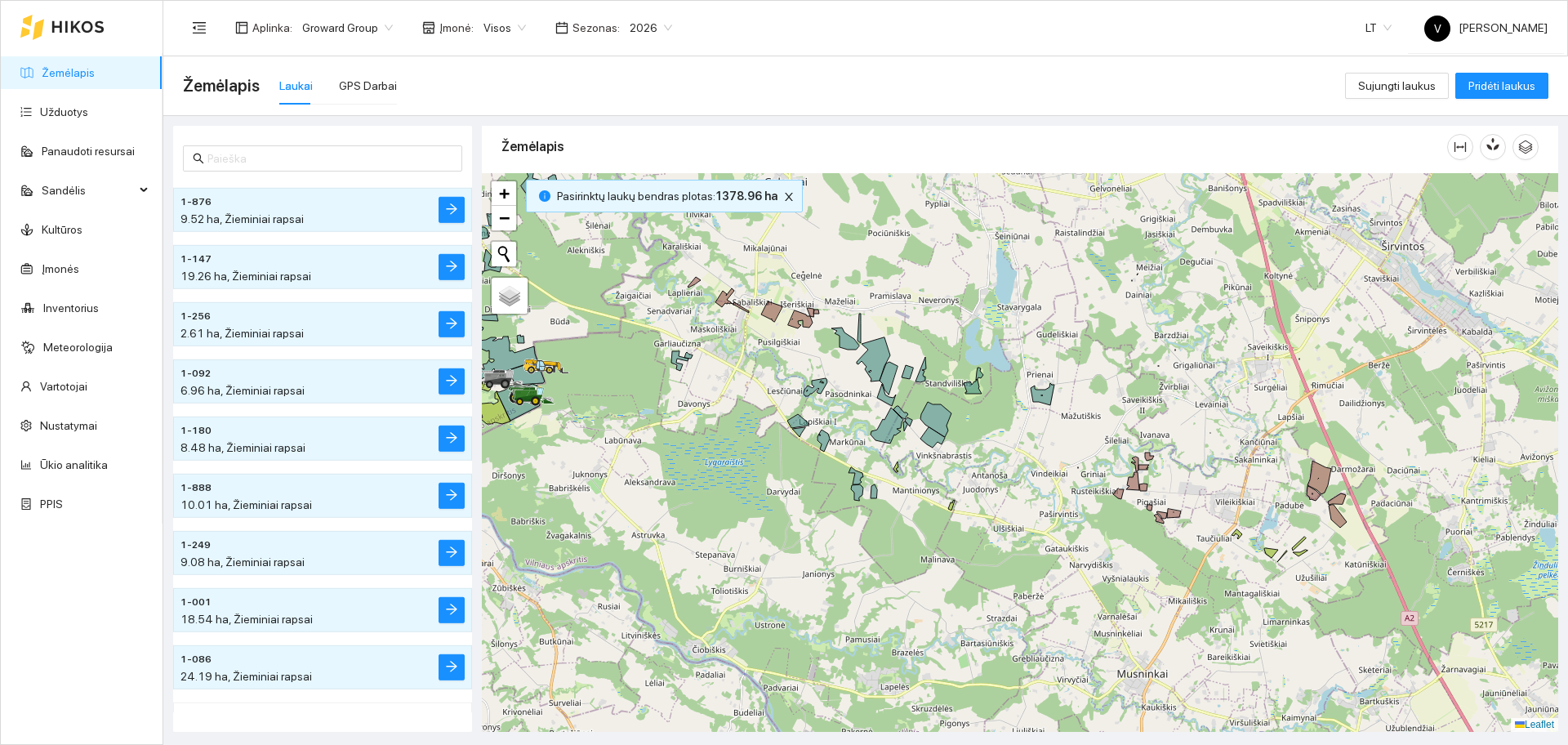
drag, startPoint x: 1495, startPoint y: 485, endPoint x: 1313, endPoint y: 475, distance: 182.3
click at [1313, 475] on icon at bounding box center [1319, 478] width 24 height 34
drag, startPoint x: 1245, startPoint y: 383, endPoint x: 1220, endPoint y: 356, distance: 36.8
click at [1220, 356] on div at bounding box center [1020, 452] width 1076 height 559
